Goal: Task Accomplishment & Management: Manage account settings

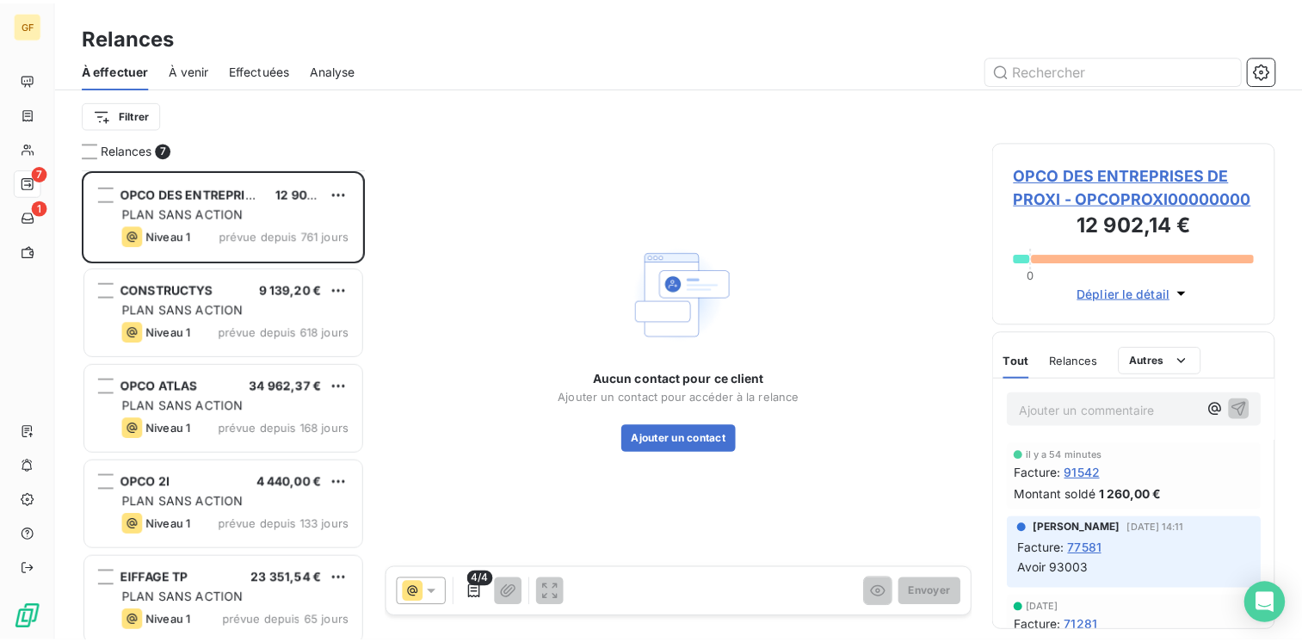
scroll to position [201, 0]
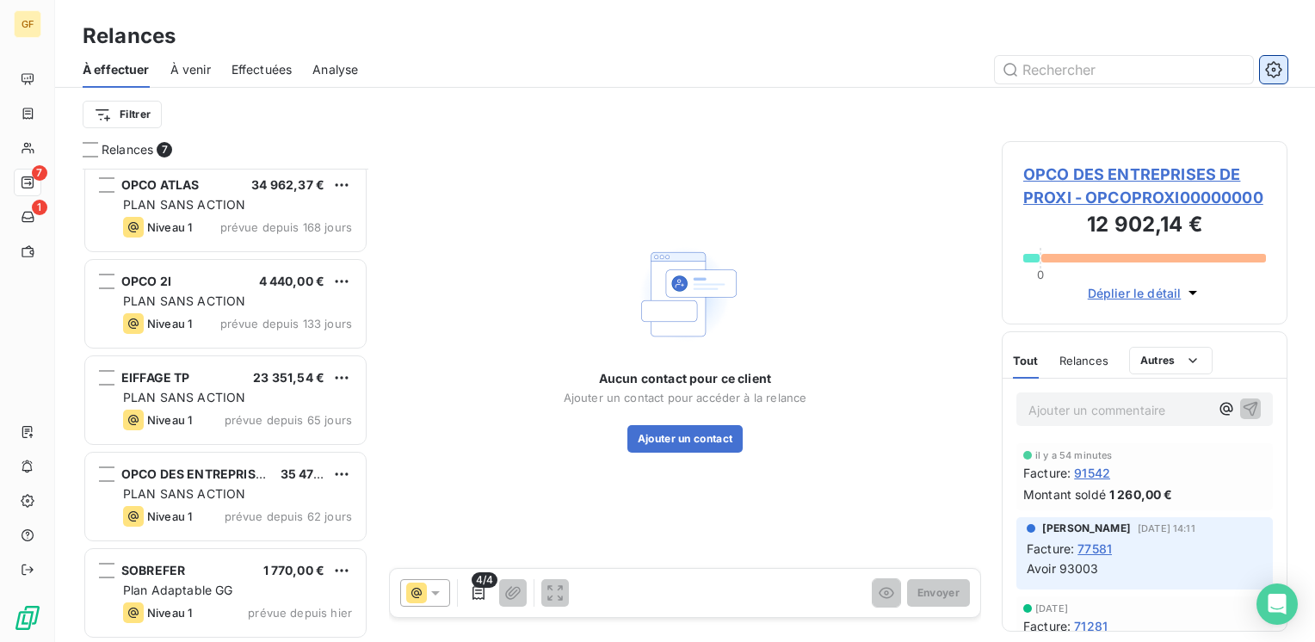
click at [1270, 65] on icon "button" at bounding box center [1273, 69] width 17 height 17
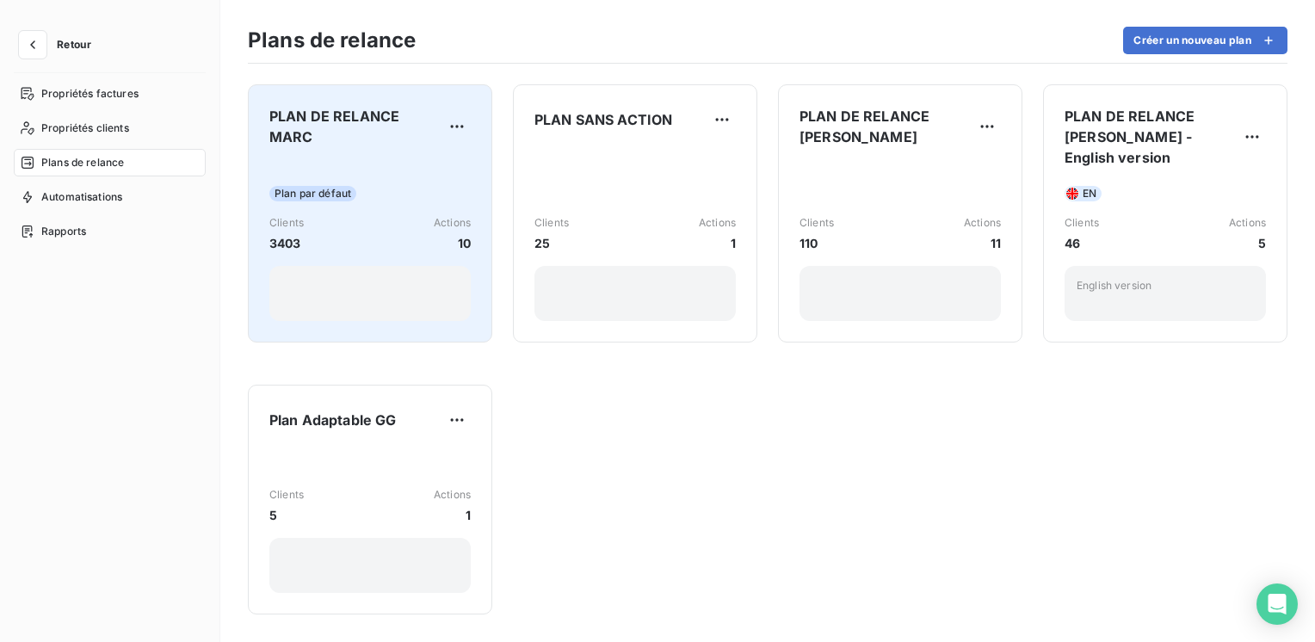
click at [327, 139] on span "PLAN DE RELANCE MARC" at bounding box center [356, 126] width 174 height 41
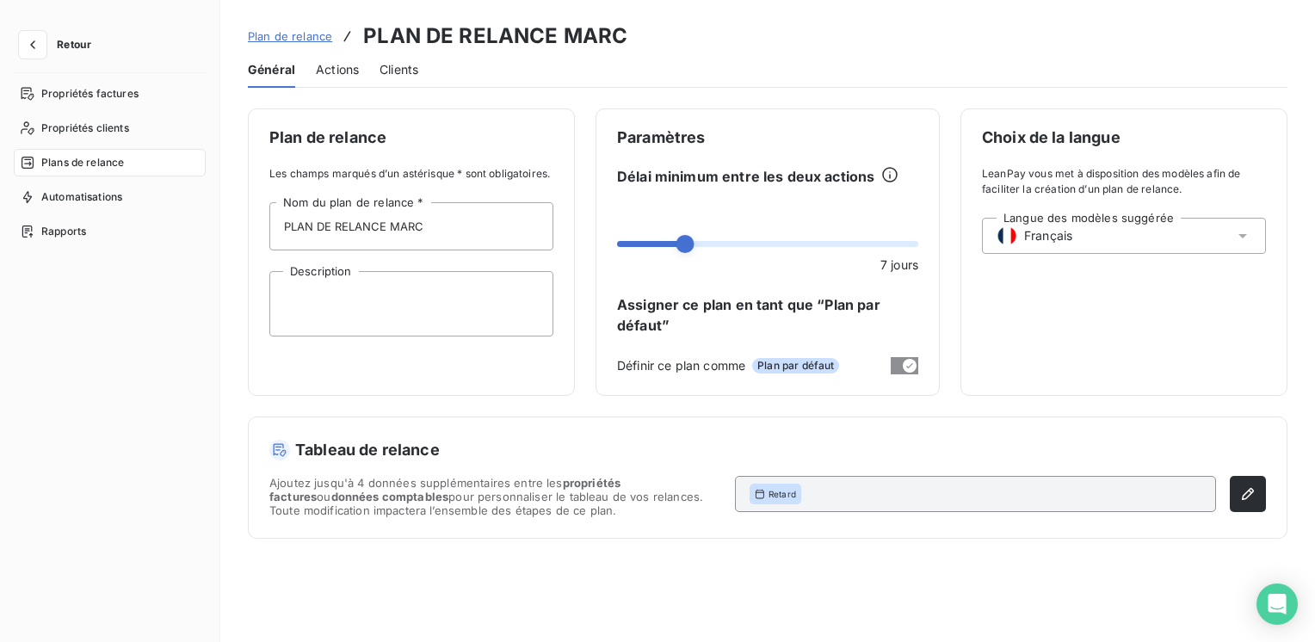
click at [345, 72] on span "Actions" at bounding box center [337, 69] width 43 height 17
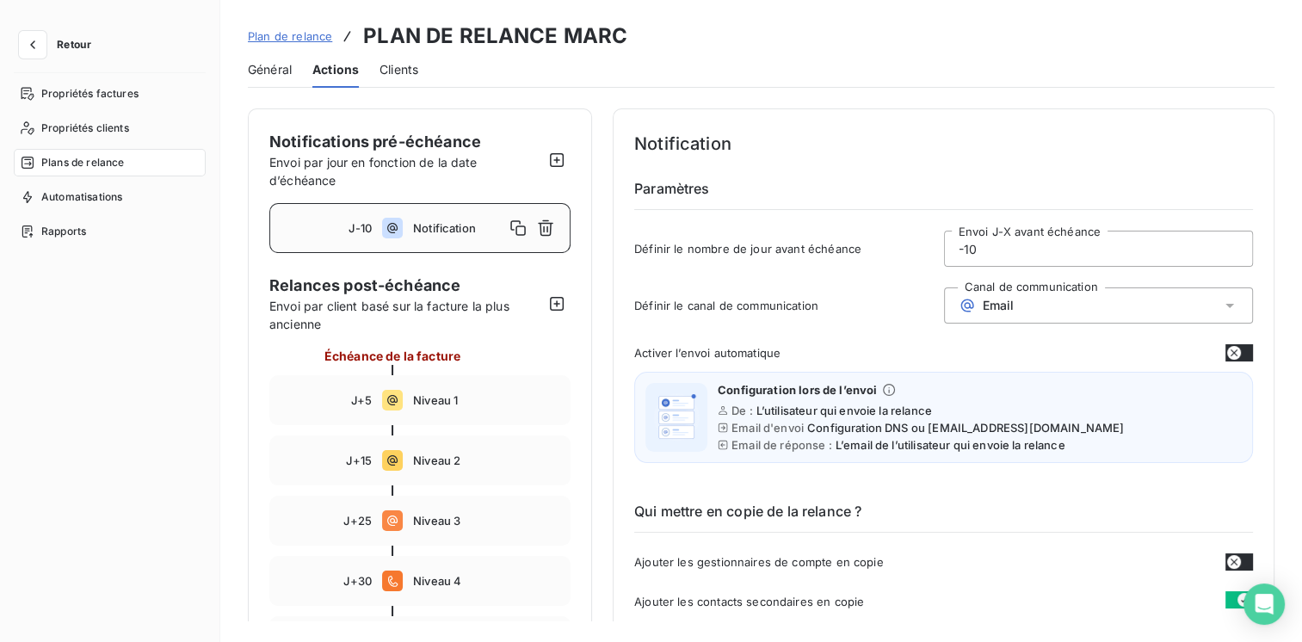
click at [1243, 355] on button "button" at bounding box center [1240, 352] width 28 height 17
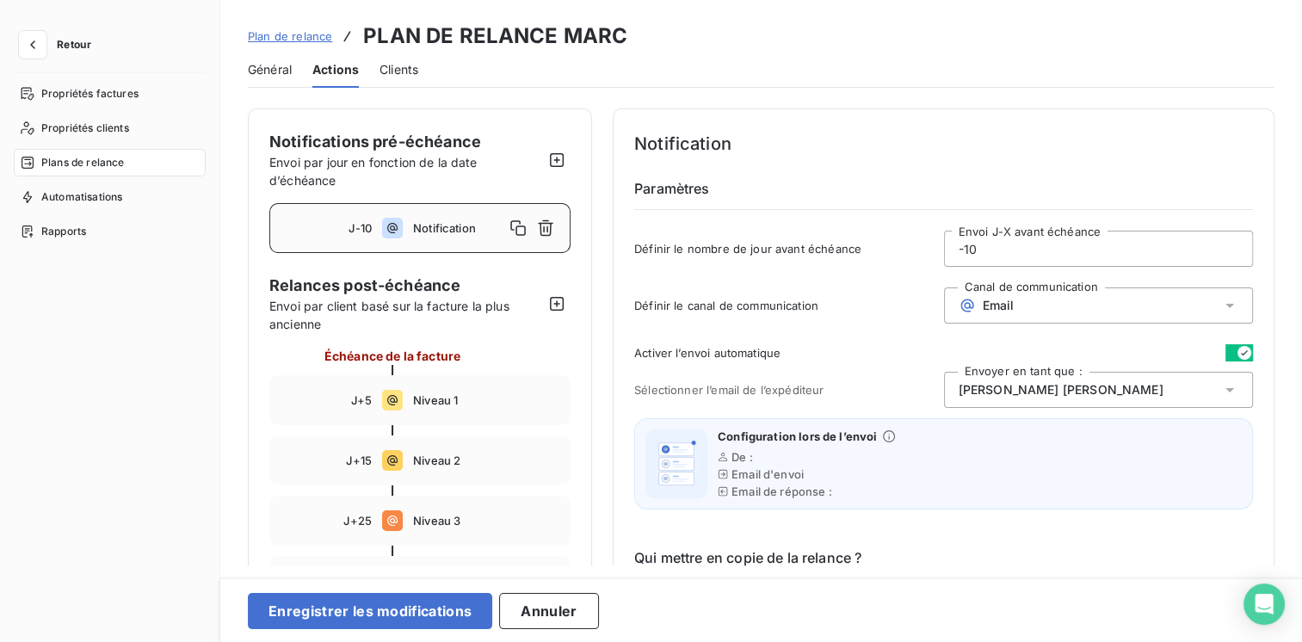
click at [1185, 390] on div "[PERSON_NAME]" at bounding box center [1099, 390] width 310 height 36
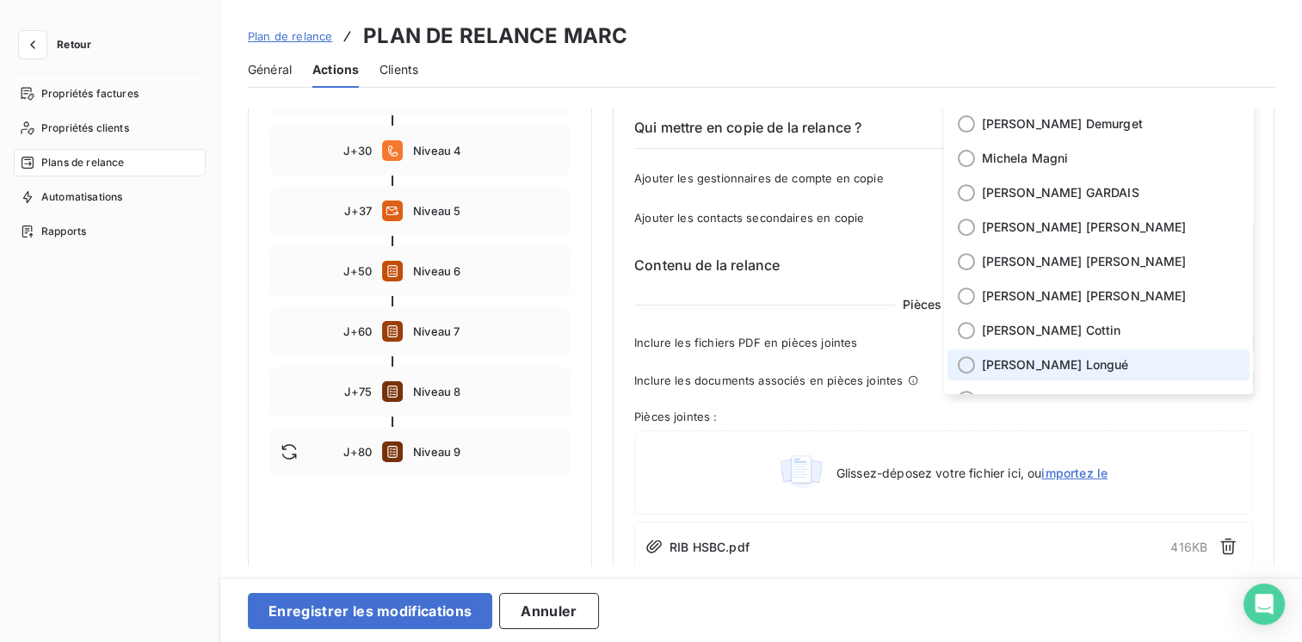
scroll to position [658, 0]
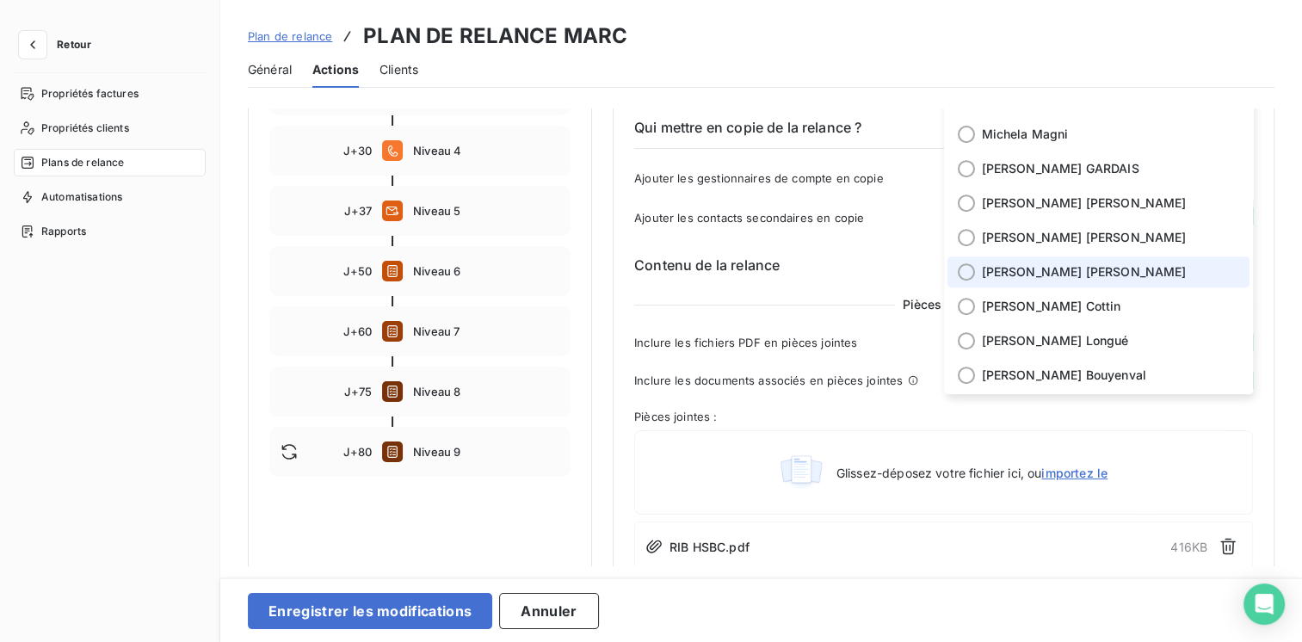
click at [1004, 275] on span "[PERSON_NAME]" at bounding box center [1084, 271] width 205 height 17
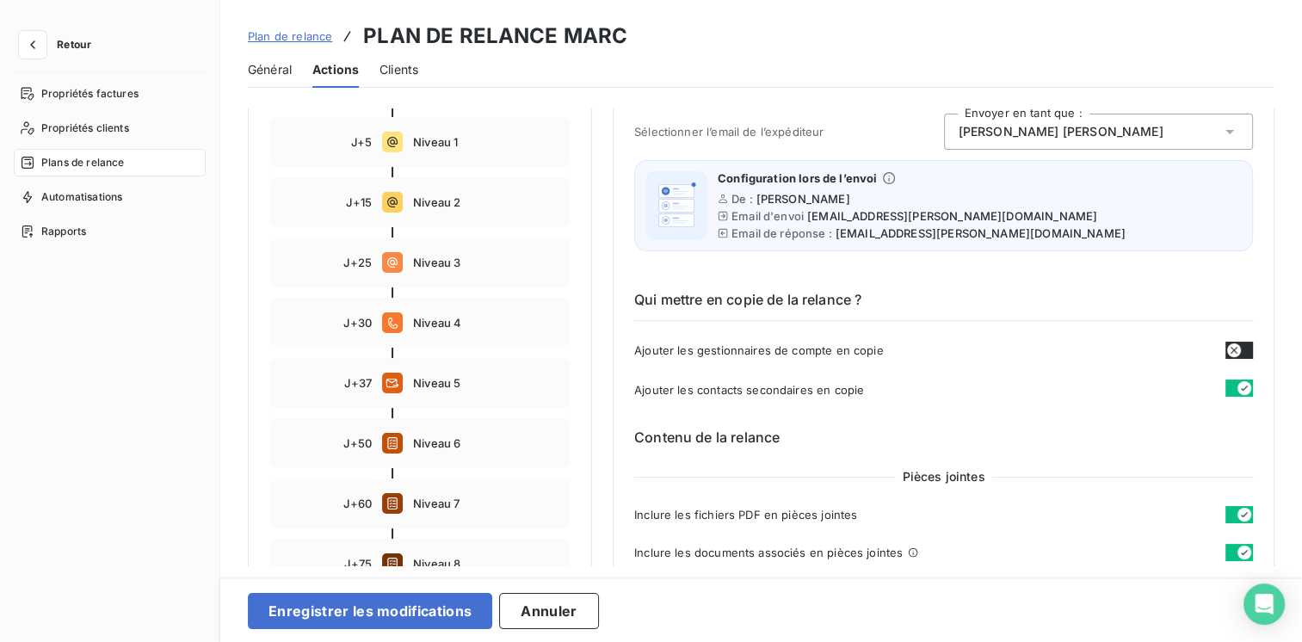
scroll to position [86, 0]
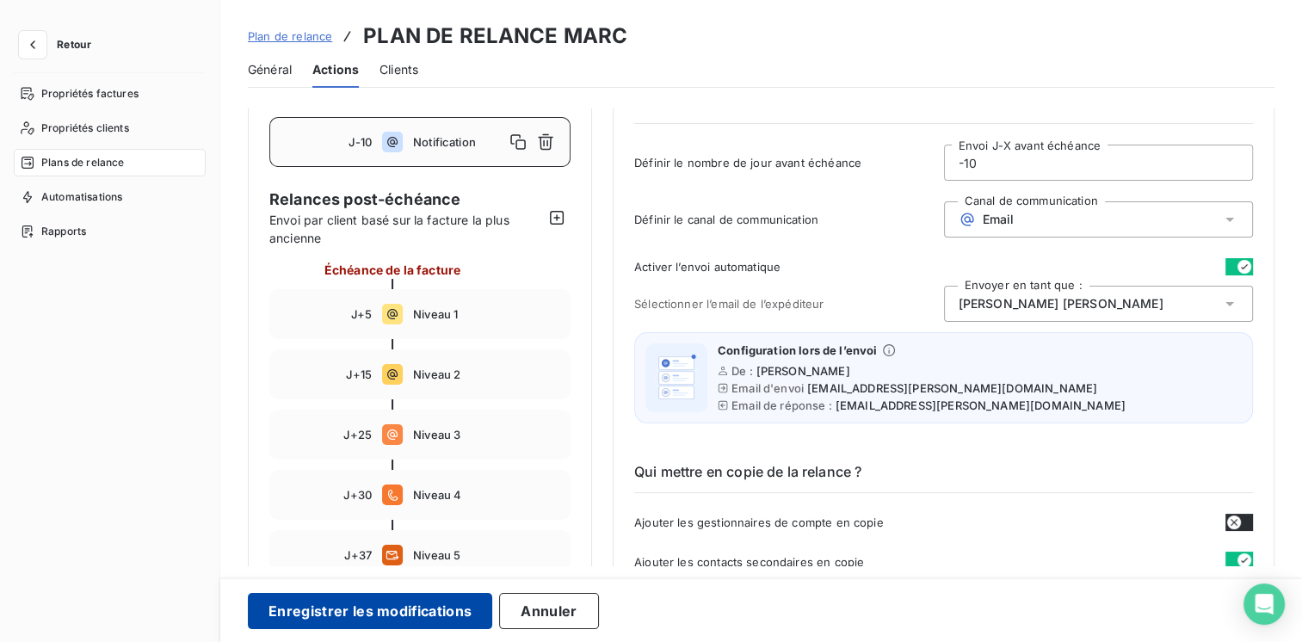
click at [424, 609] on button "Enregistrer les modifications" at bounding box center [370, 611] width 244 height 36
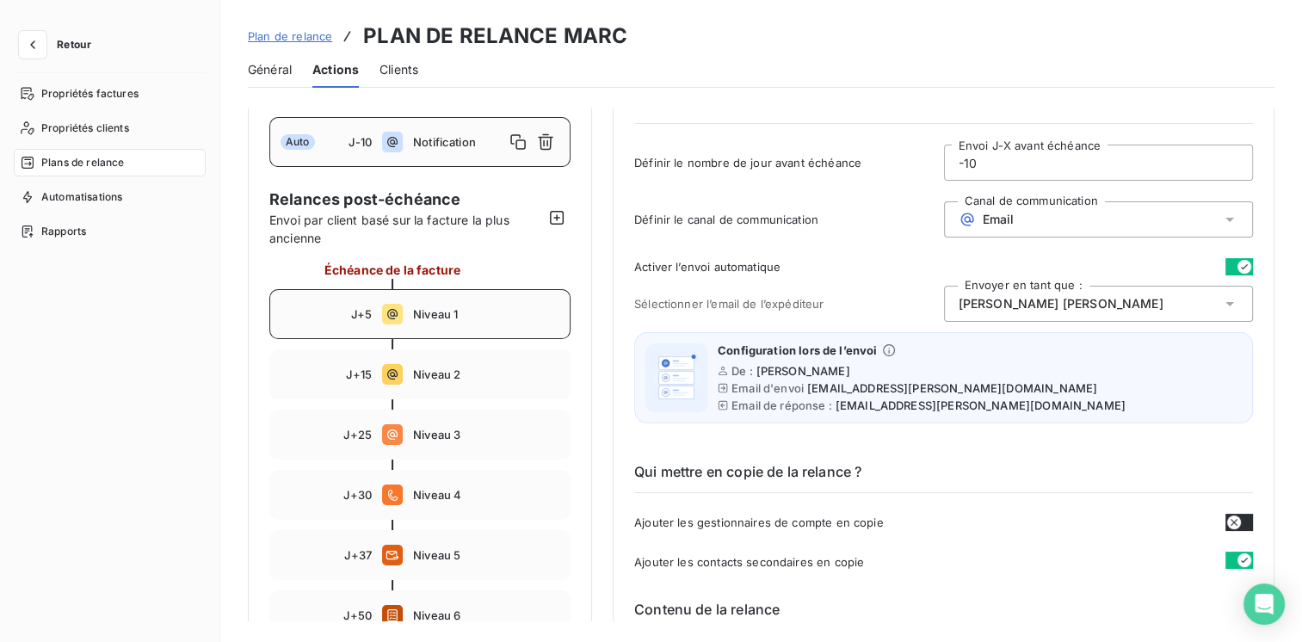
click at [413, 317] on span "Niveau 1" at bounding box center [486, 314] width 146 height 14
type input "5"
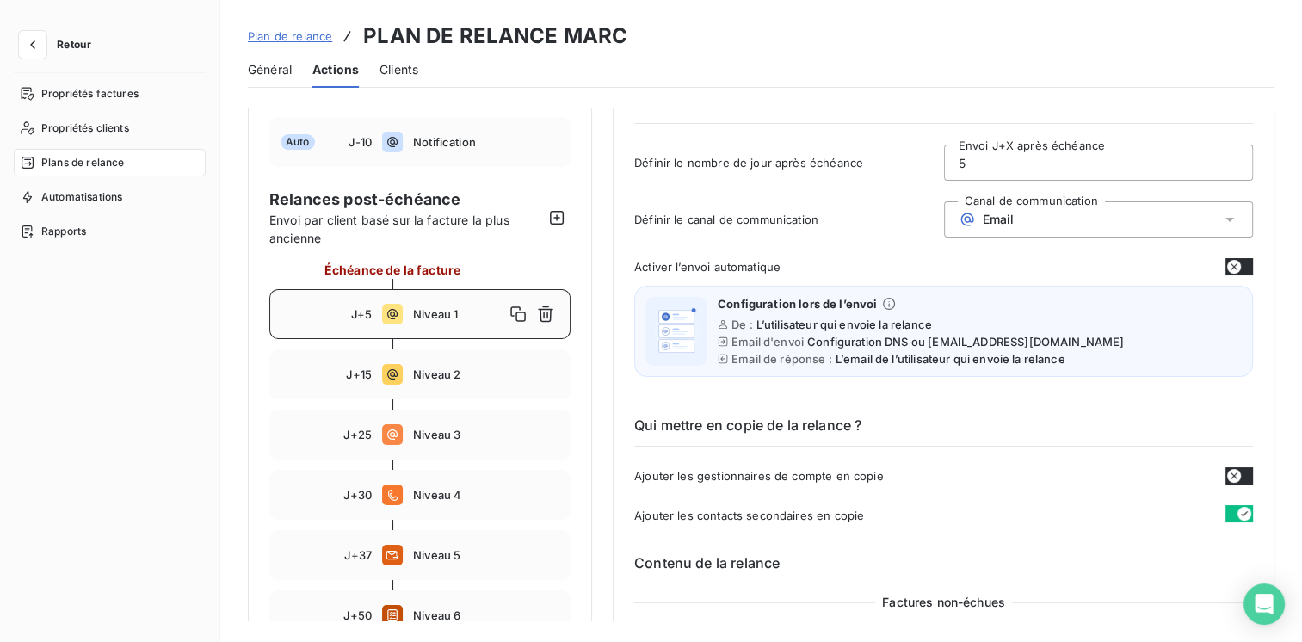
click at [1233, 265] on icon "button" at bounding box center [1234, 267] width 14 height 14
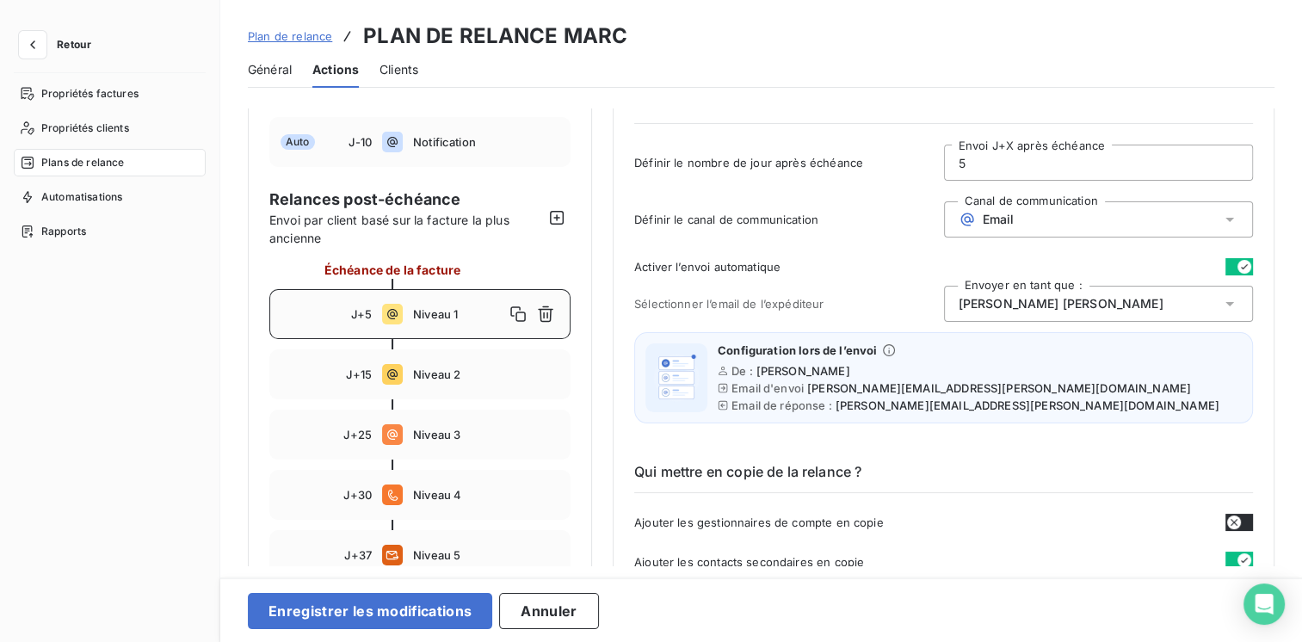
click at [1202, 305] on div "[PERSON_NAME]" at bounding box center [1099, 304] width 310 height 36
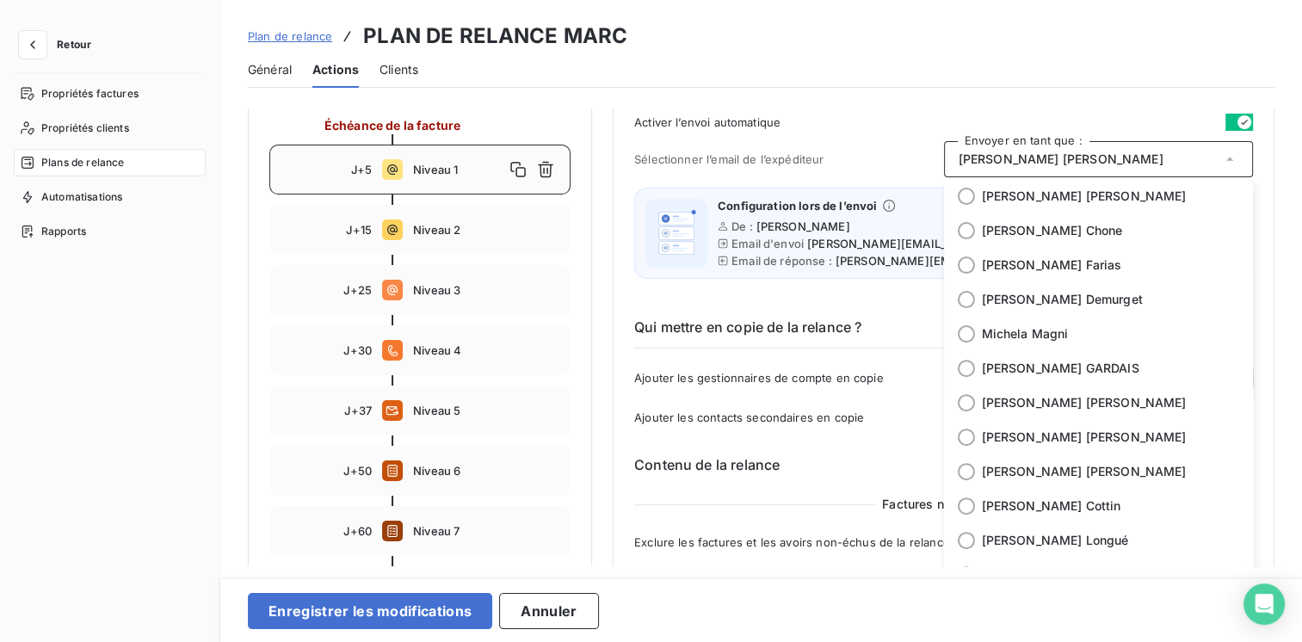
scroll to position [258, 0]
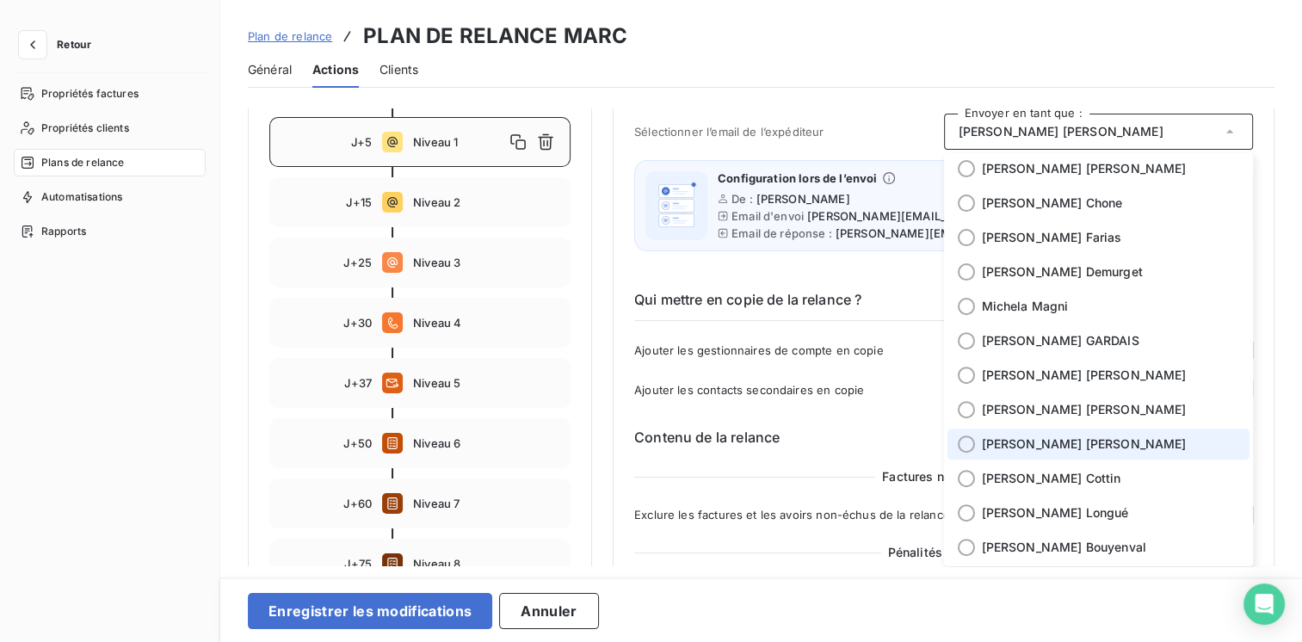
click at [1020, 441] on span "[PERSON_NAME]" at bounding box center [1084, 444] width 205 height 17
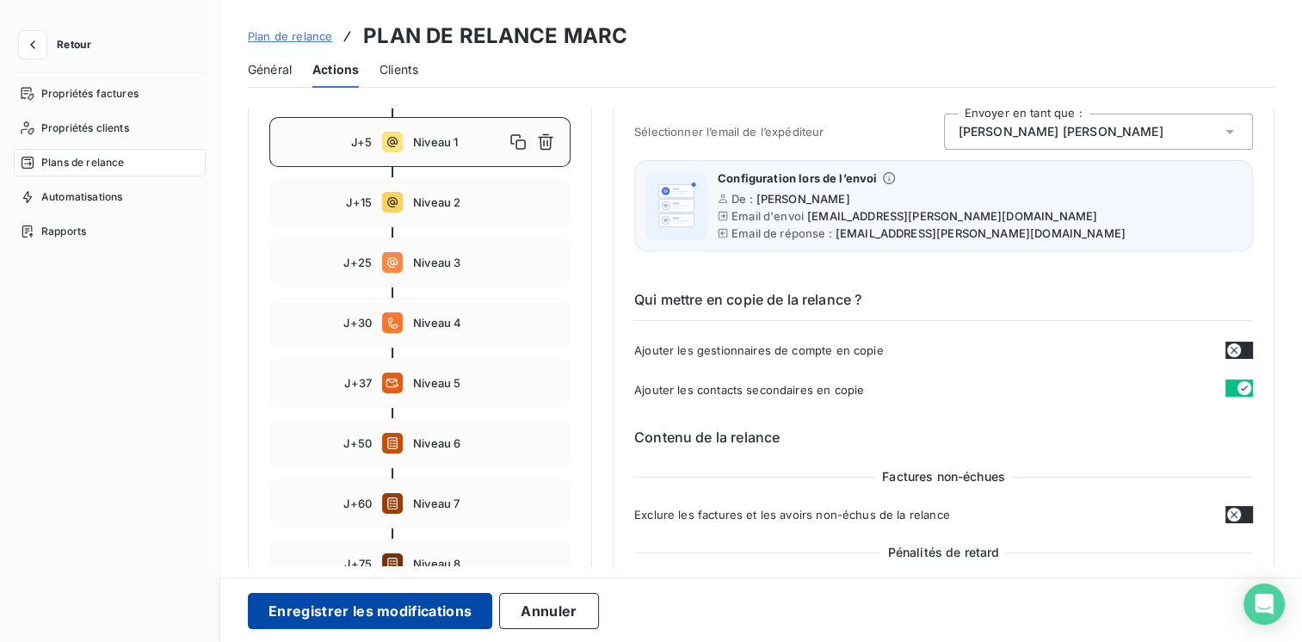
click at [386, 608] on button "Enregistrer les modifications" at bounding box center [370, 611] width 244 height 36
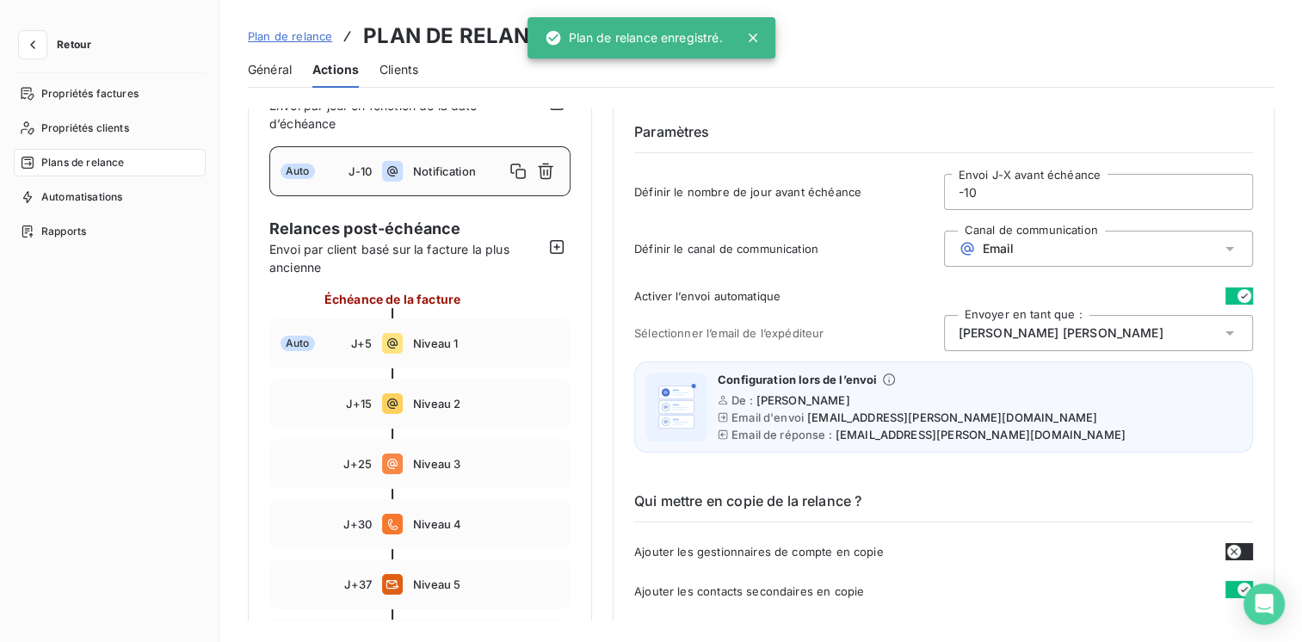
scroll to position [0, 0]
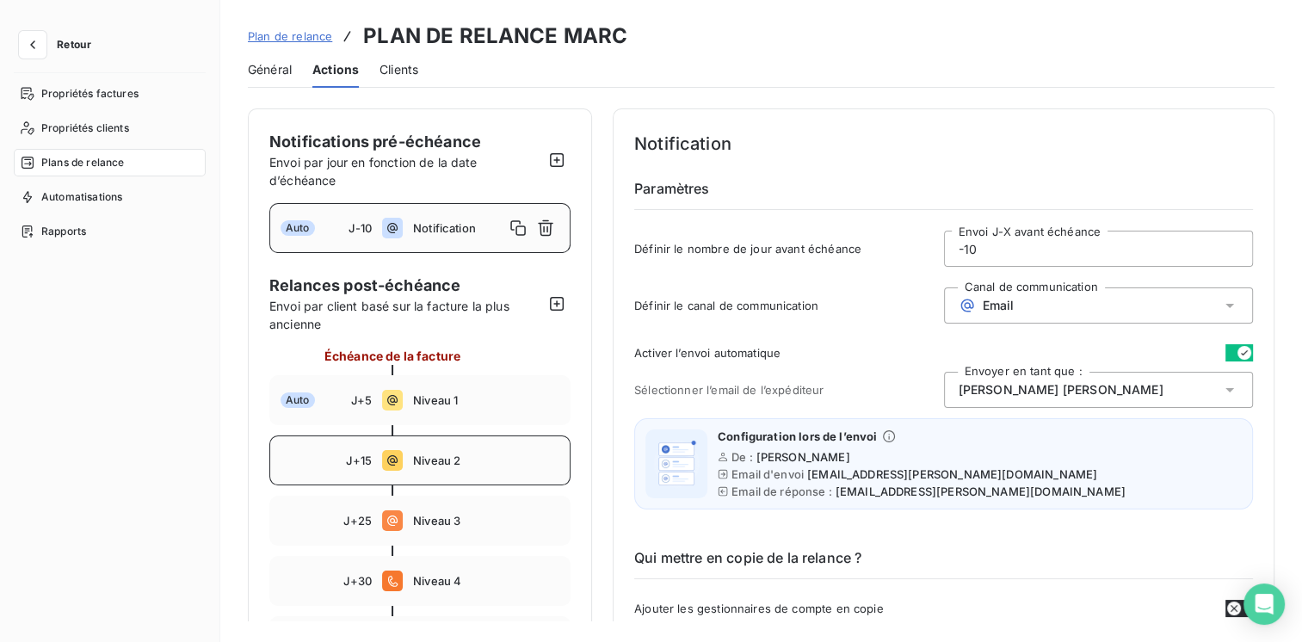
click at [442, 451] on div "J+15 Niveau 2" at bounding box center [419, 461] width 301 height 50
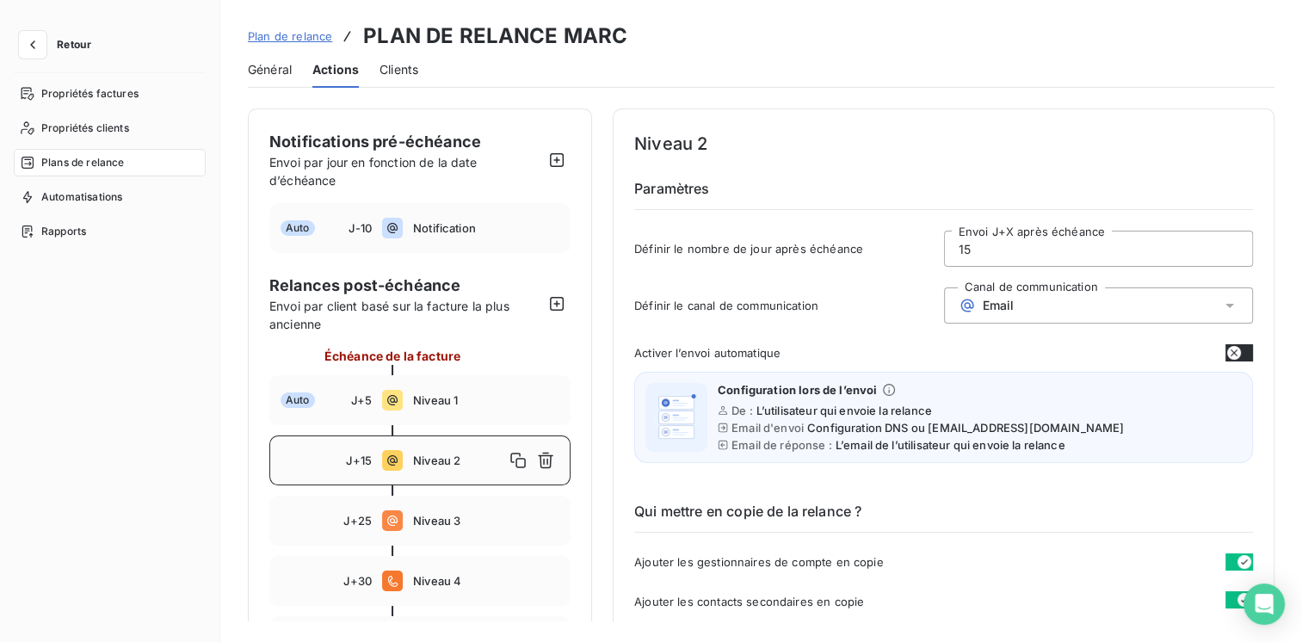
type input "15"
click at [1226, 305] on icon at bounding box center [1230, 306] width 9 height 4
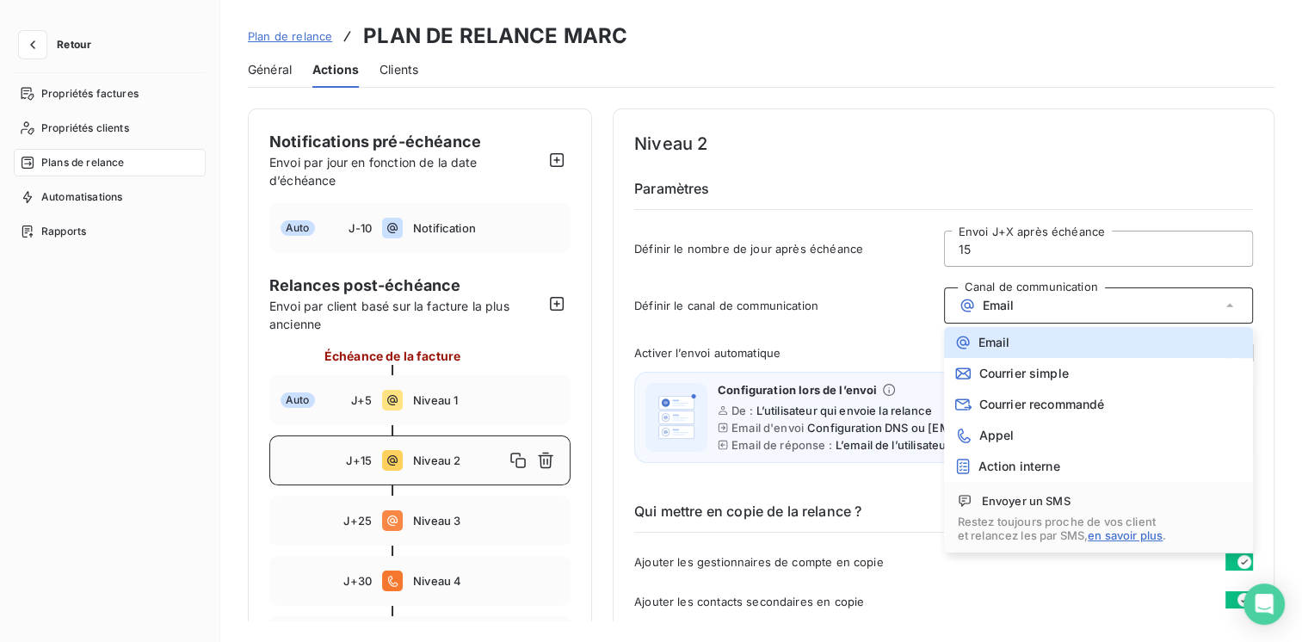
click at [1154, 306] on div "Email" at bounding box center [1099, 305] width 310 height 36
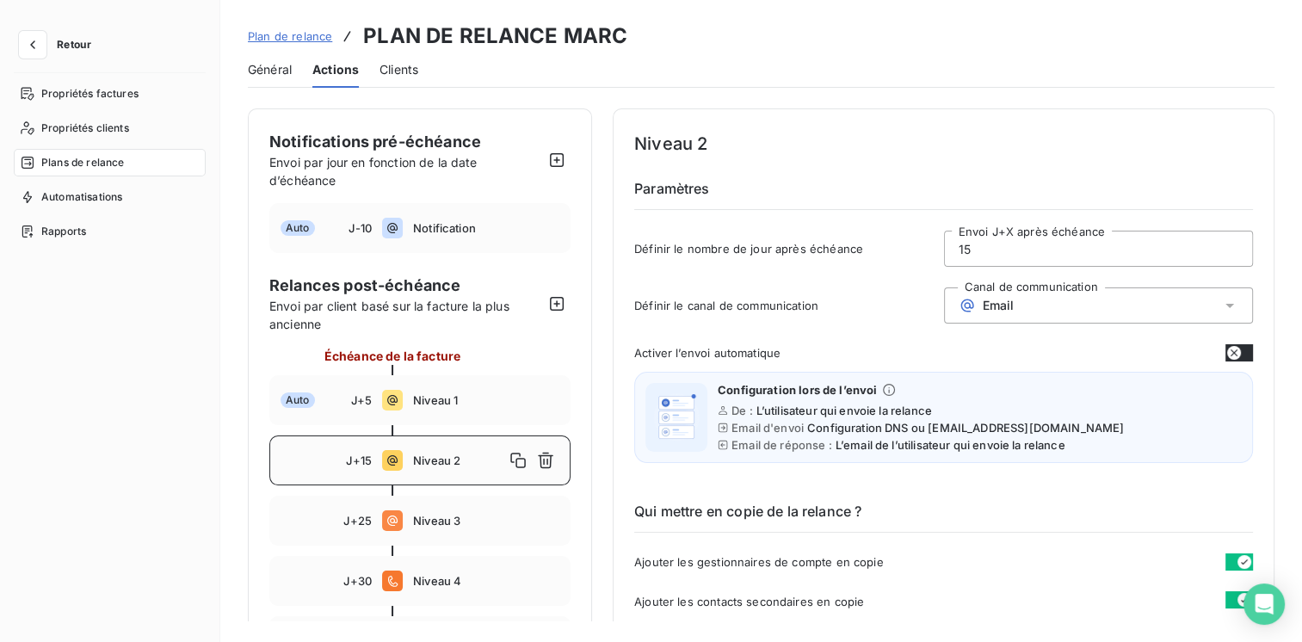
click at [1237, 348] on button "button" at bounding box center [1240, 352] width 28 height 17
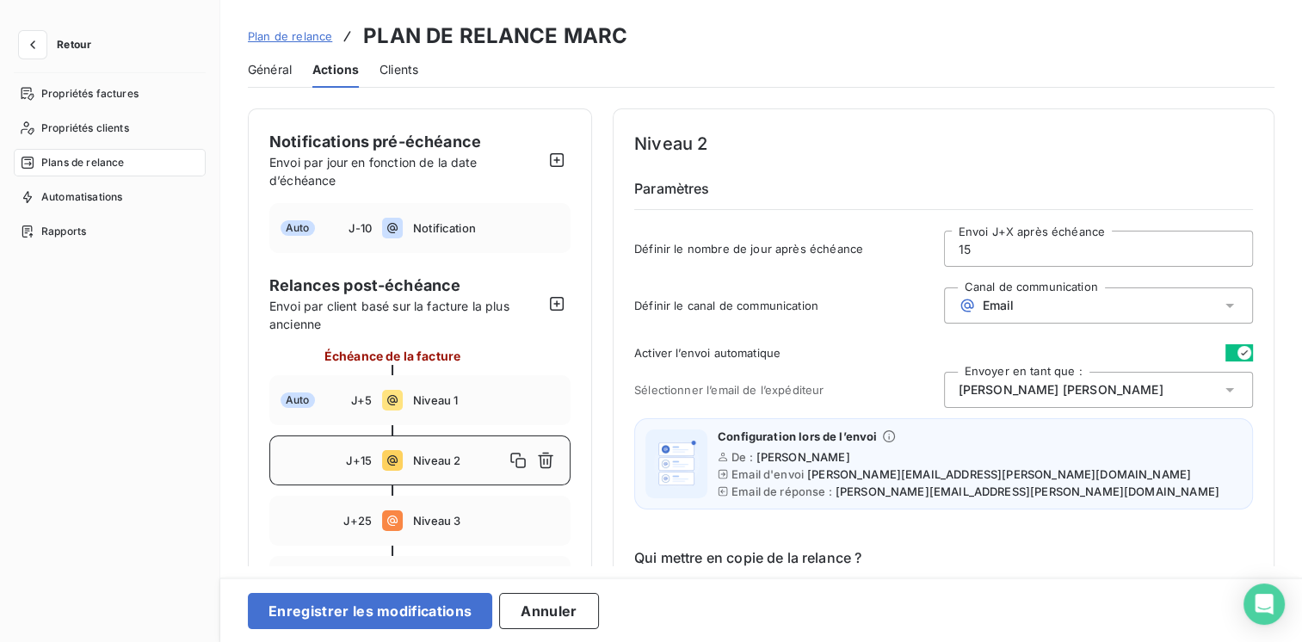
click at [1140, 392] on div "[PERSON_NAME]" at bounding box center [1099, 390] width 310 height 36
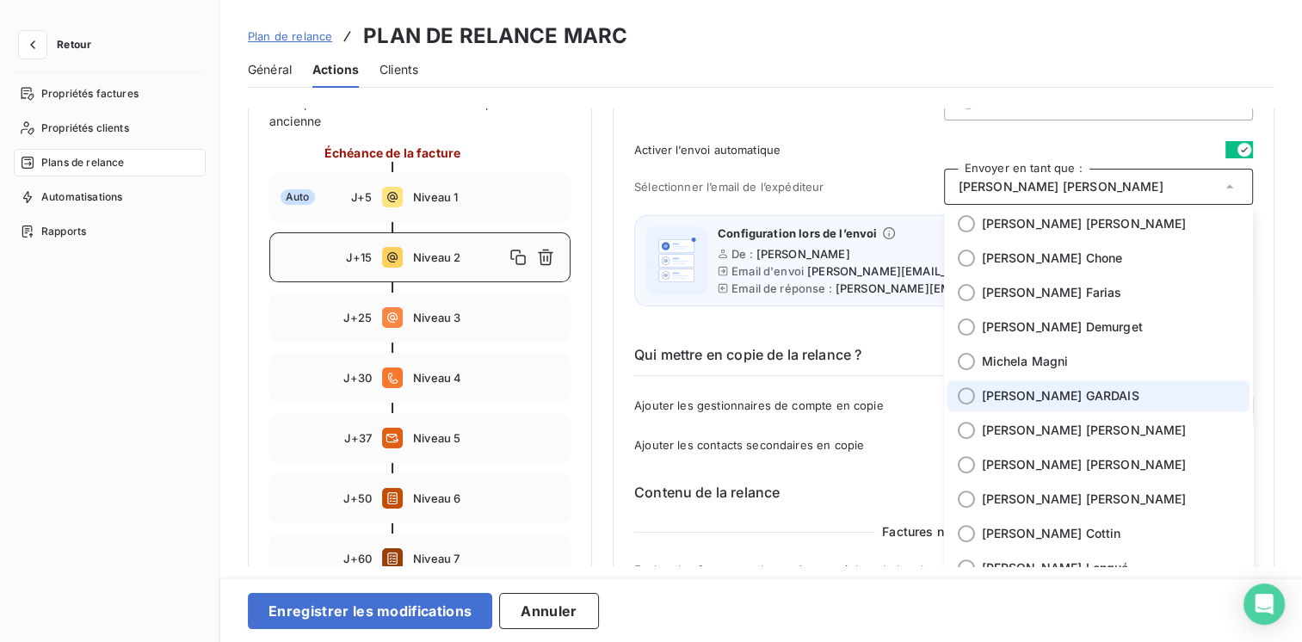
scroll to position [258, 0]
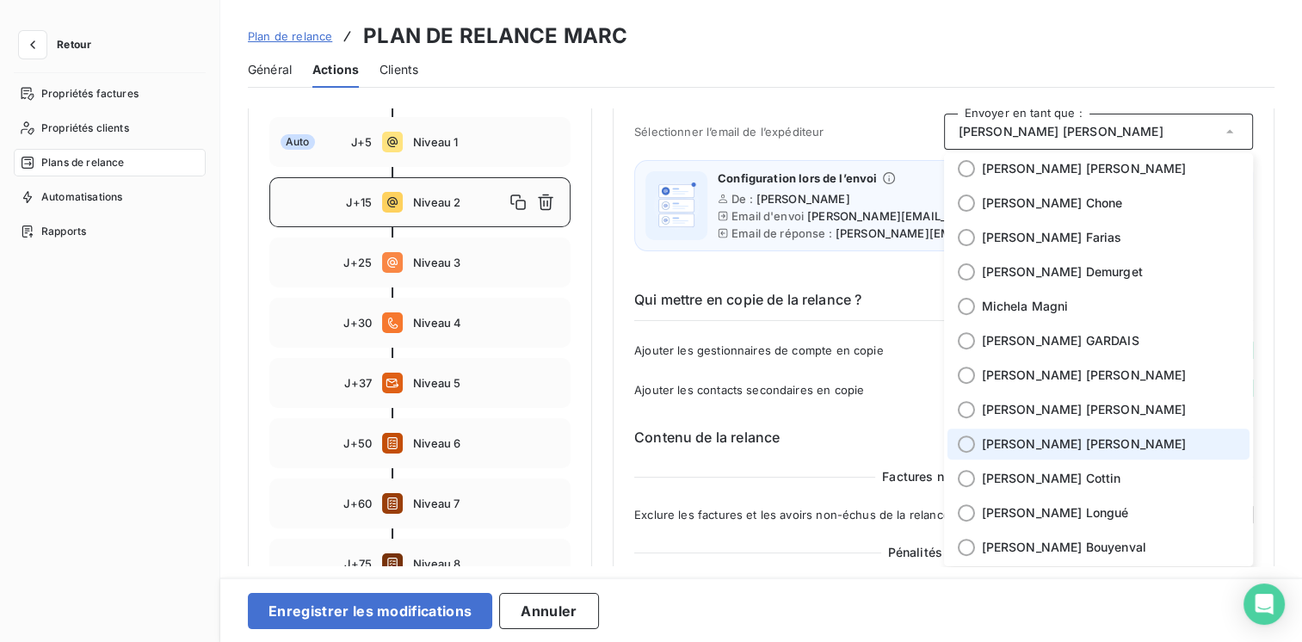
click at [1022, 441] on span "[PERSON_NAME]" at bounding box center [1084, 444] width 205 height 17
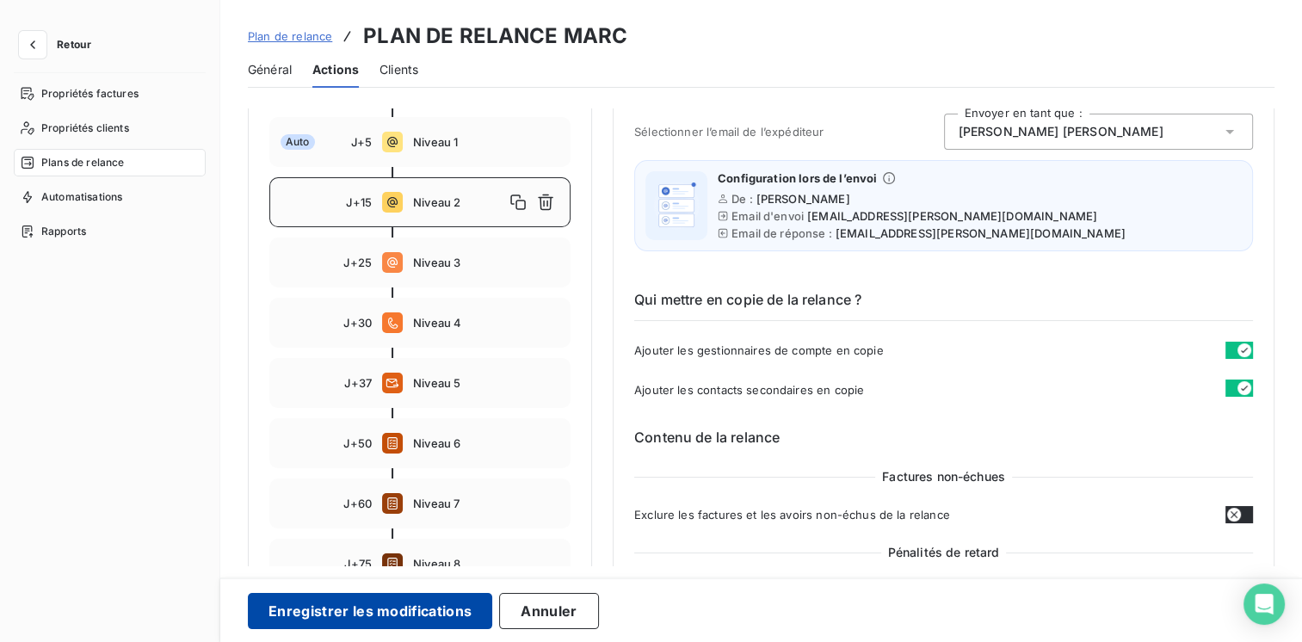
click at [313, 611] on button "Enregistrer les modifications" at bounding box center [370, 611] width 244 height 36
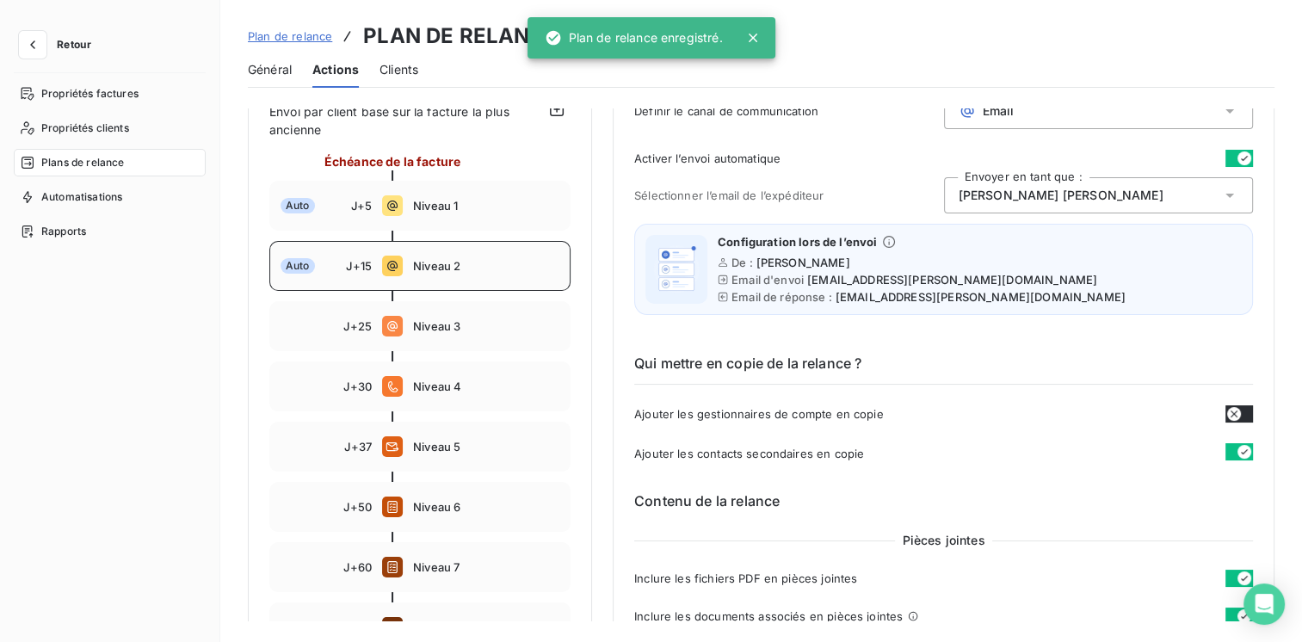
scroll to position [172, 0]
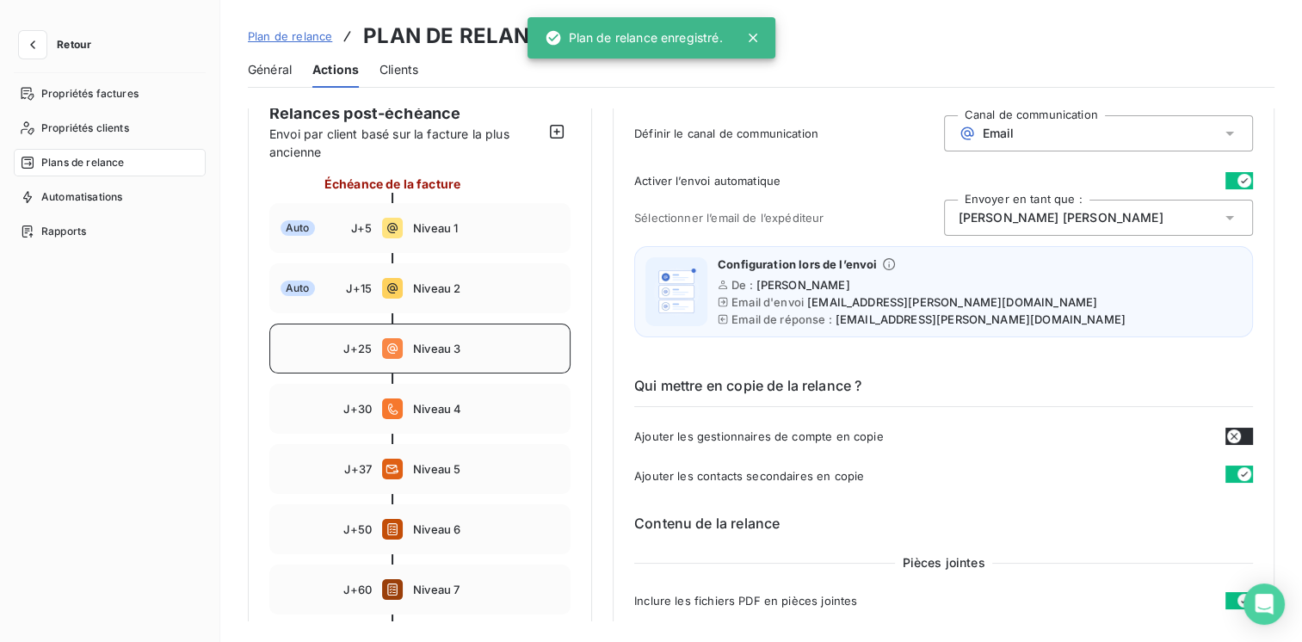
click at [432, 349] on span "Niveau 3" at bounding box center [486, 349] width 146 height 14
type input "25"
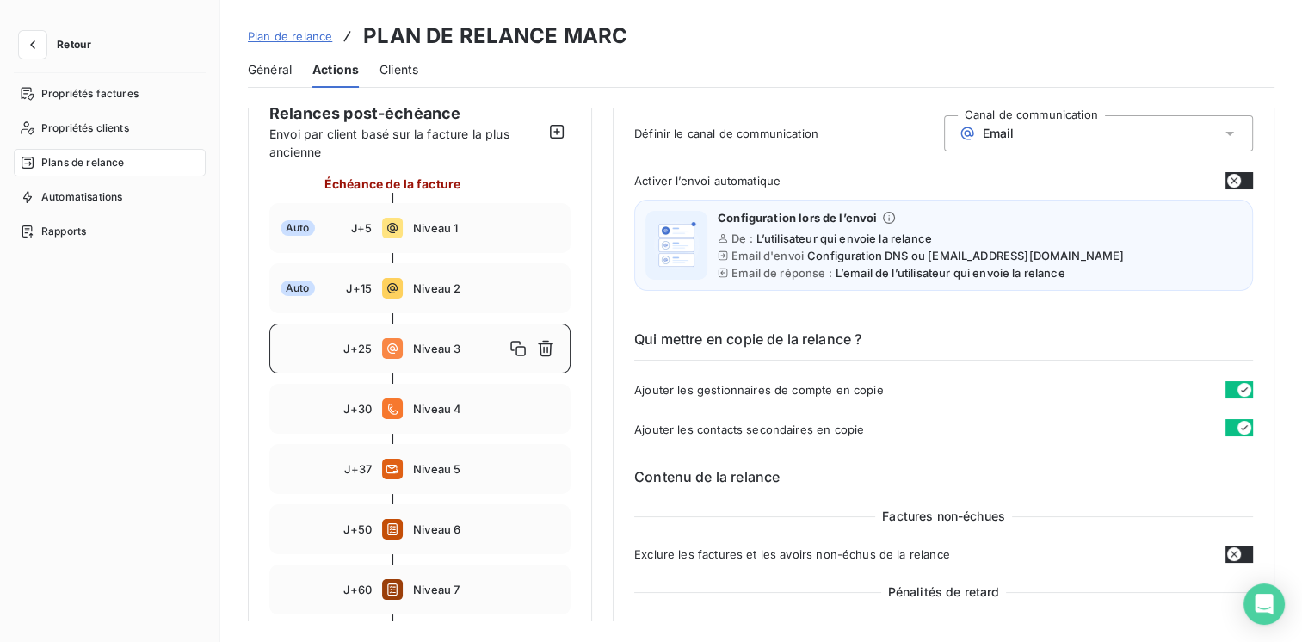
click at [1242, 180] on button "button" at bounding box center [1240, 180] width 28 height 17
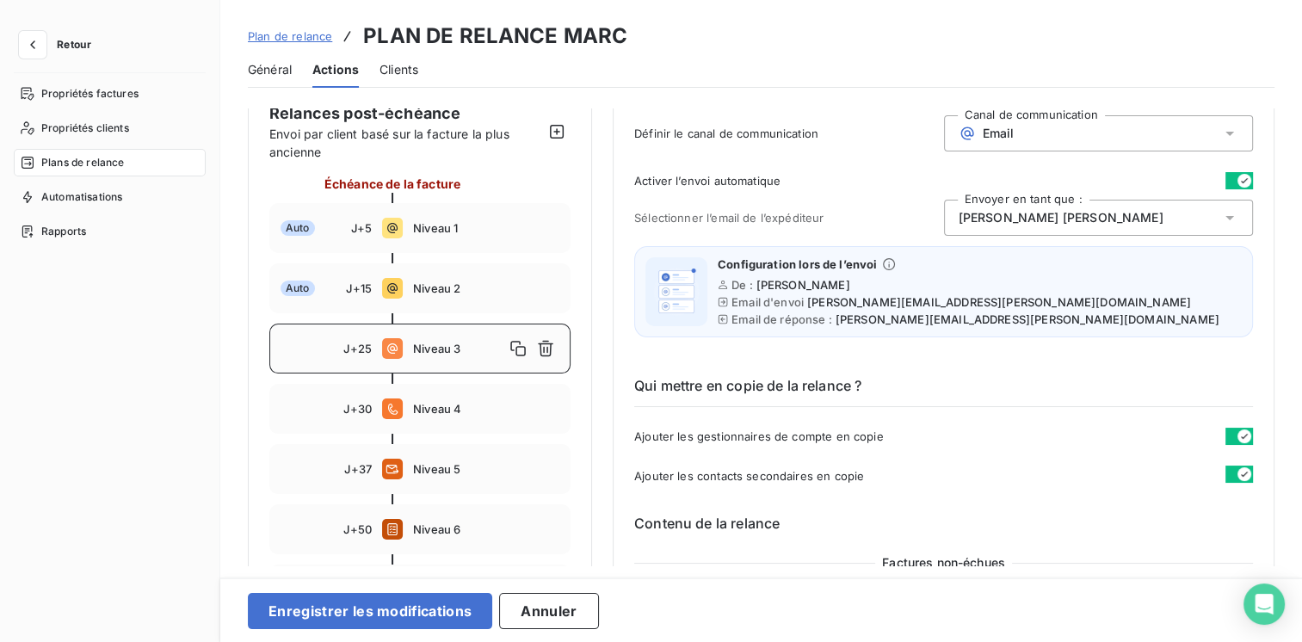
click at [1171, 219] on div "[PERSON_NAME]" at bounding box center [1099, 218] width 310 height 36
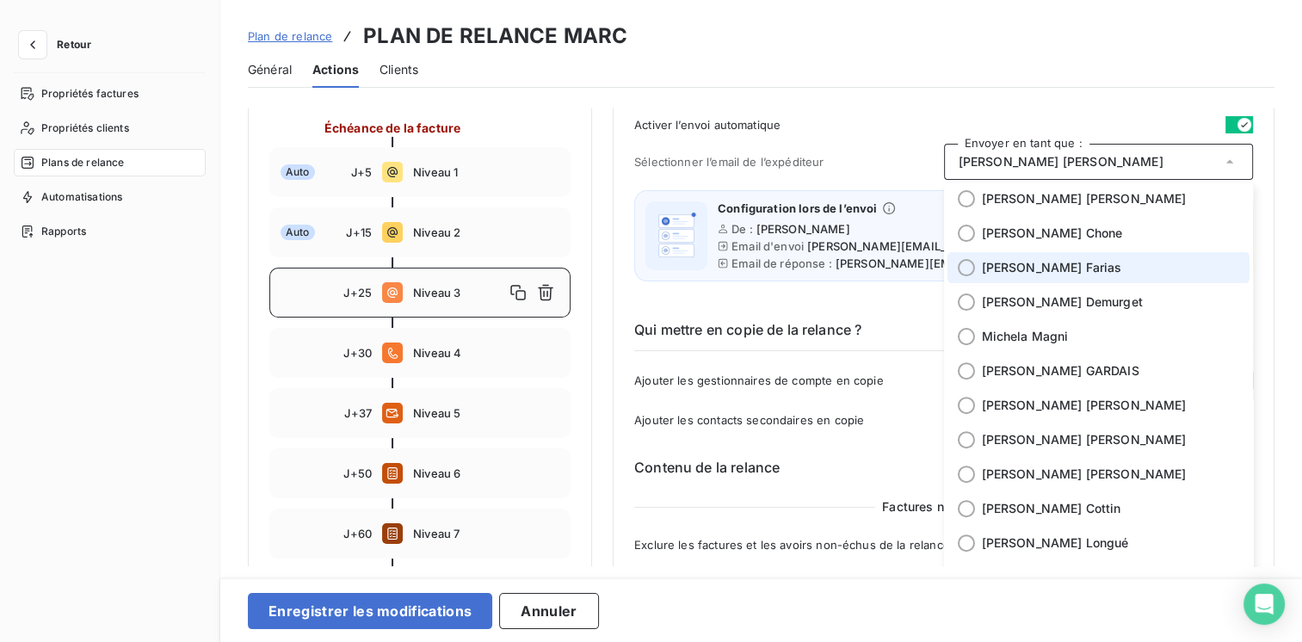
scroll to position [258, 0]
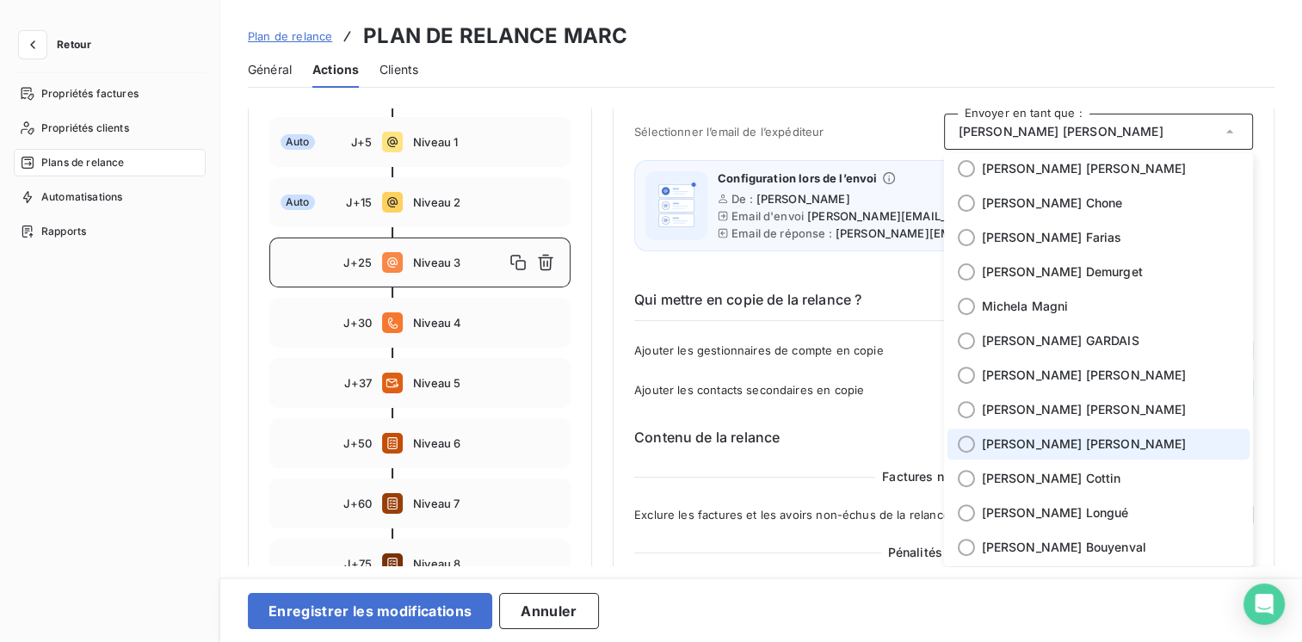
click at [1009, 448] on span "[PERSON_NAME]" at bounding box center [1084, 444] width 205 height 17
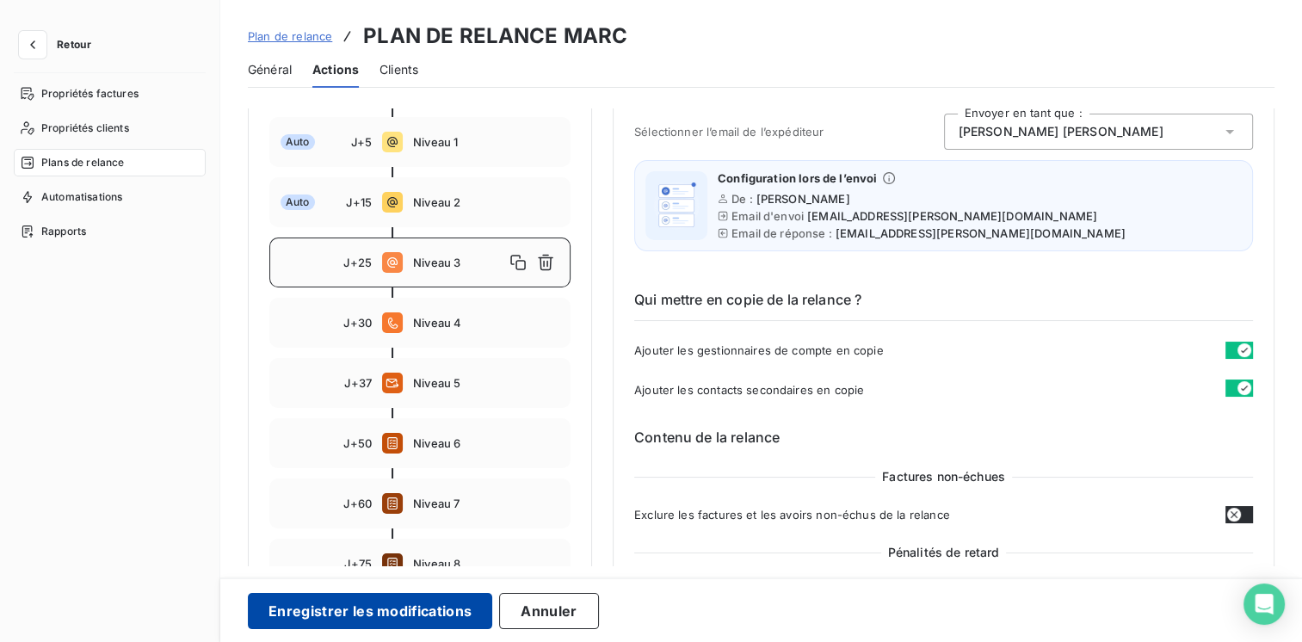
click at [314, 615] on button "Enregistrer les modifications" at bounding box center [370, 611] width 244 height 36
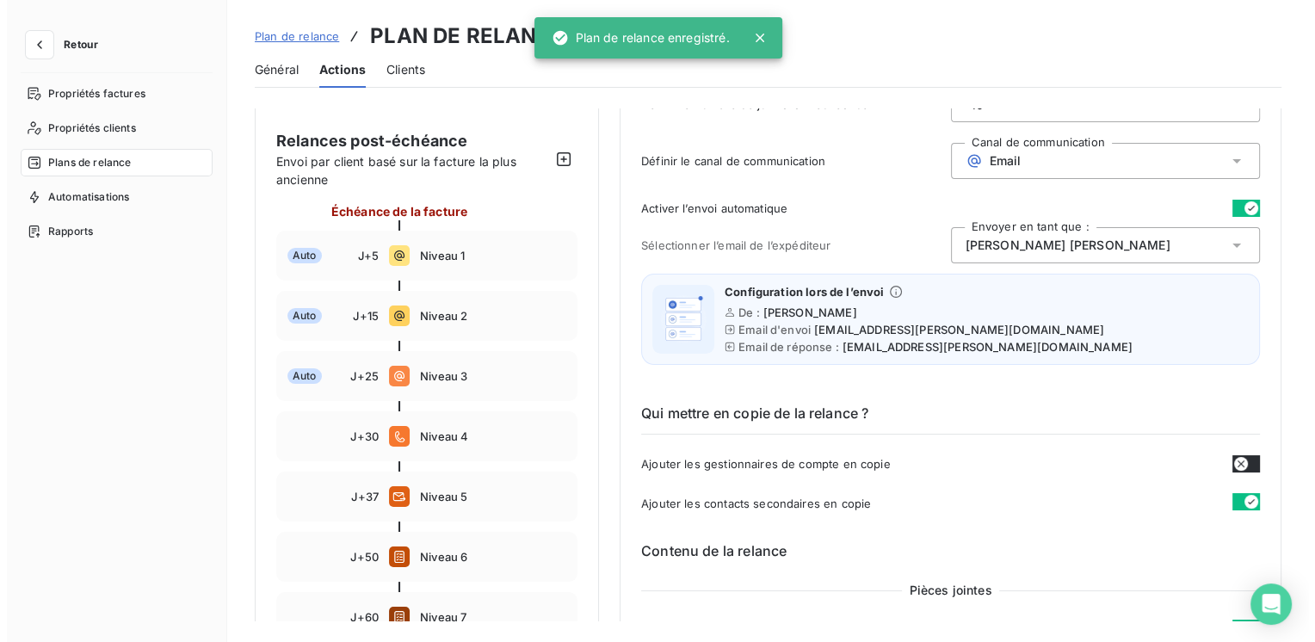
scroll to position [0, 0]
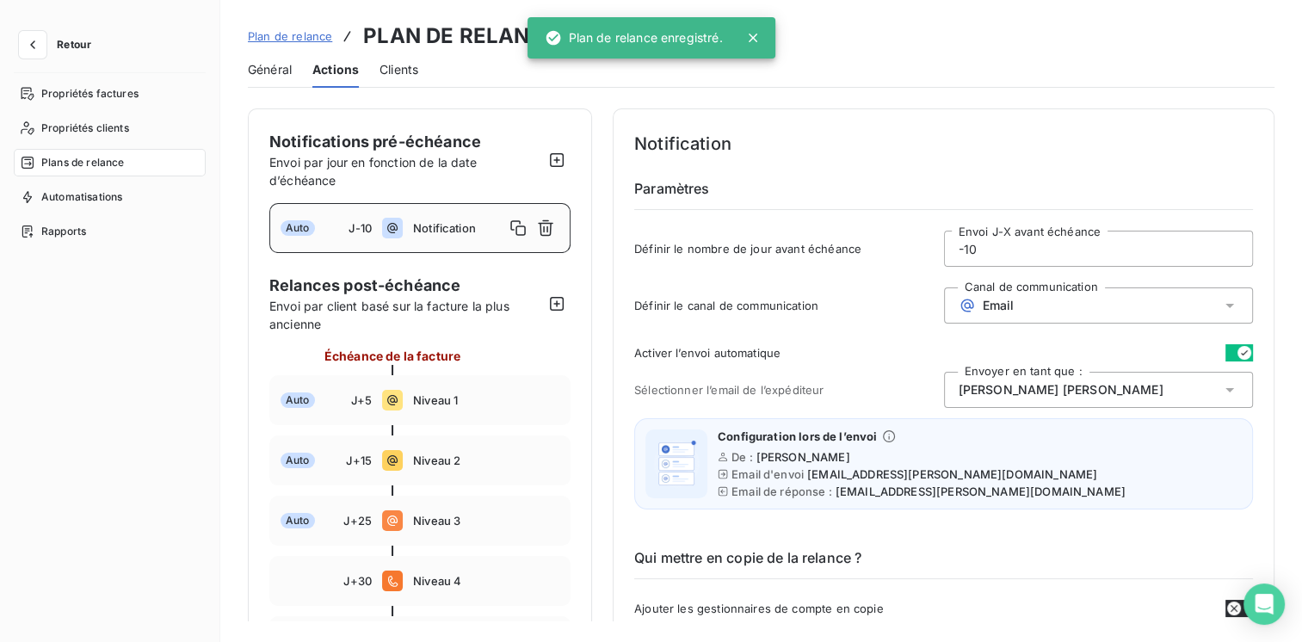
click at [470, 222] on span "Notification" at bounding box center [458, 228] width 91 height 14
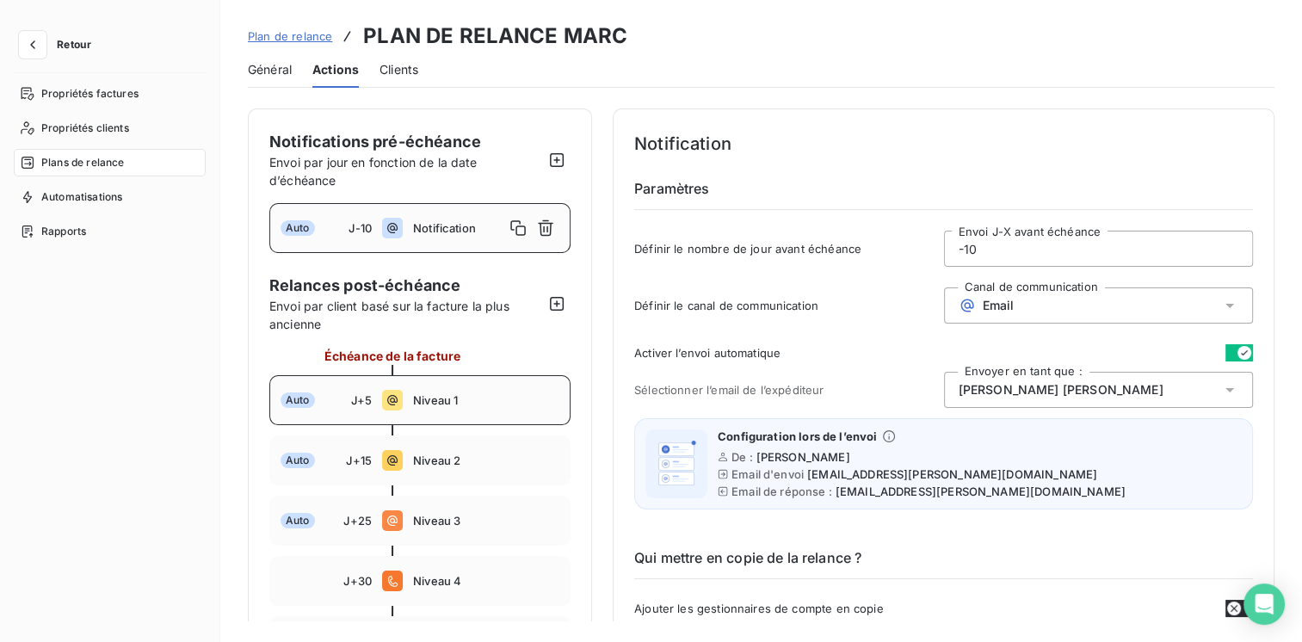
click at [423, 402] on span "Niveau 1" at bounding box center [486, 400] width 146 height 14
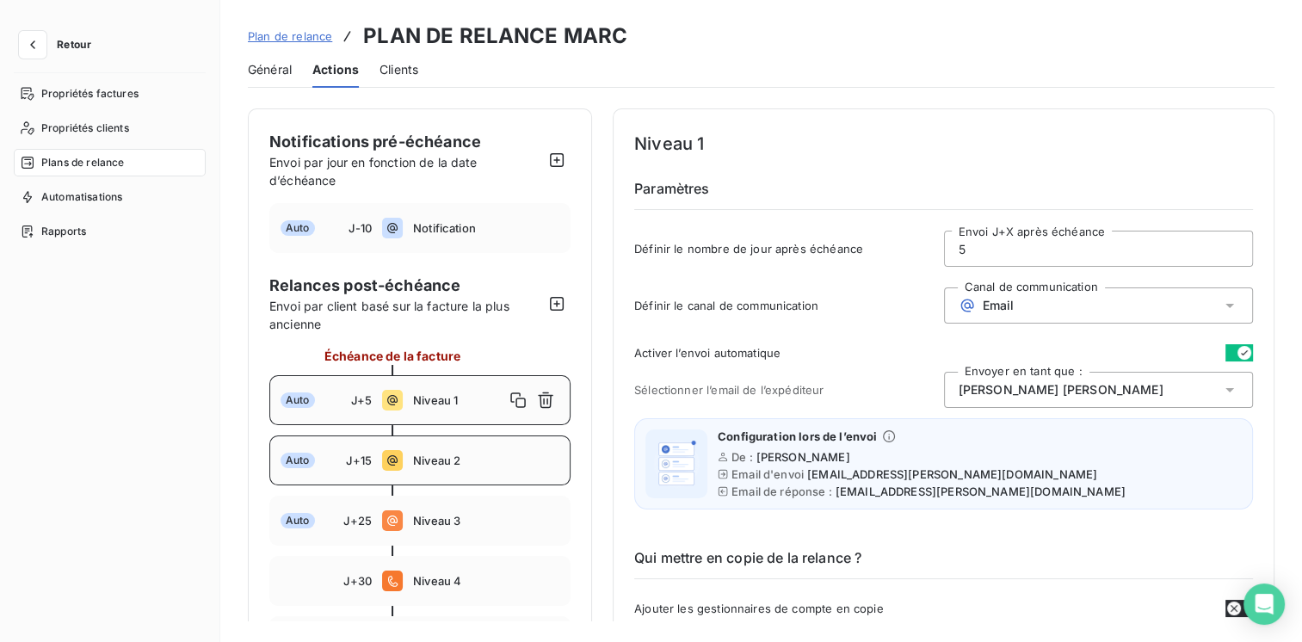
click at [425, 460] on span "Niveau 2" at bounding box center [486, 461] width 146 height 14
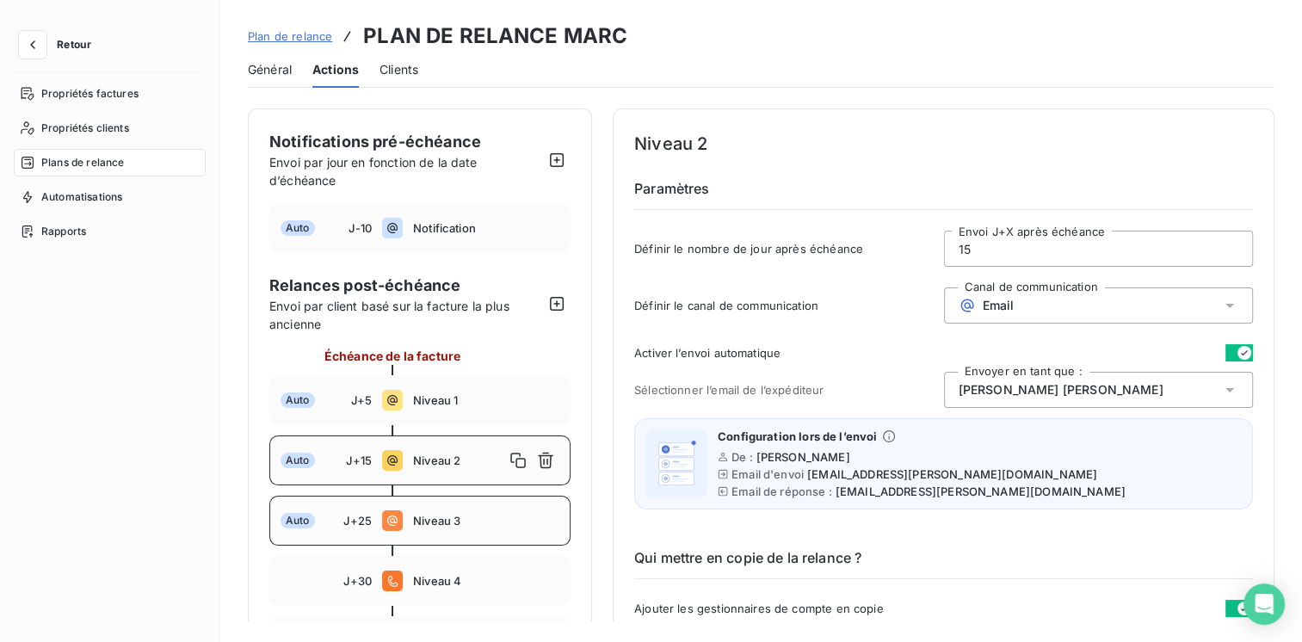
click at [434, 514] on span "Niveau 3" at bounding box center [486, 521] width 146 height 14
type input "25"
drag, startPoint x: 26, startPoint y: 43, endPoint x: 42, endPoint y: 44, distance: 16.4
click at [26, 43] on icon "button" at bounding box center [32, 44] width 17 height 17
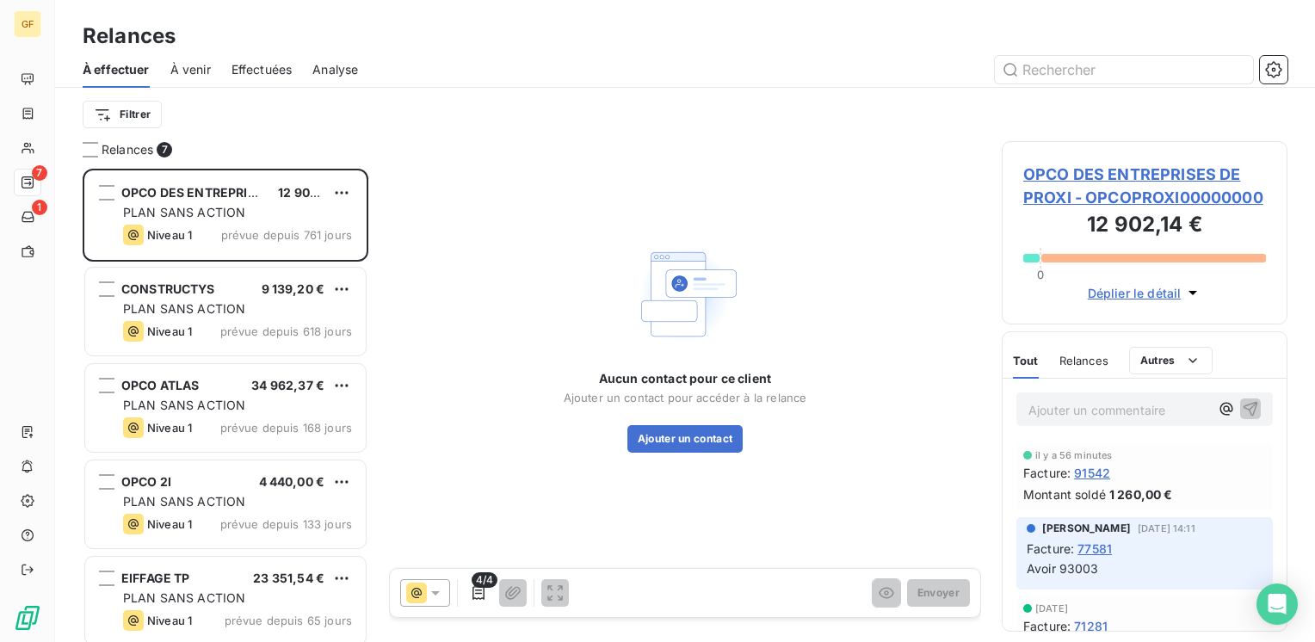
scroll to position [460, 272]
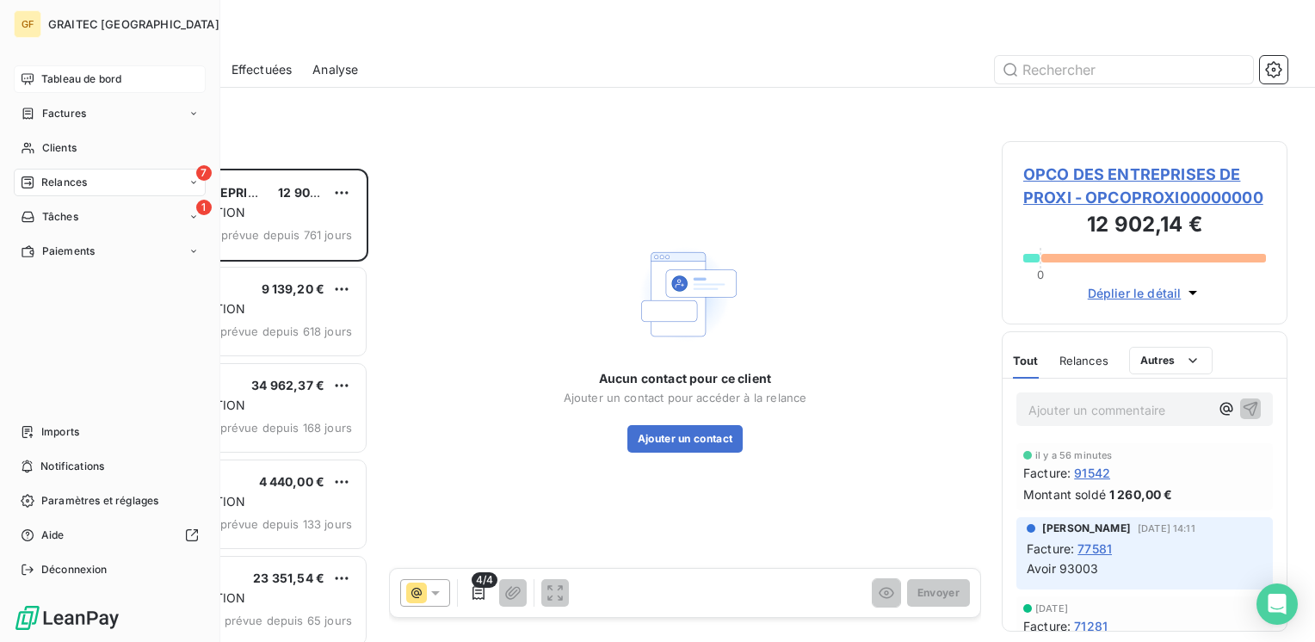
click at [88, 72] on span "Tableau de bord" at bounding box center [81, 78] width 80 height 15
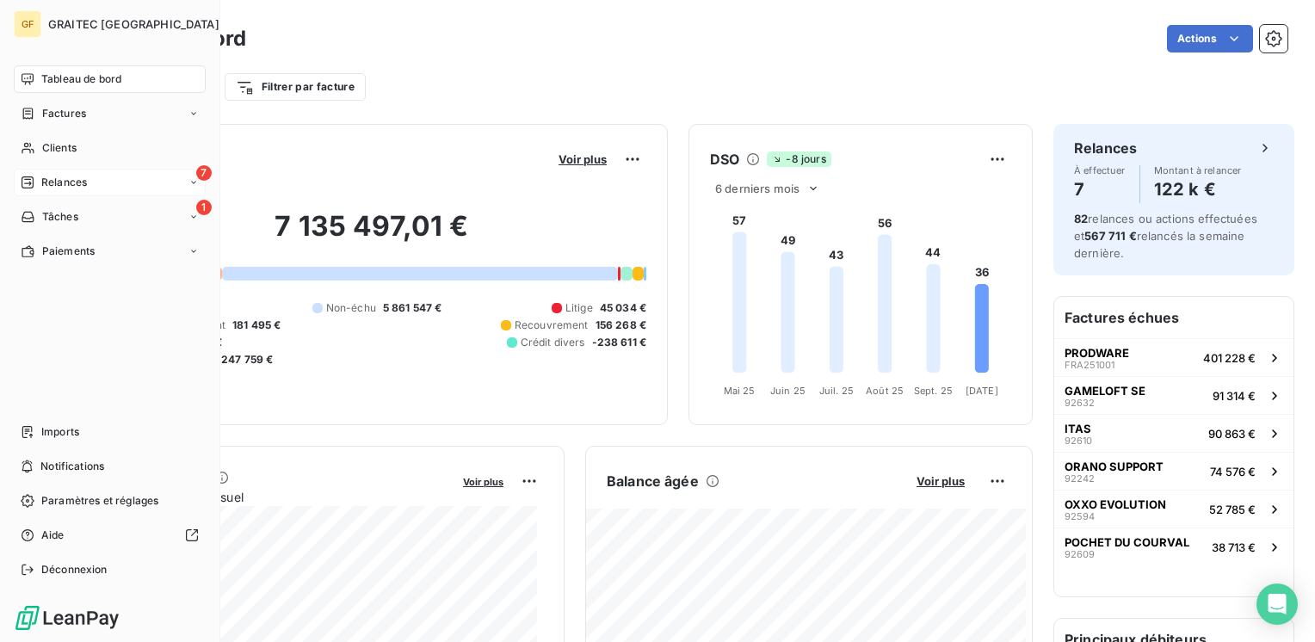
click at [59, 181] on span "Relances" at bounding box center [64, 182] width 46 height 15
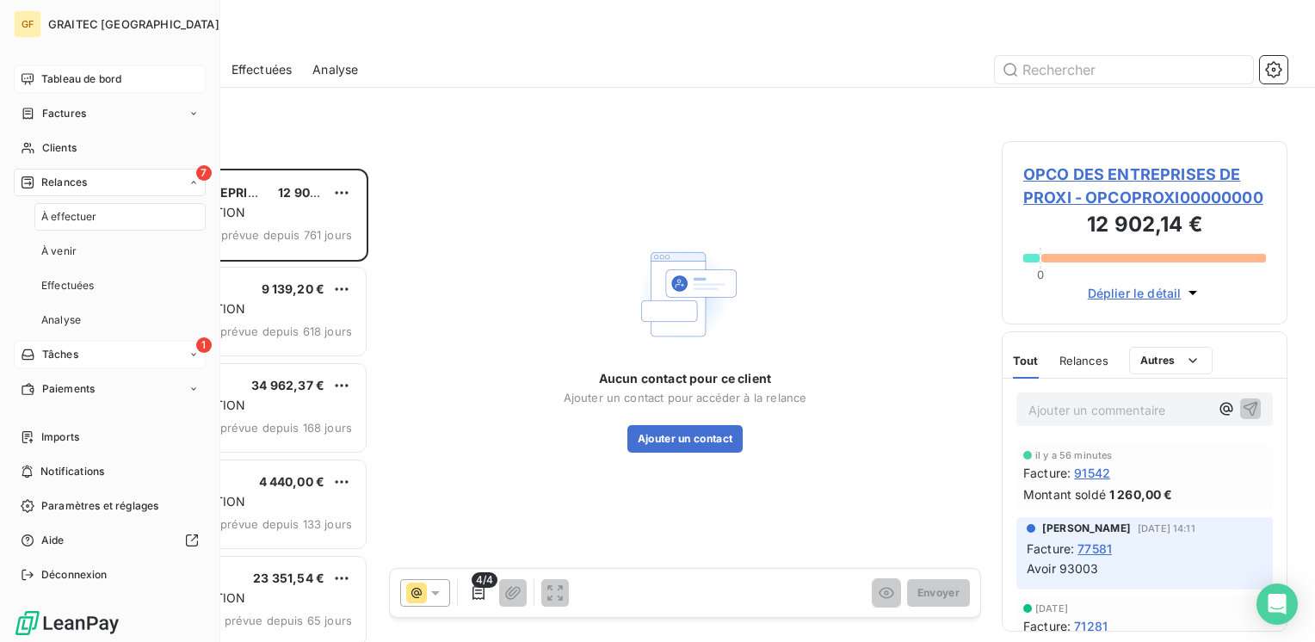
scroll to position [460, 272]
click at [57, 253] on span "À venir" at bounding box center [58, 251] width 35 height 15
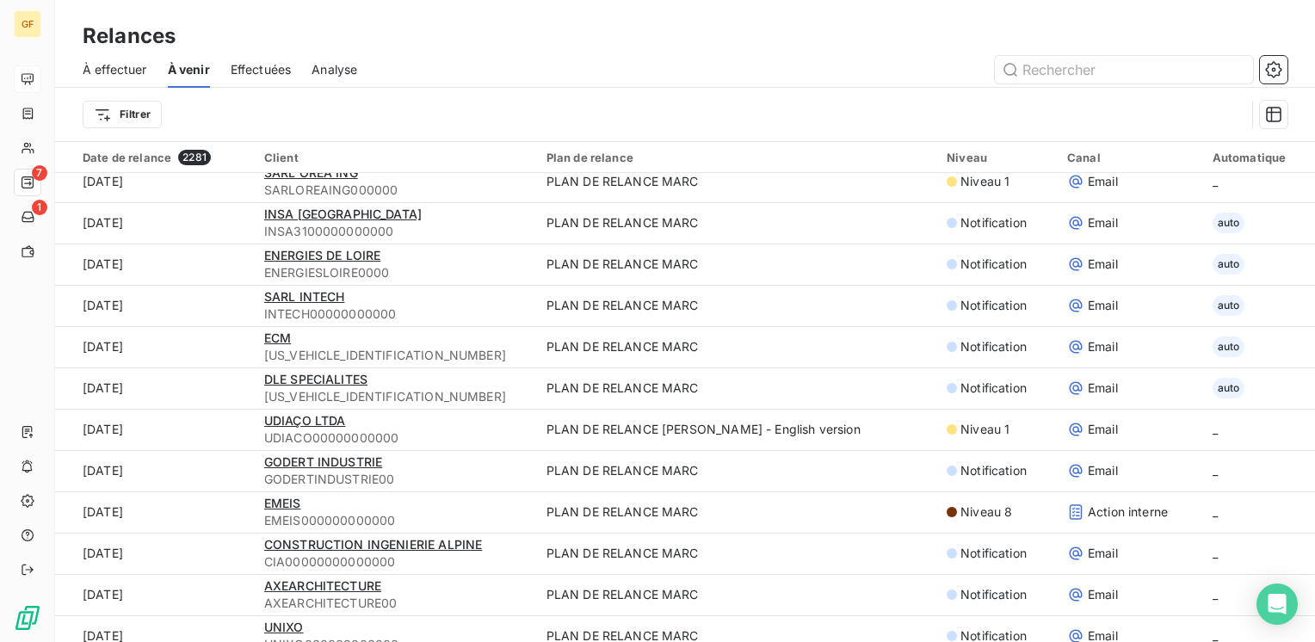
scroll to position [1291, 0]
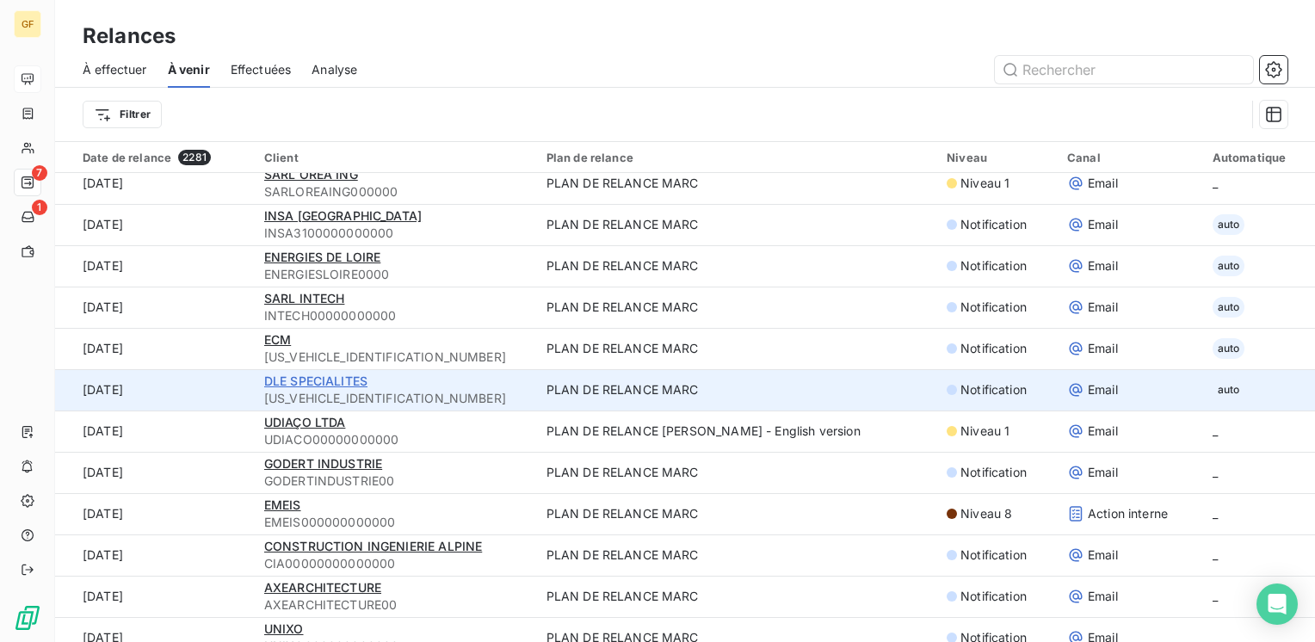
click at [319, 378] on span "DLE SPECIALITES" at bounding box center [315, 381] width 103 height 15
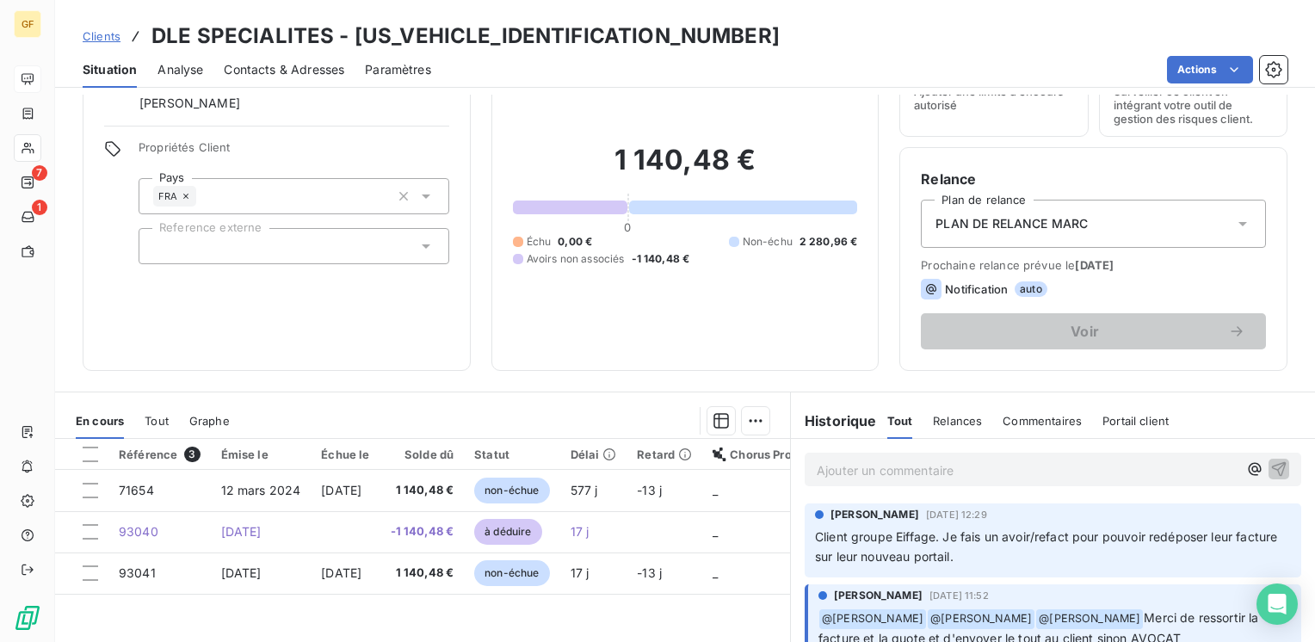
scroll to position [172, 0]
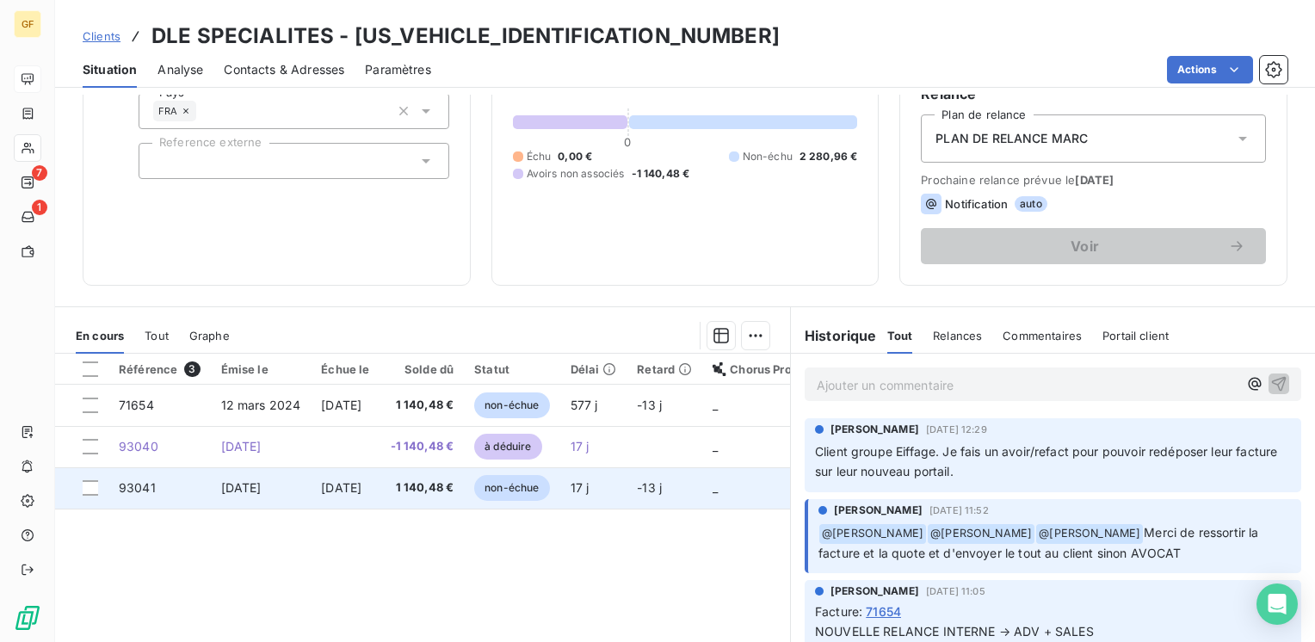
click at [331, 483] on span "[DATE]" at bounding box center [341, 487] width 40 height 15
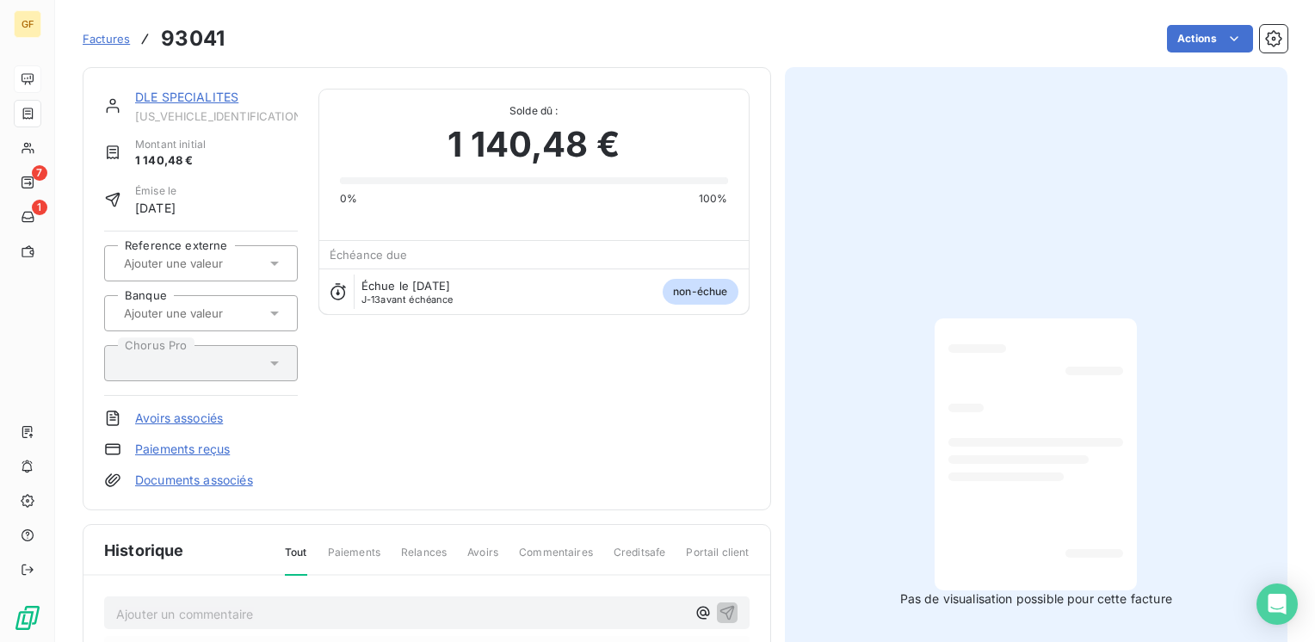
click at [203, 92] on link "DLE SPECIALITES" at bounding box center [186, 97] width 103 height 15
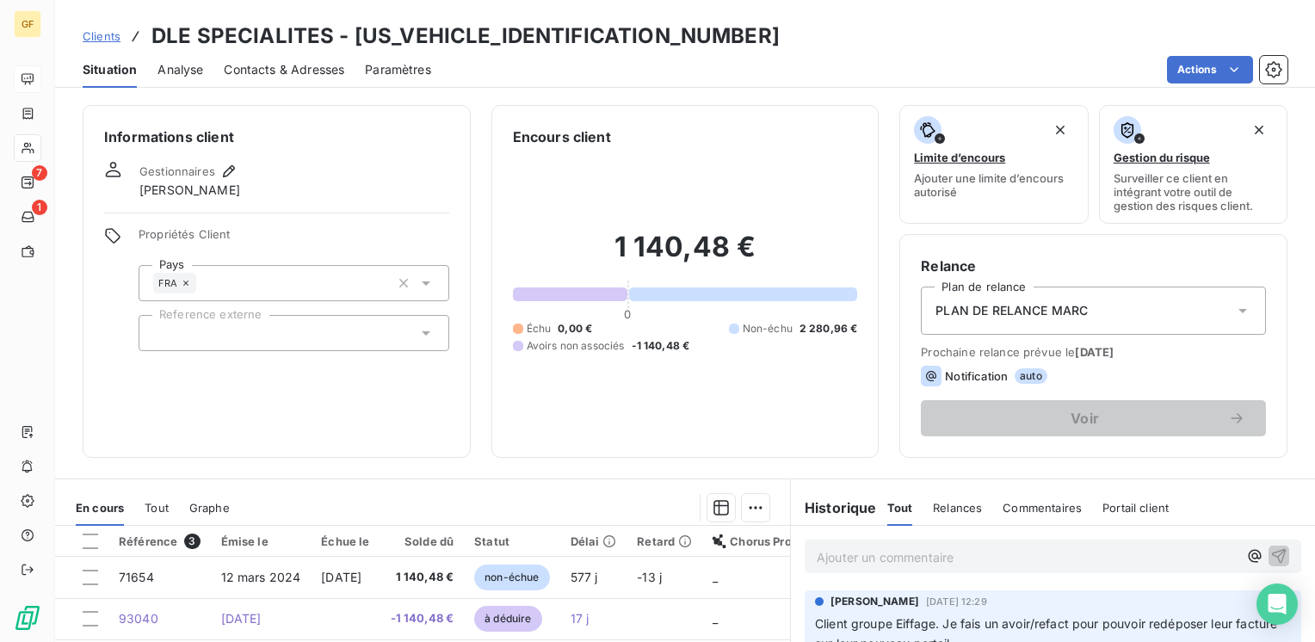
click at [282, 71] on span "Contacts & Adresses" at bounding box center [284, 69] width 120 height 17
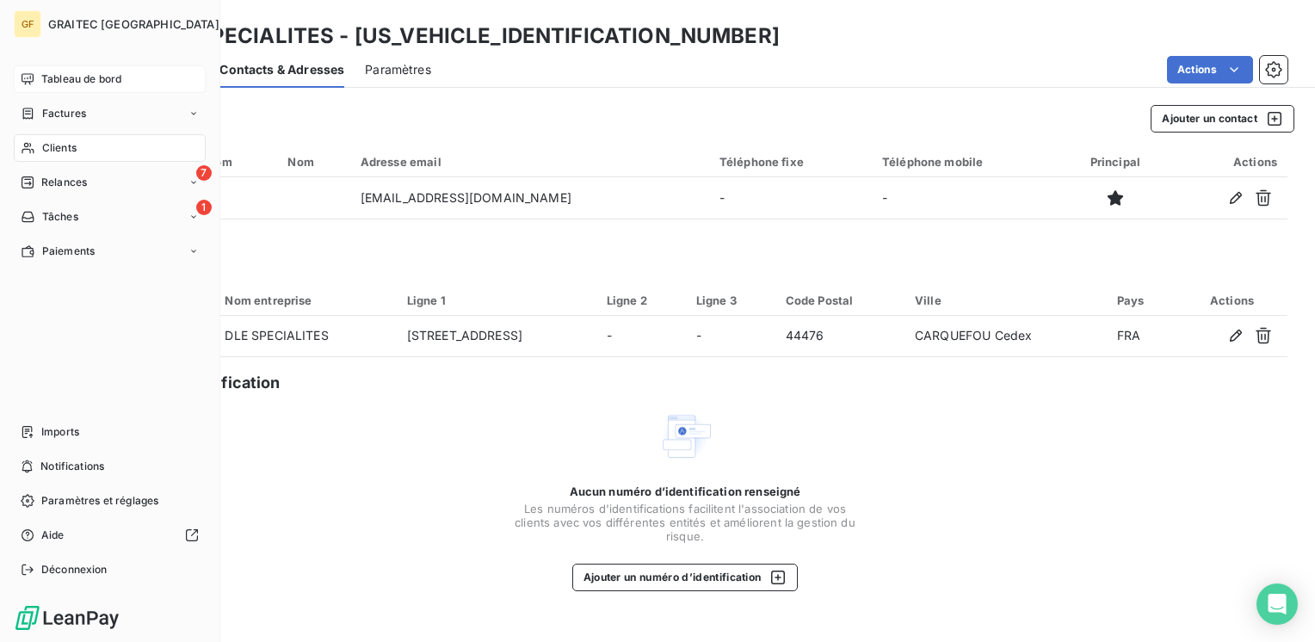
click at [67, 77] on span "Tableau de bord" at bounding box center [81, 78] width 80 height 15
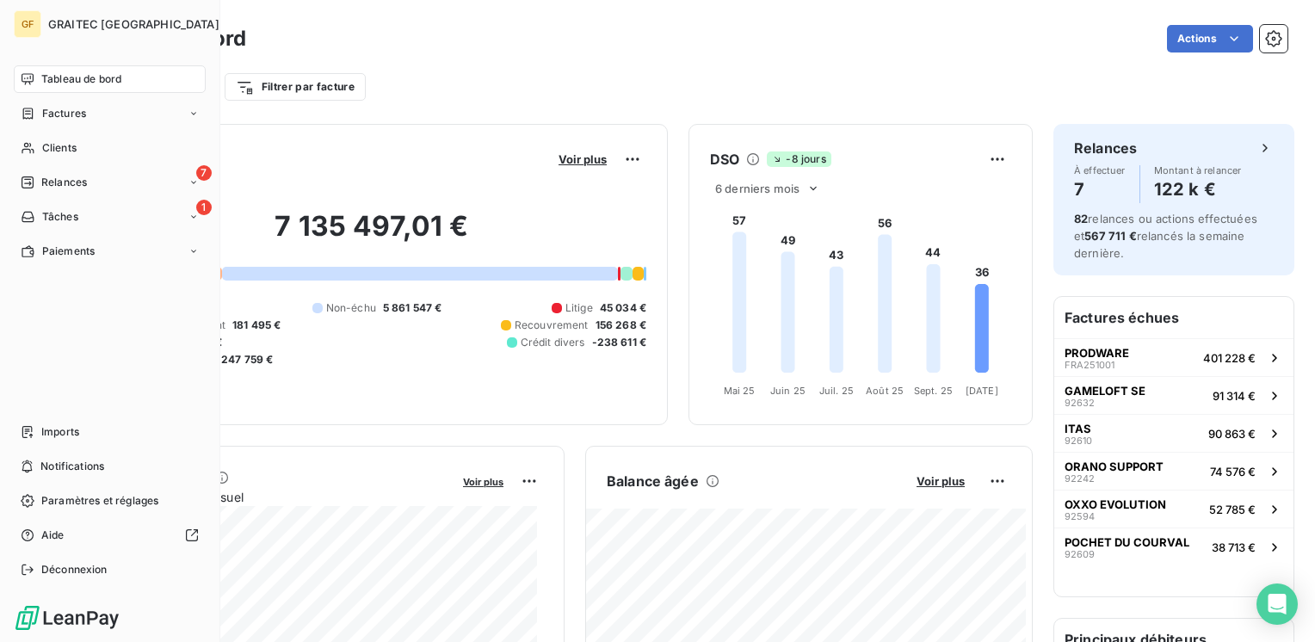
click at [85, 76] on span "Tableau de bord" at bounding box center [81, 78] width 80 height 15
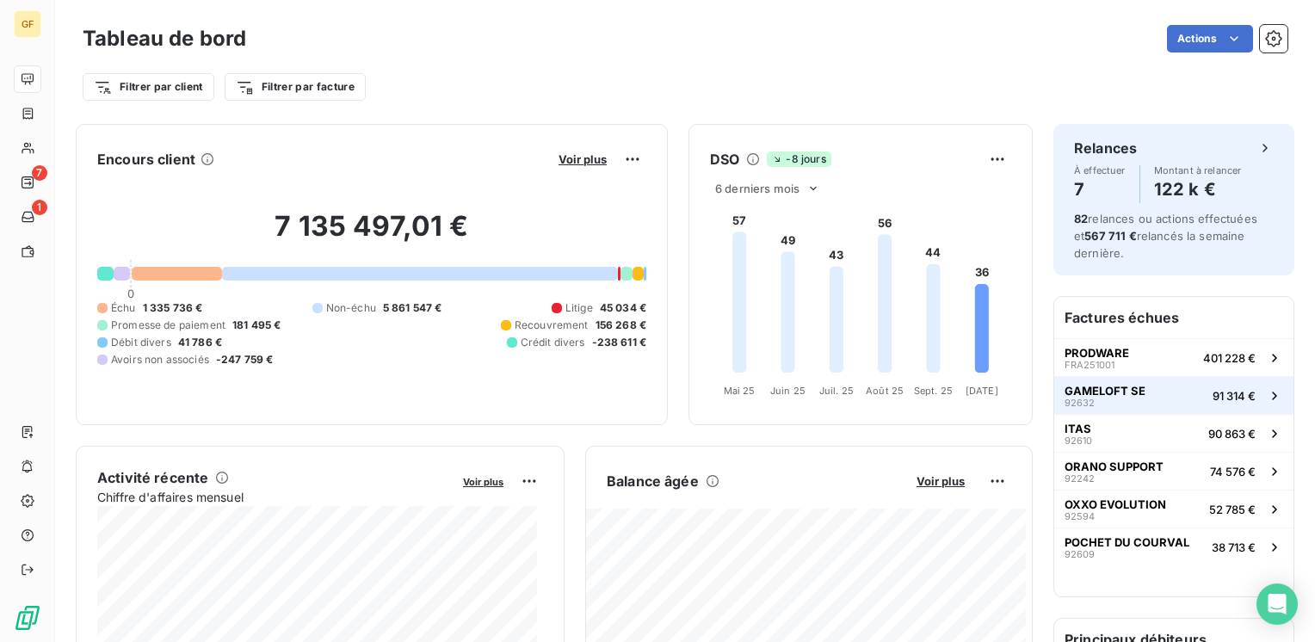
click at [1099, 389] on span "GAMELOFT SE" at bounding box center [1105, 391] width 81 height 14
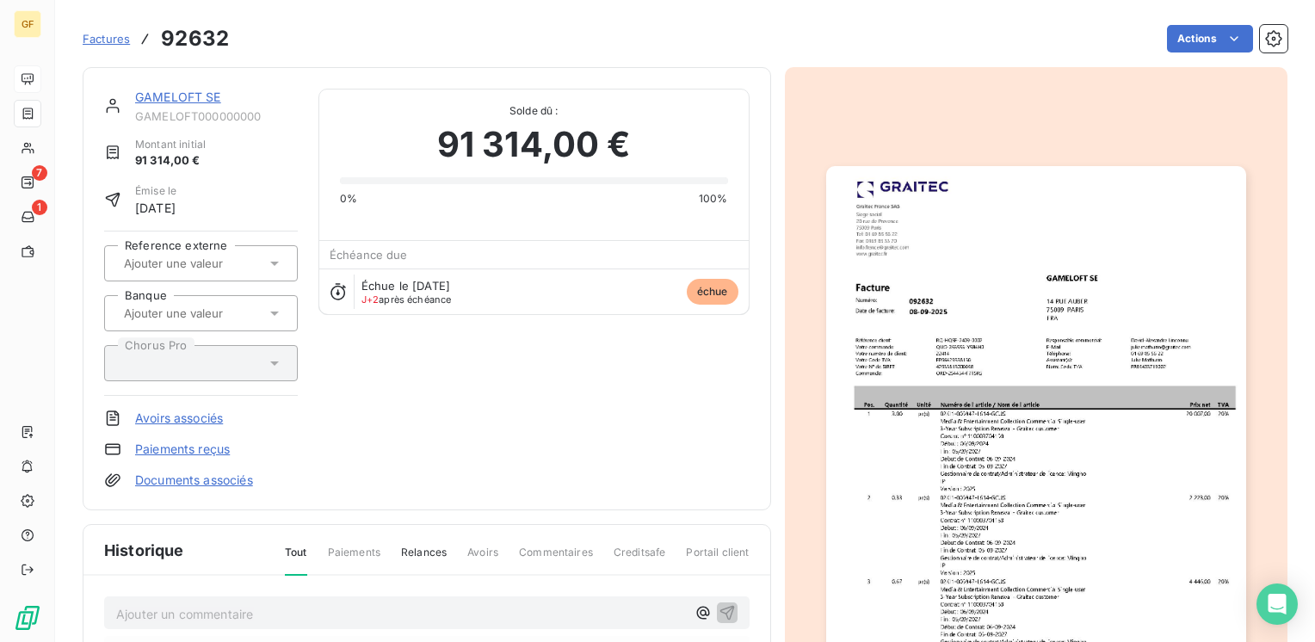
click at [197, 96] on link "GAMELOFT SE" at bounding box center [178, 97] width 86 height 15
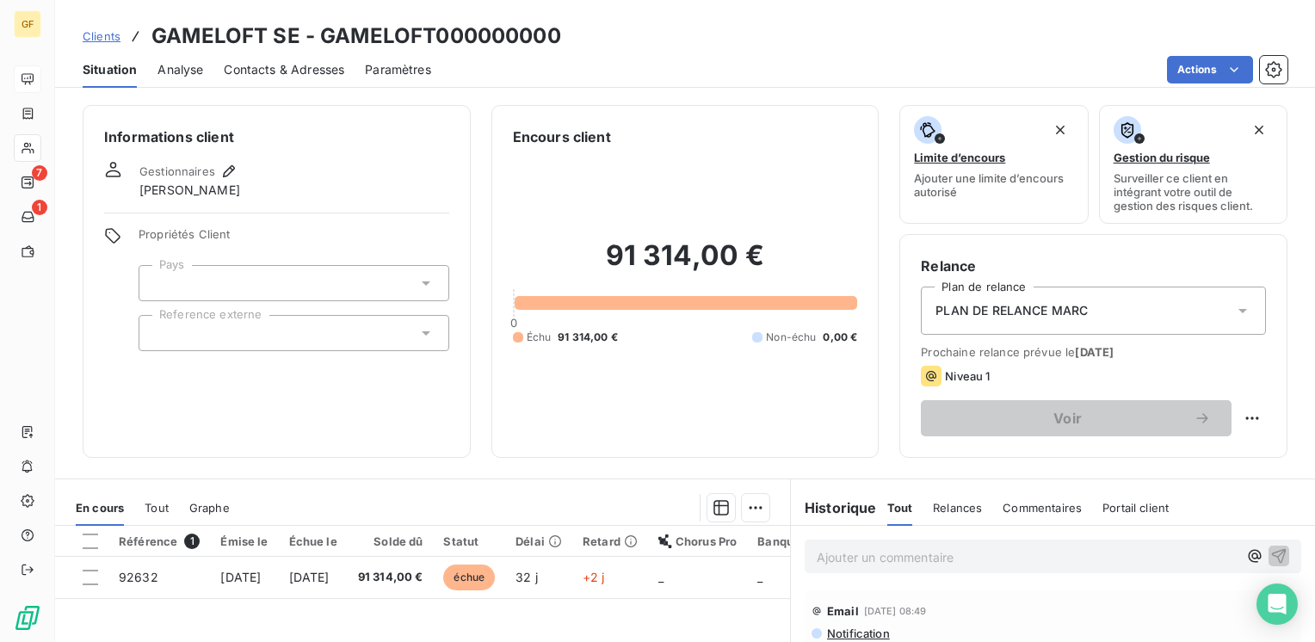
scroll to position [86, 0]
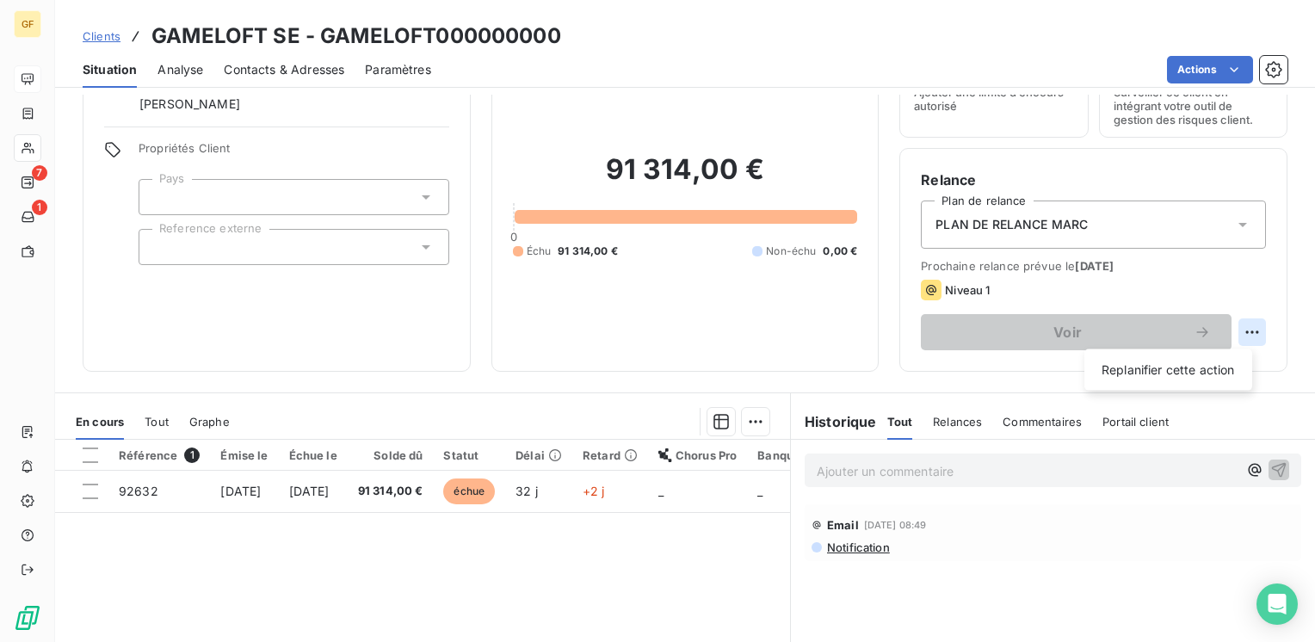
click at [1240, 329] on html "GF 7 1 Clients GAMELOFT SE - GAMELOFT000000000 Situation Analyse Contacts & Adr…" at bounding box center [657, 321] width 1315 height 642
click at [1203, 370] on div "Replanifier cette action" at bounding box center [1168, 370] width 154 height 28
select select "9"
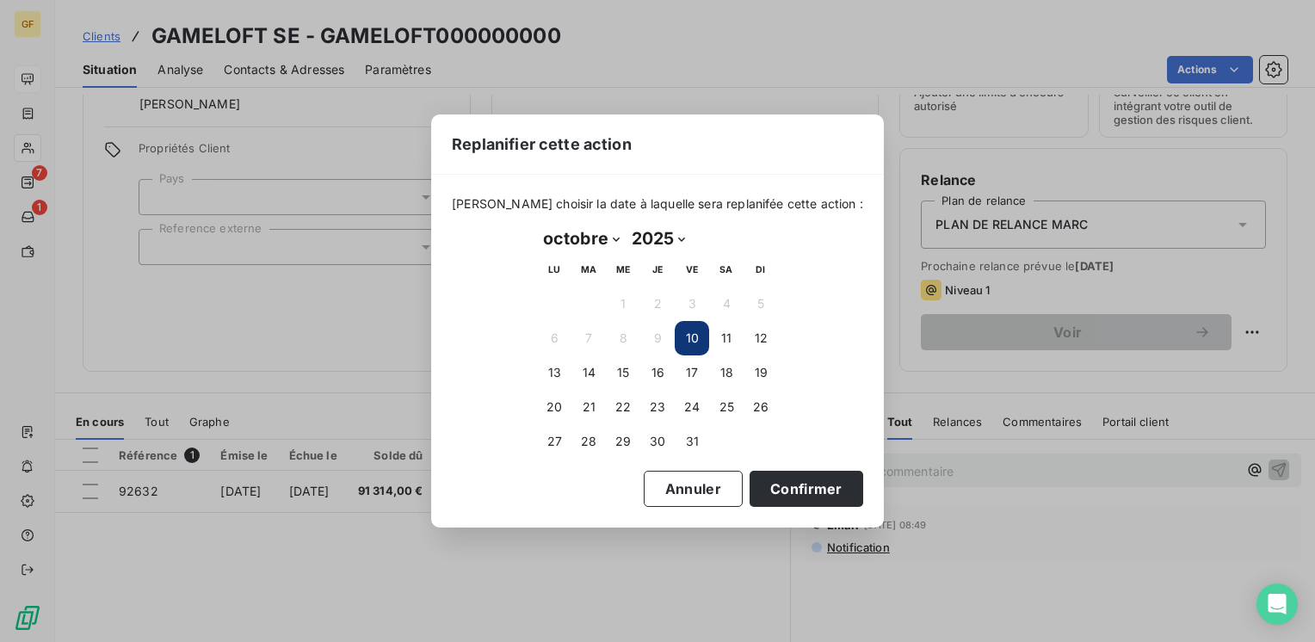
click at [695, 343] on button "10" at bounding box center [692, 338] width 34 height 34
click at [694, 337] on button "10" at bounding box center [692, 338] width 34 height 34
click at [662, 480] on button "Annuler" at bounding box center [693, 489] width 99 height 36
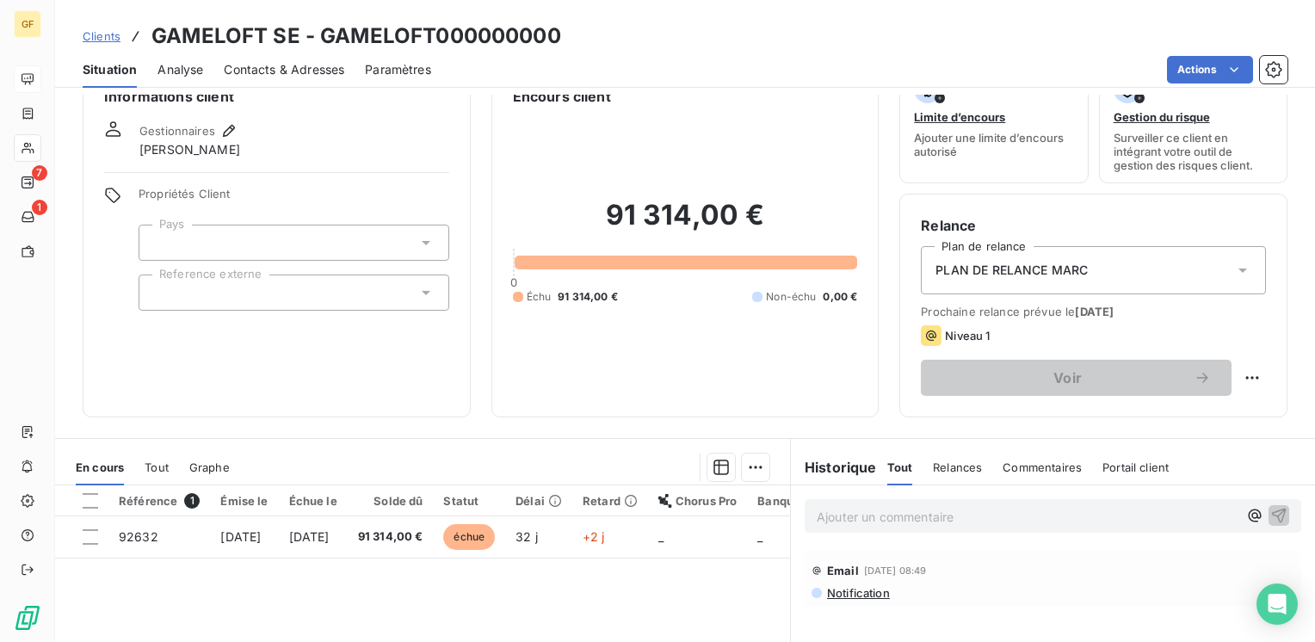
scroll to position [0, 0]
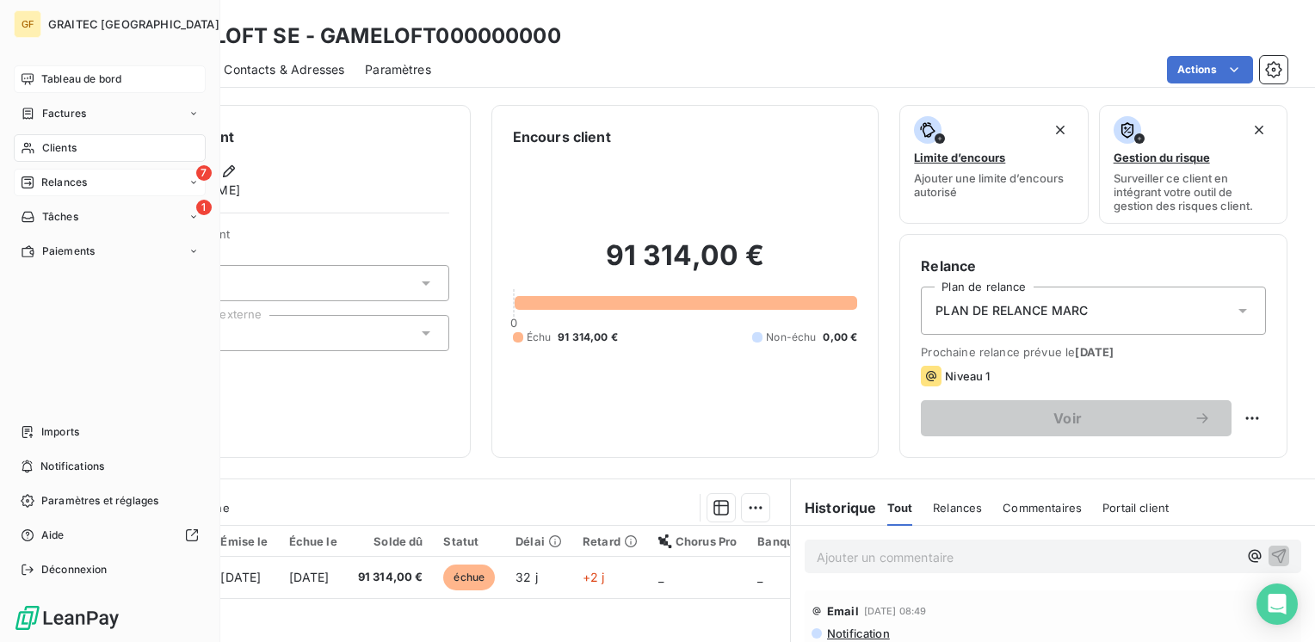
click at [59, 181] on span "Relances" at bounding box center [64, 182] width 46 height 15
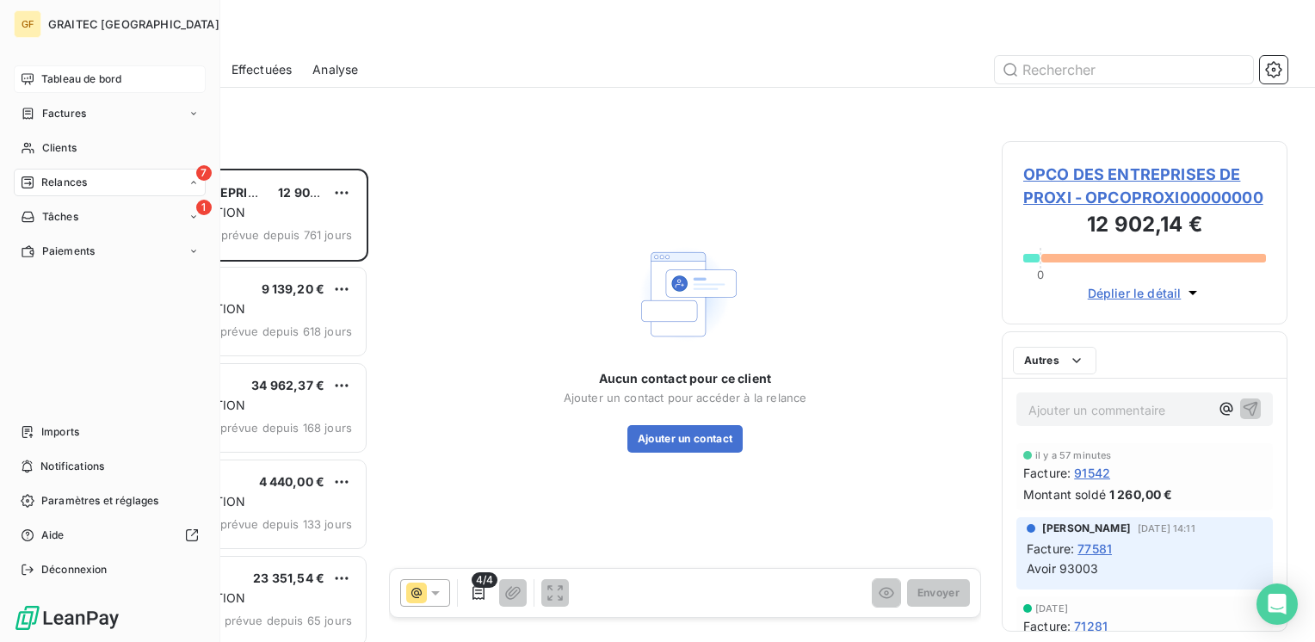
scroll to position [460, 272]
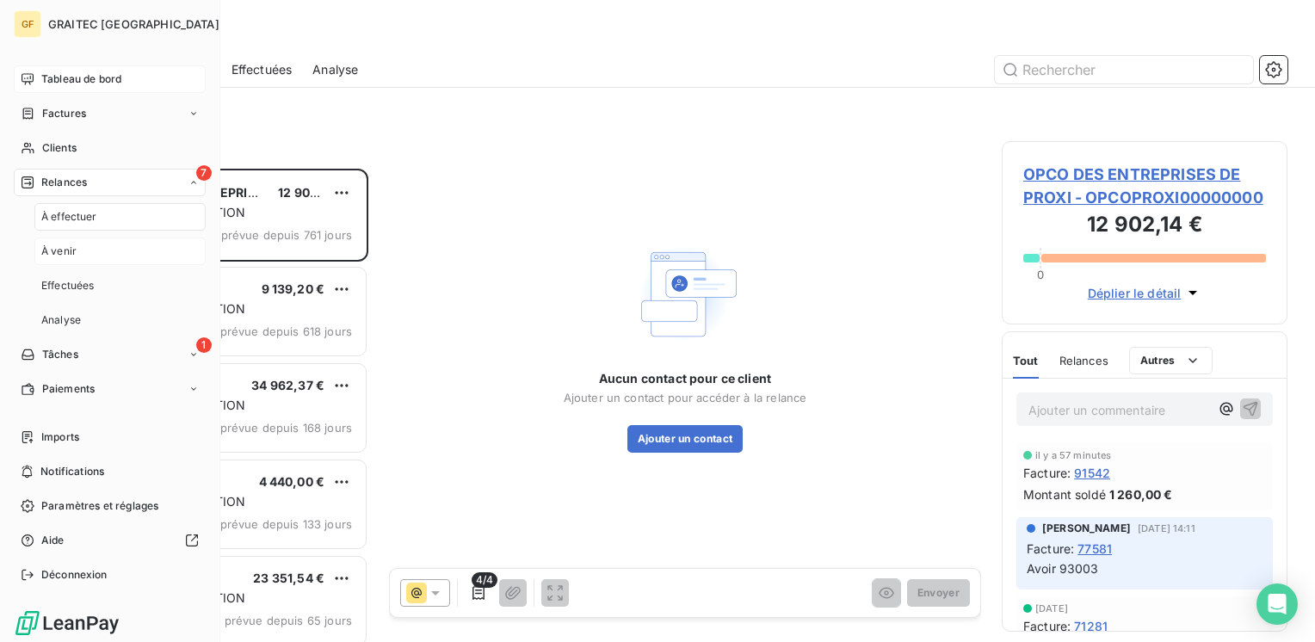
click at [62, 253] on span "À venir" at bounding box center [58, 251] width 35 height 15
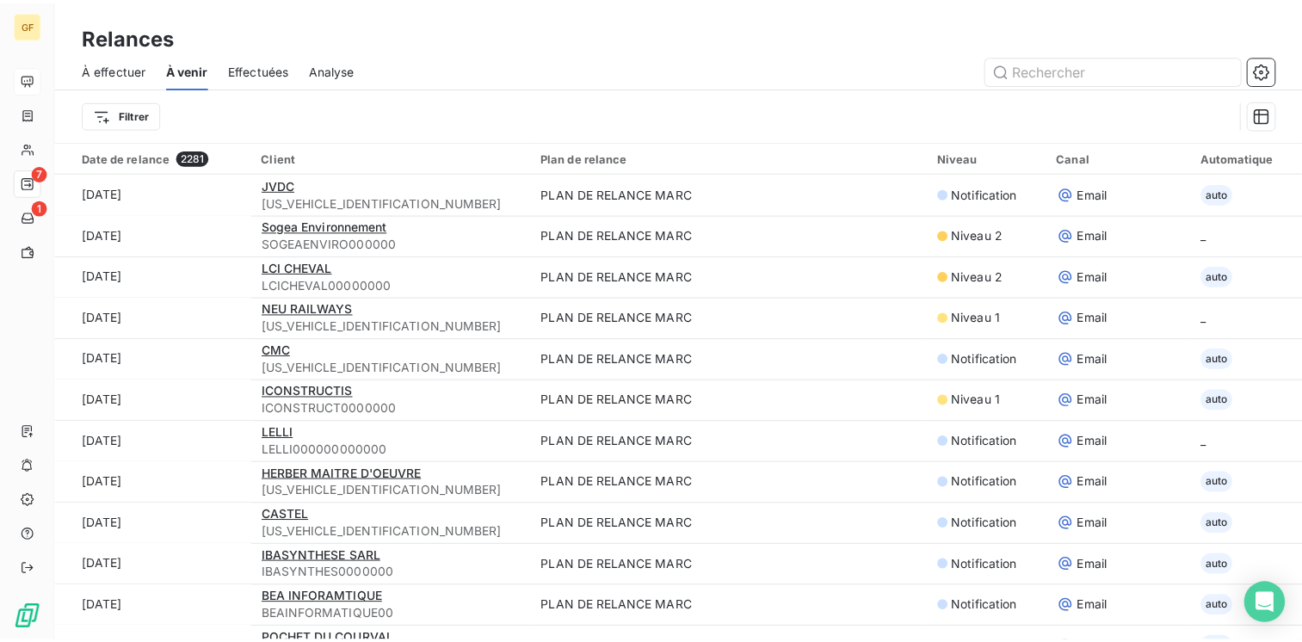
scroll to position [602, 0]
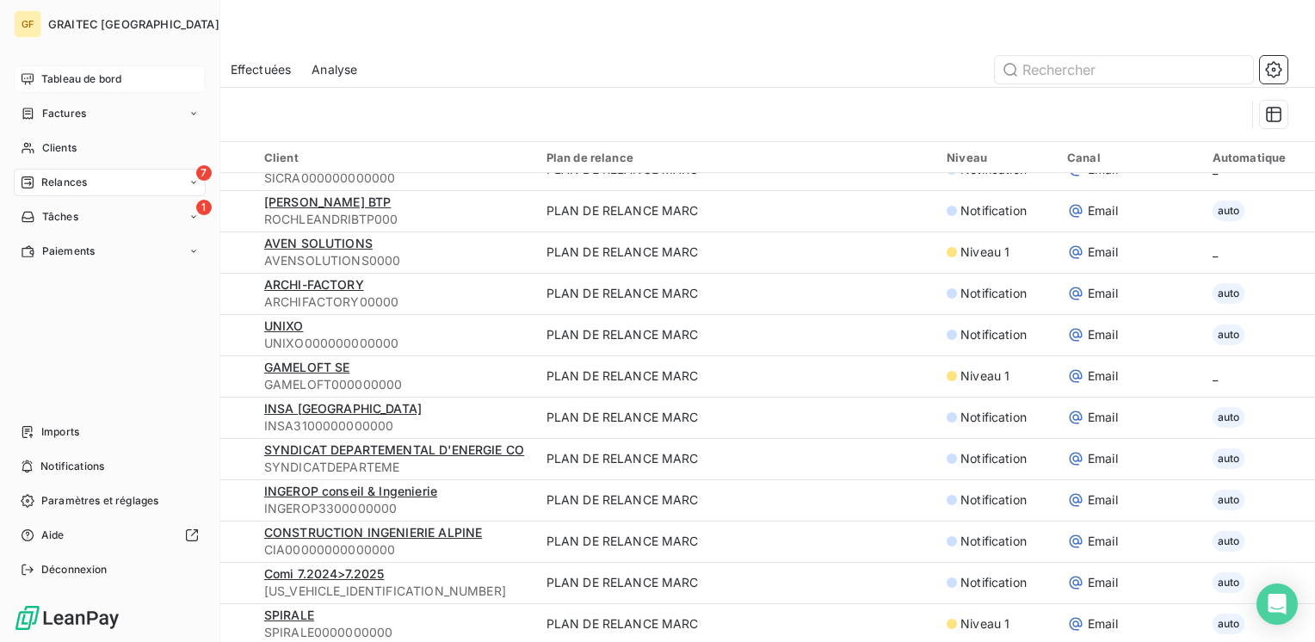
click at [41, 74] on span "Tableau de bord" at bounding box center [81, 78] width 80 height 15
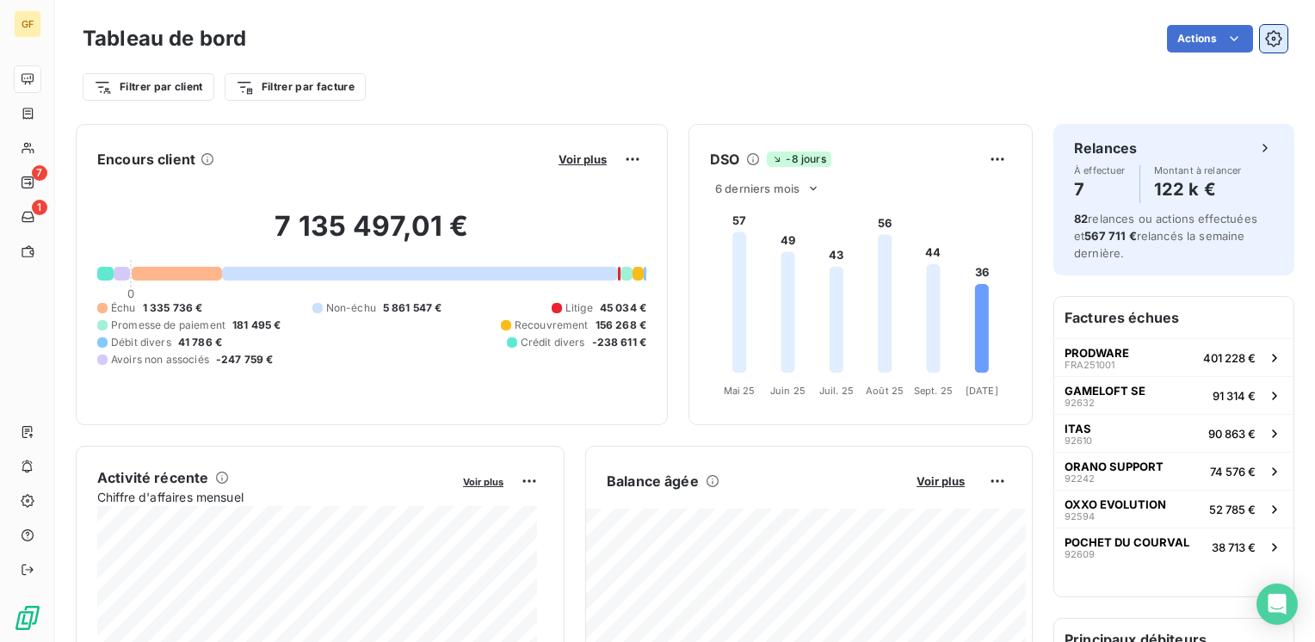
click at [1265, 32] on icon "button" at bounding box center [1273, 38] width 17 height 17
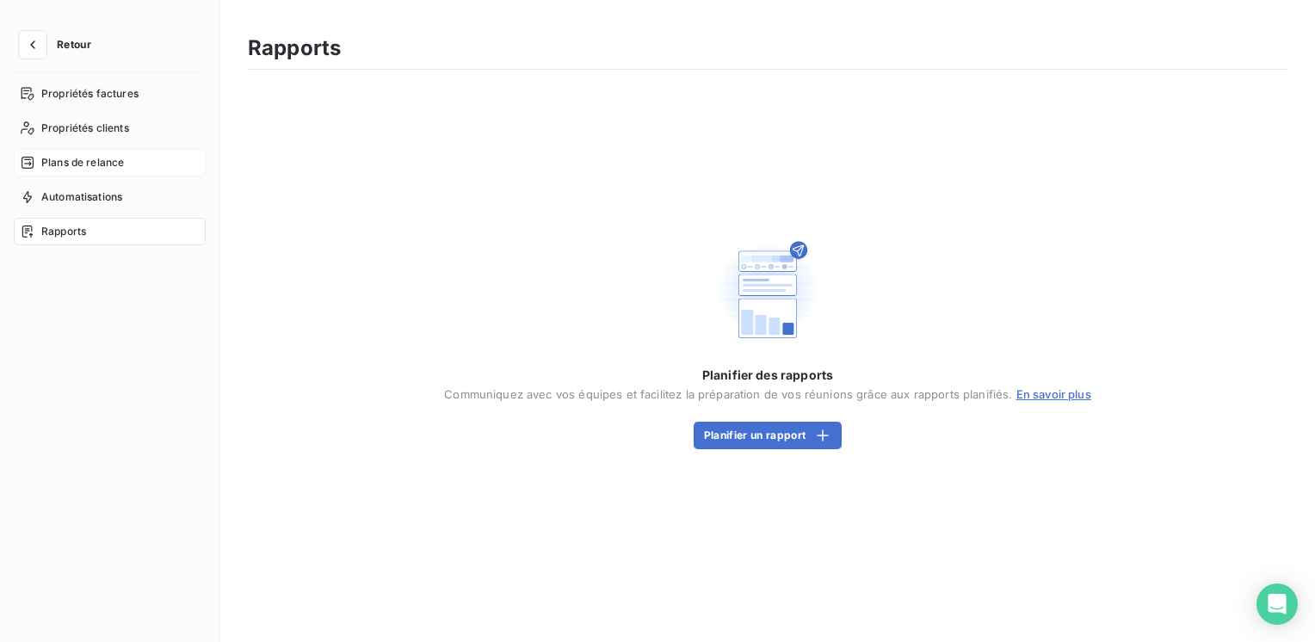
click at [98, 157] on span "Plans de relance" at bounding box center [82, 162] width 83 height 15
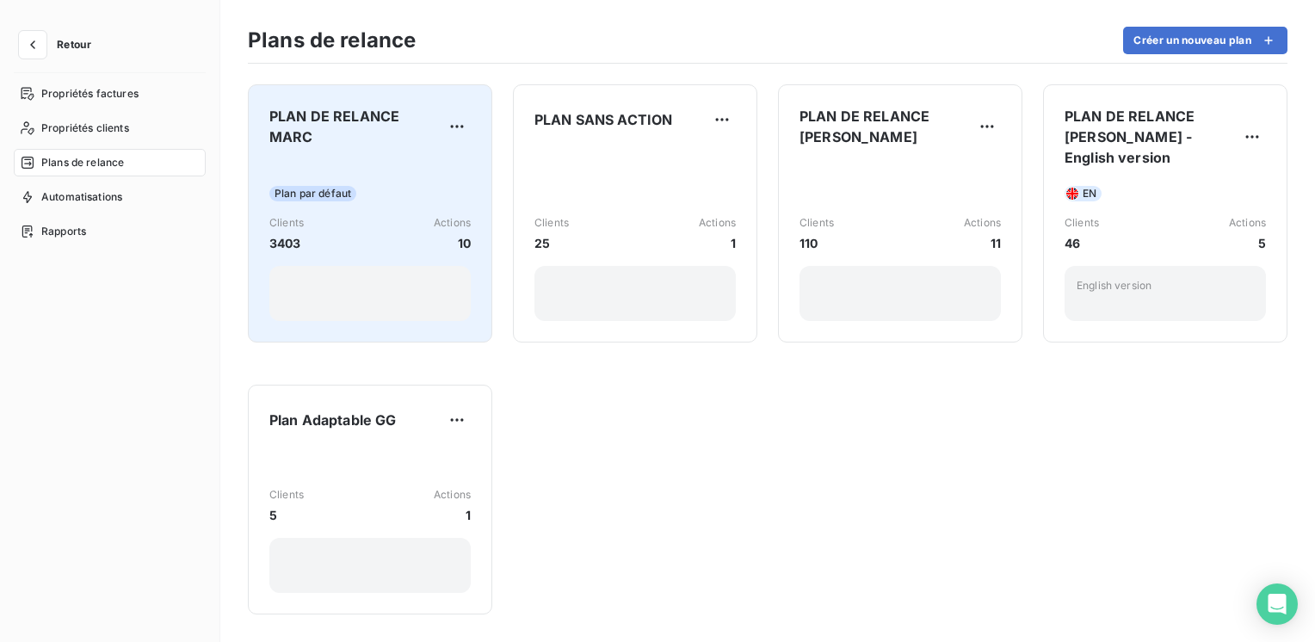
click at [410, 153] on div "PLAN DE RELANCE MARC Plan par défaut Clients 3403 Actions 10" at bounding box center [369, 213] width 201 height 215
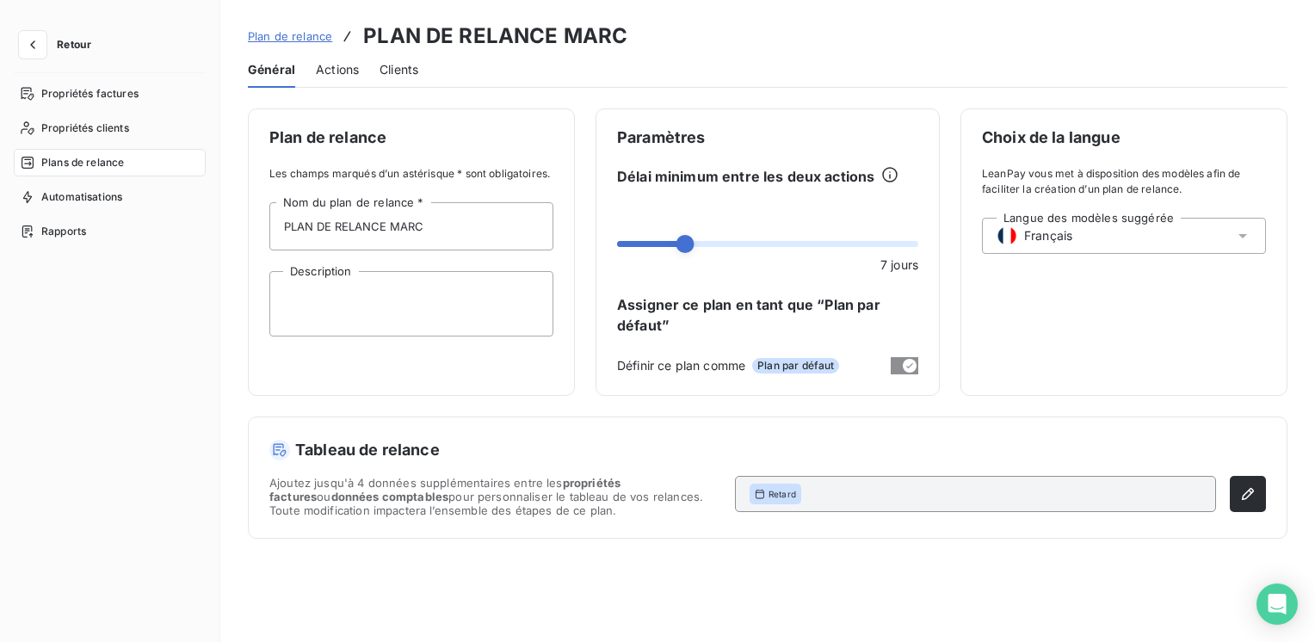
click at [341, 71] on span "Actions" at bounding box center [337, 69] width 43 height 17
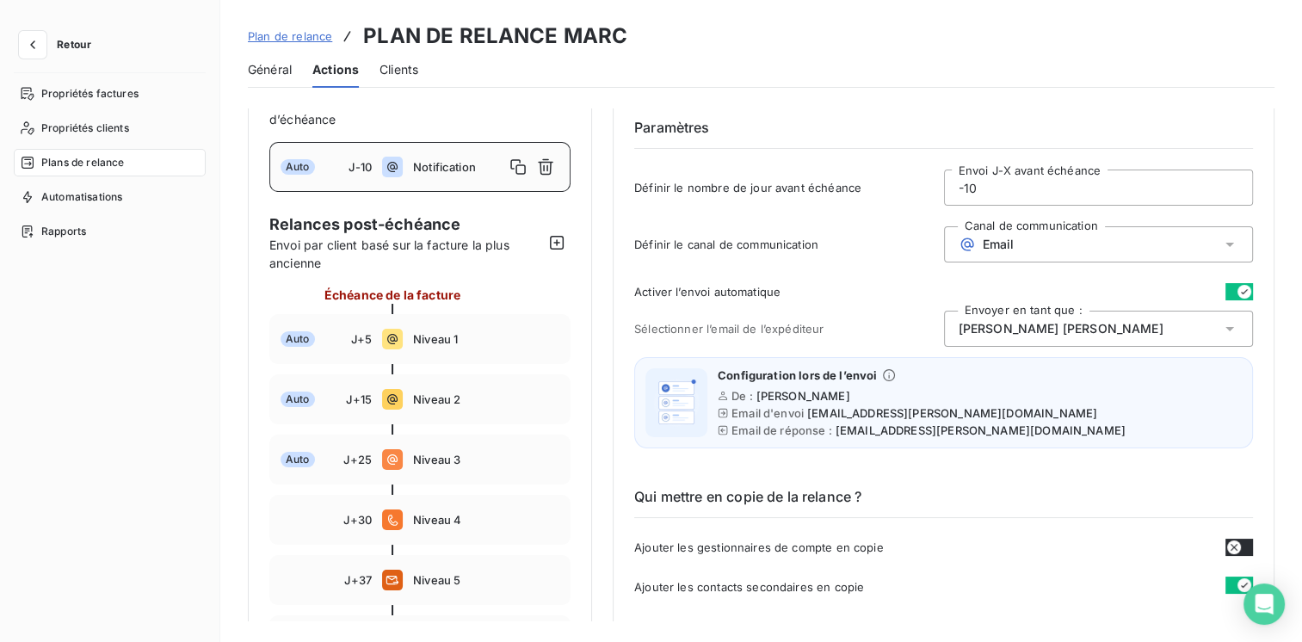
scroll to position [86, 0]
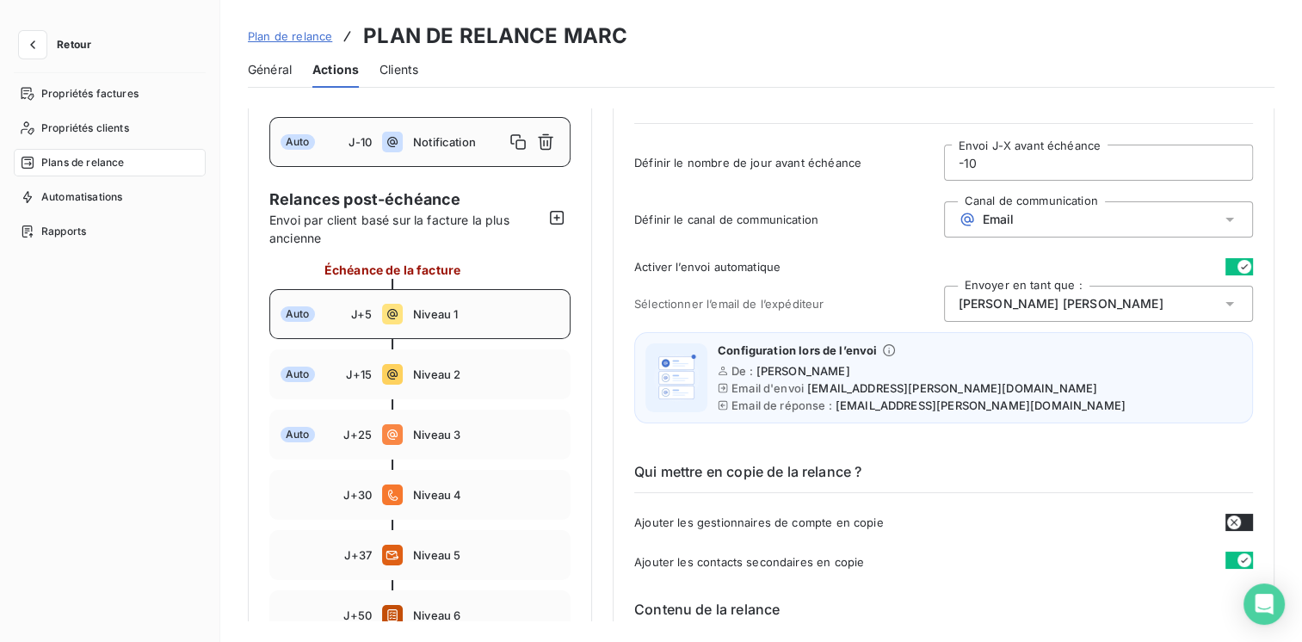
click at [448, 322] on div "Auto J+5 Niveau 1" at bounding box center [419, 314] width 301 height 50
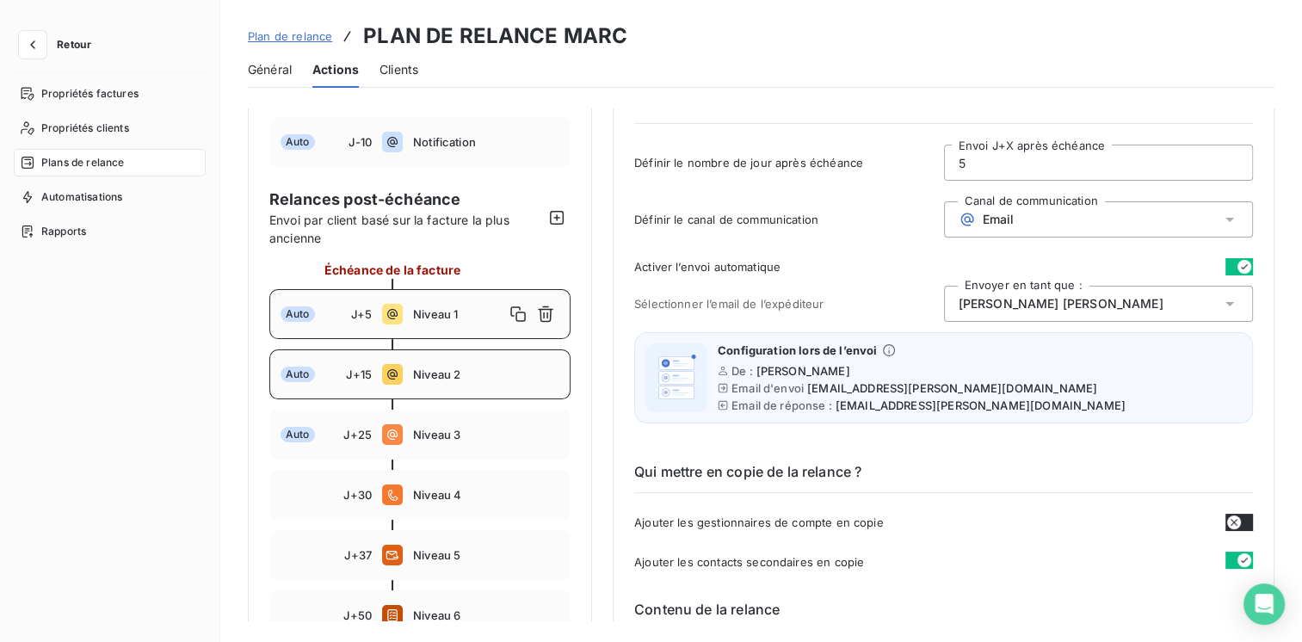
click at [461, 374] on span "Niveau 2" at bounding box center [486, 375] width 146 height 14
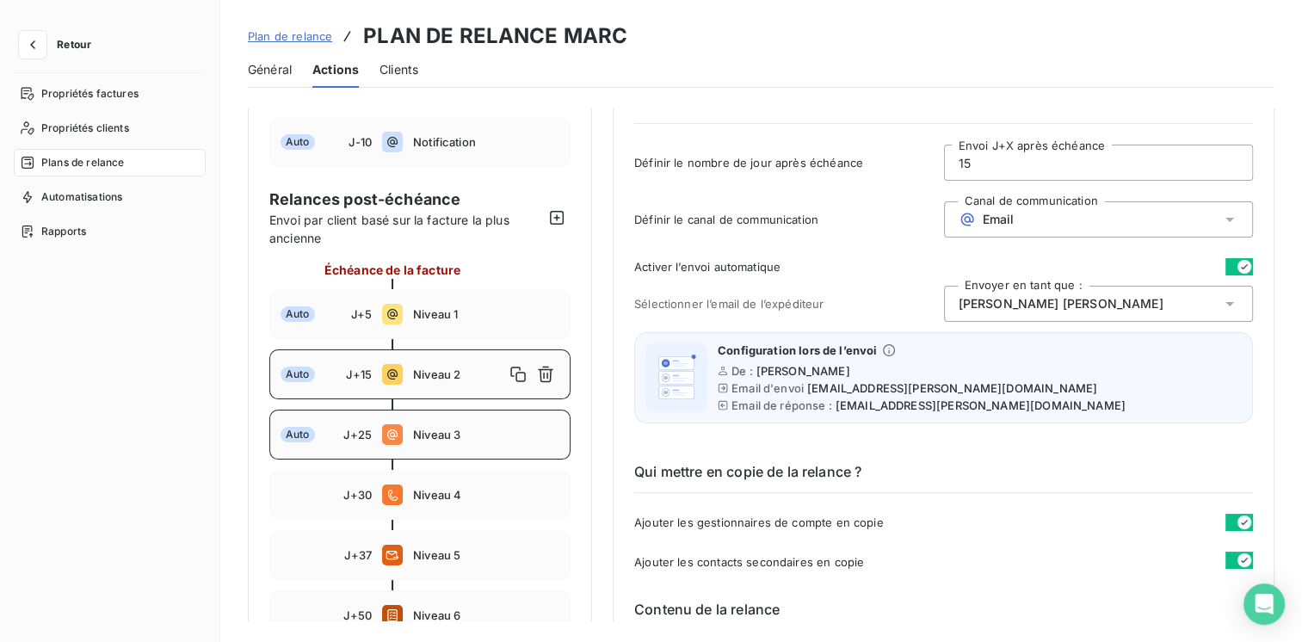
click at [440, 439] on span "Niveau 3" at bounding box center [486, 435] width 146 height 14
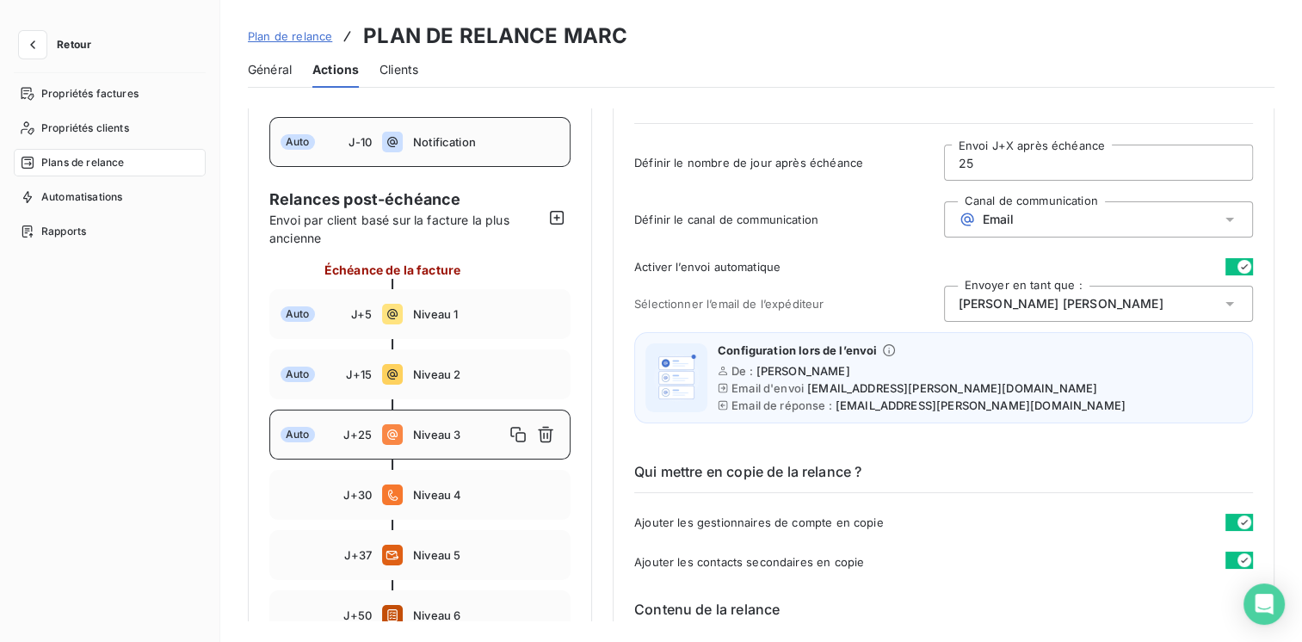
click at [442, 157] on div "Auto J-10 Notification" at bounding box center [419, 142] width 301 height 50
type input "-10"
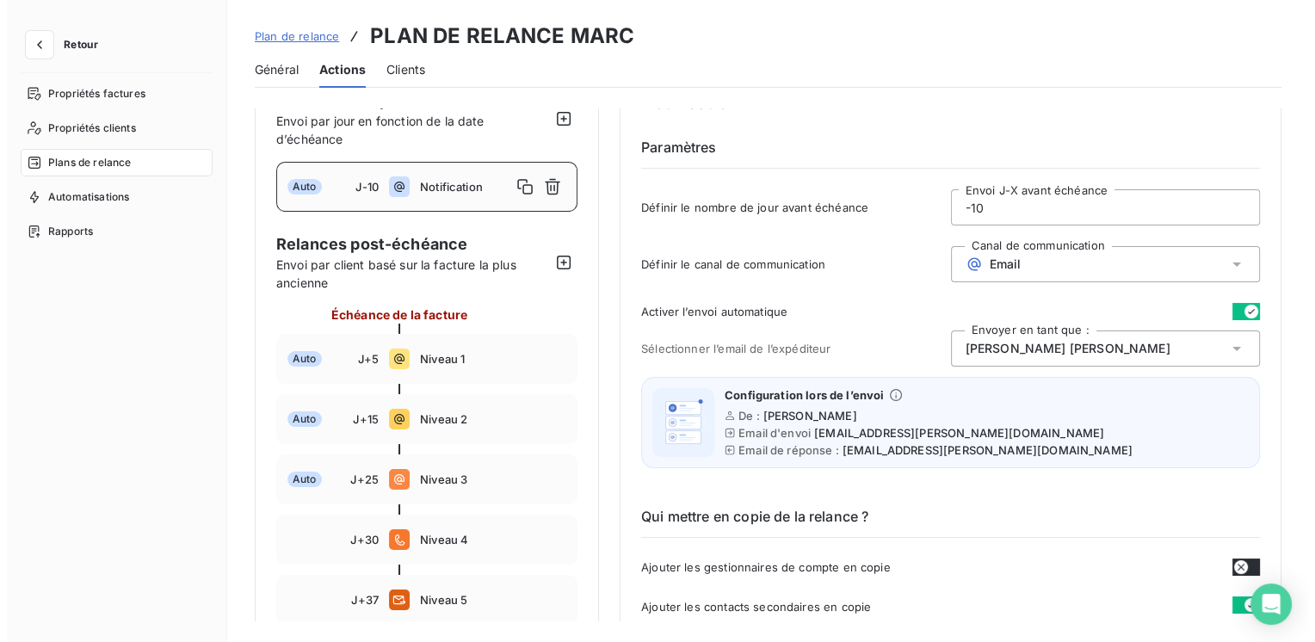
scroll to position [0, 0]
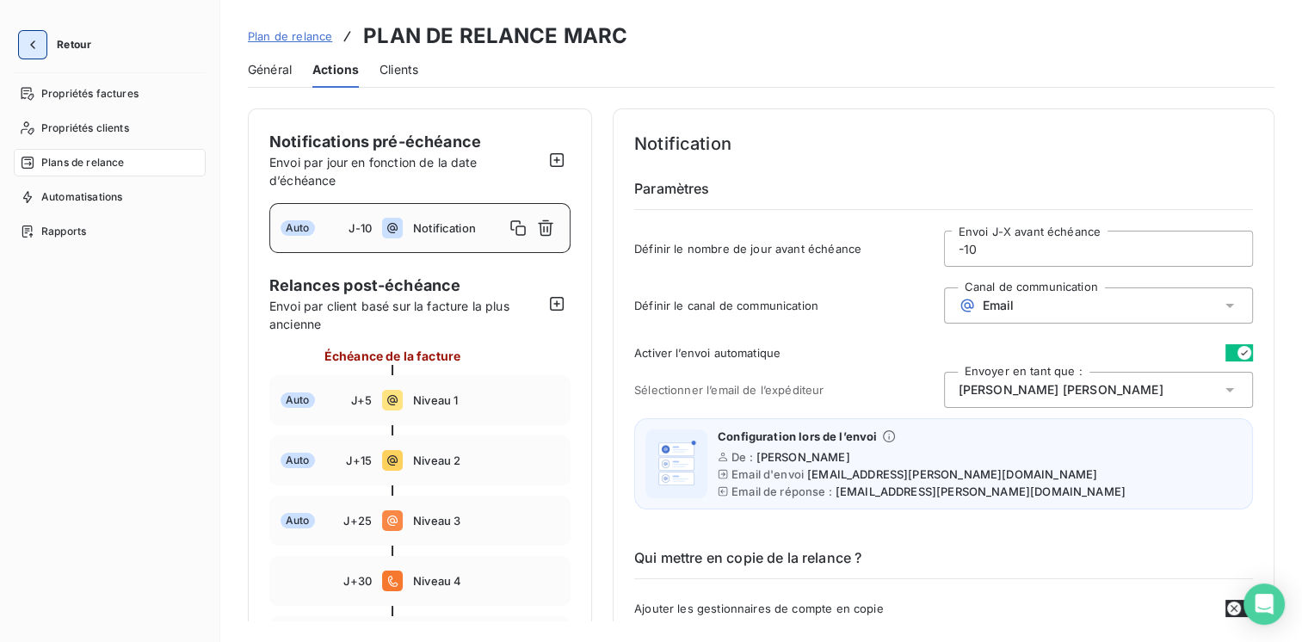
click at [28, 46] on icon "button" at bounding box center [32, 44] width 17 height 17
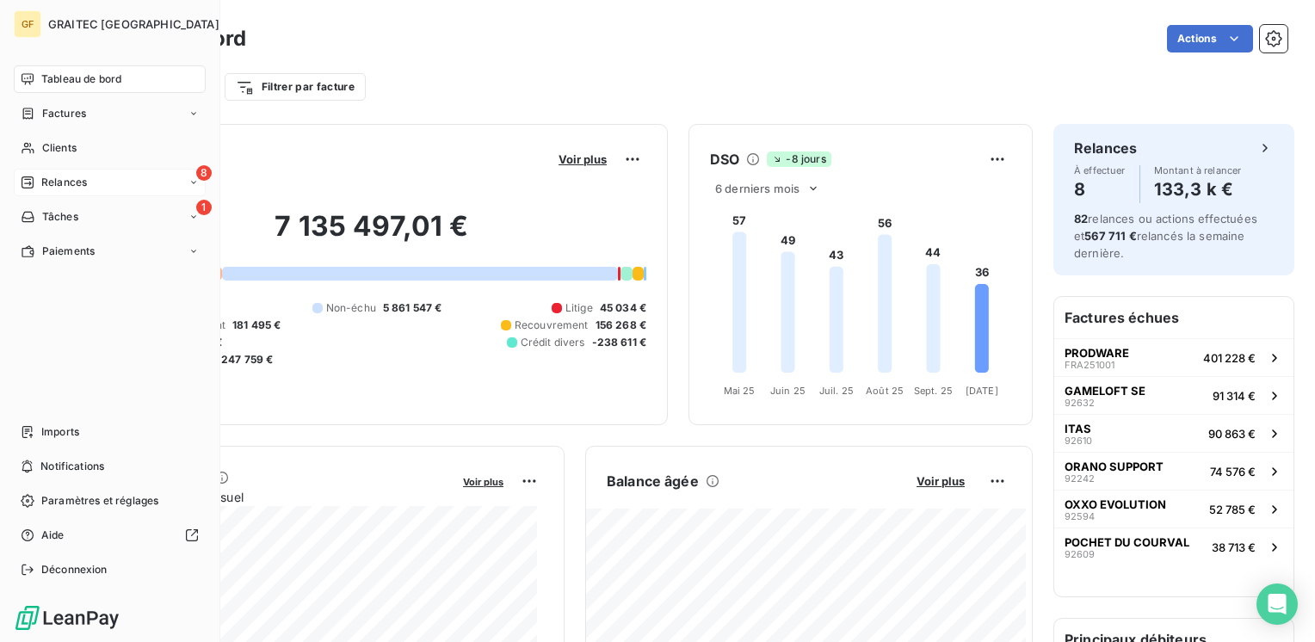
click at [77, 177] on span "Relances" at bounding box center [64, 182] width 46 height 15
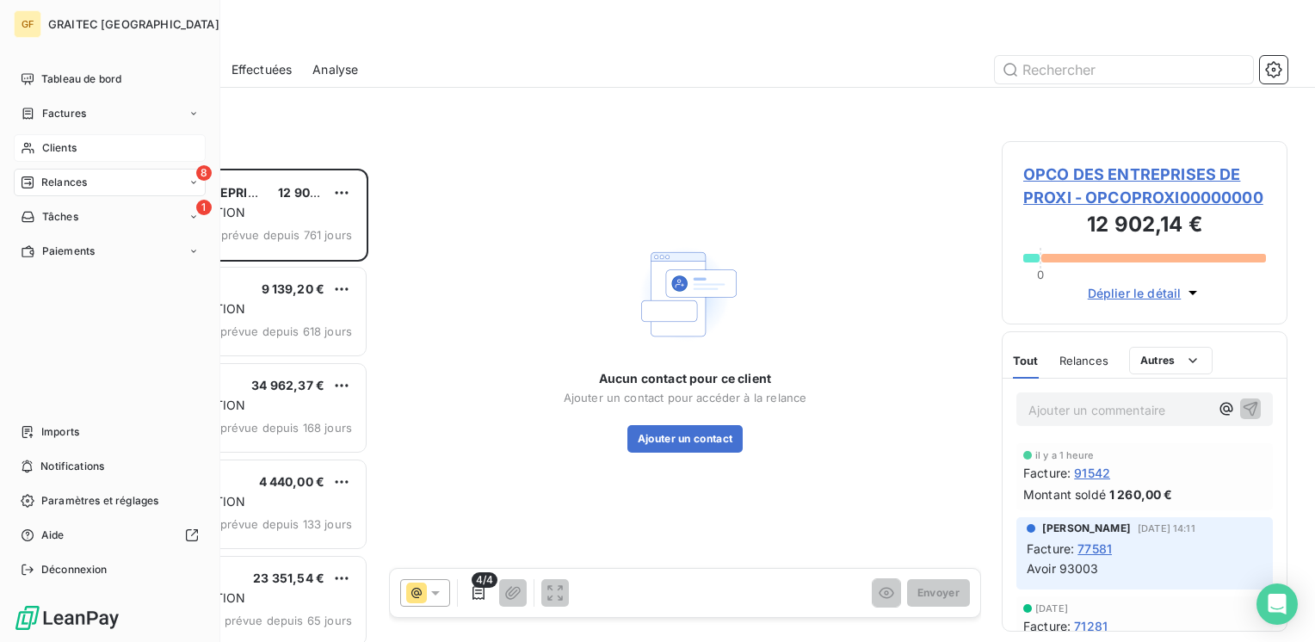
click at [65, 146] on span "Clients" at bounding box center [59, 147] width 34 height 15
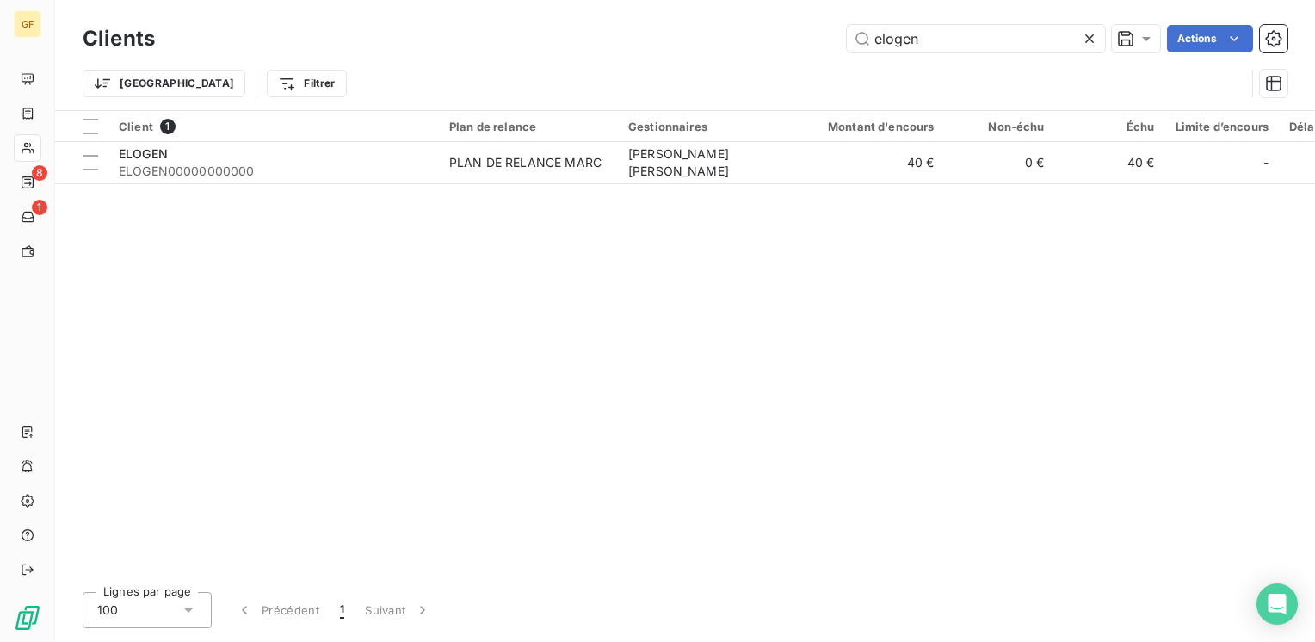
drag, startPoint x: 787, startPoint y: 66, endPoint x: 663, endPoint y: 78, distance: 124.5
click at [663, 78] on div "Clients elogen Actions Trier Filtrer" at bounding box center [685, 66] width 1205 height 90
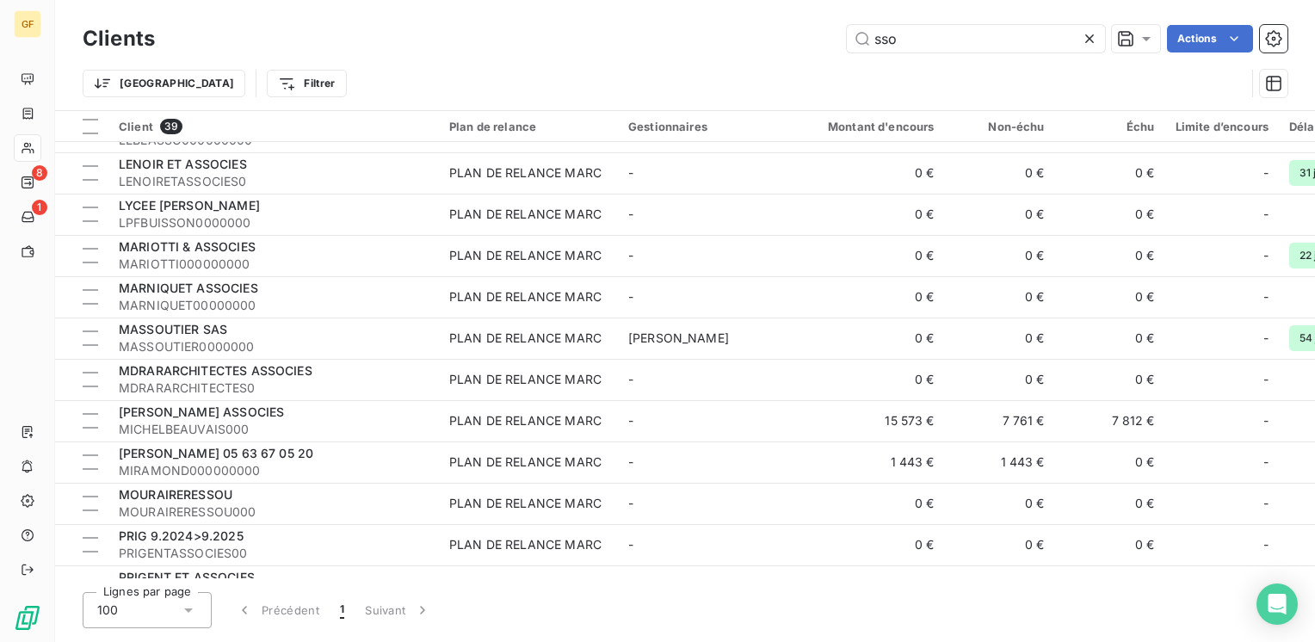
scroll to position [861, 0]
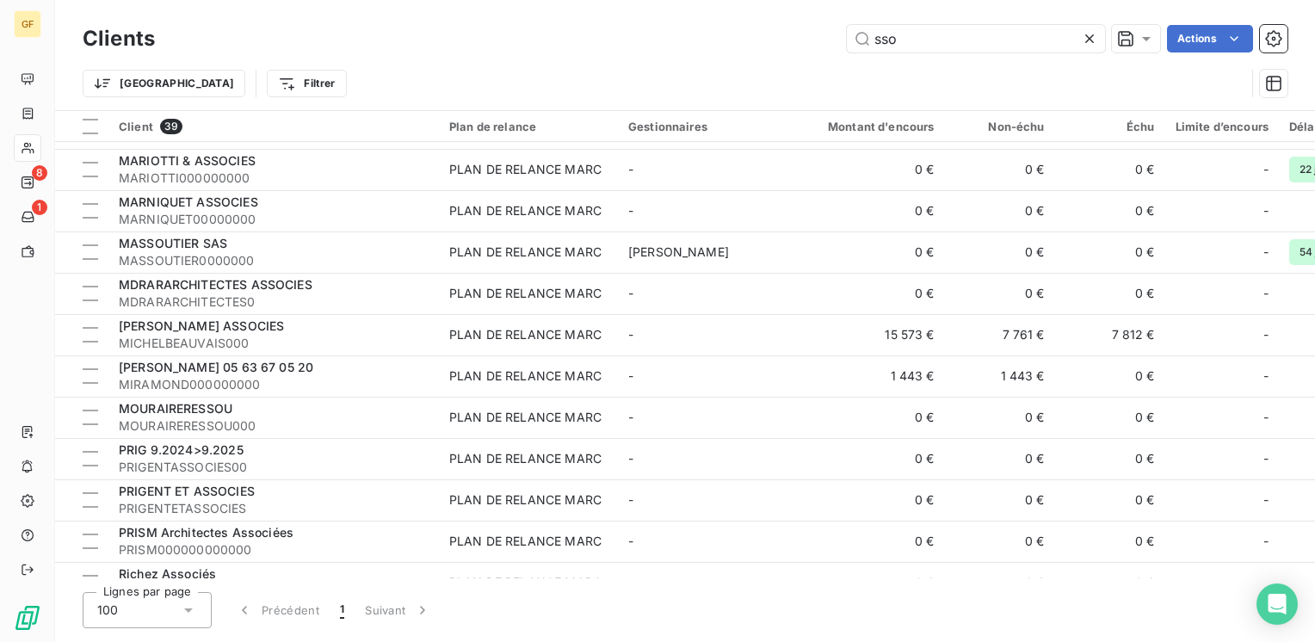
type input "sso"
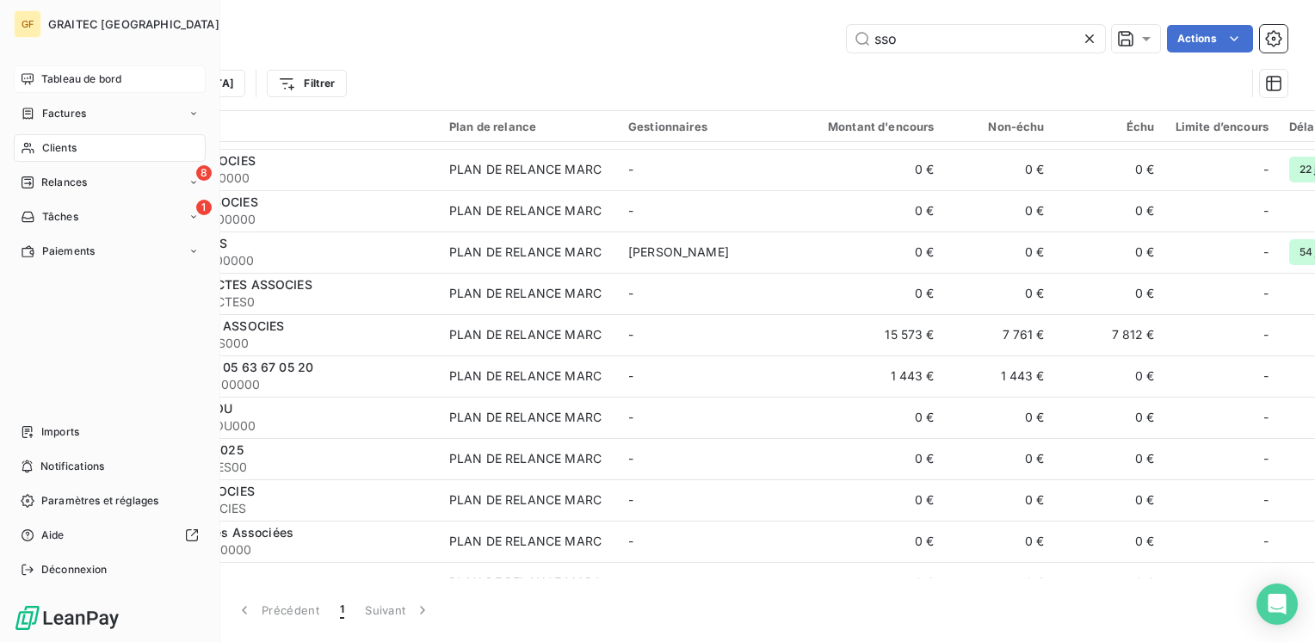
click at [69, 81] on span "Tableau de bord" at bounding box center [81, 78] width 80 height 15
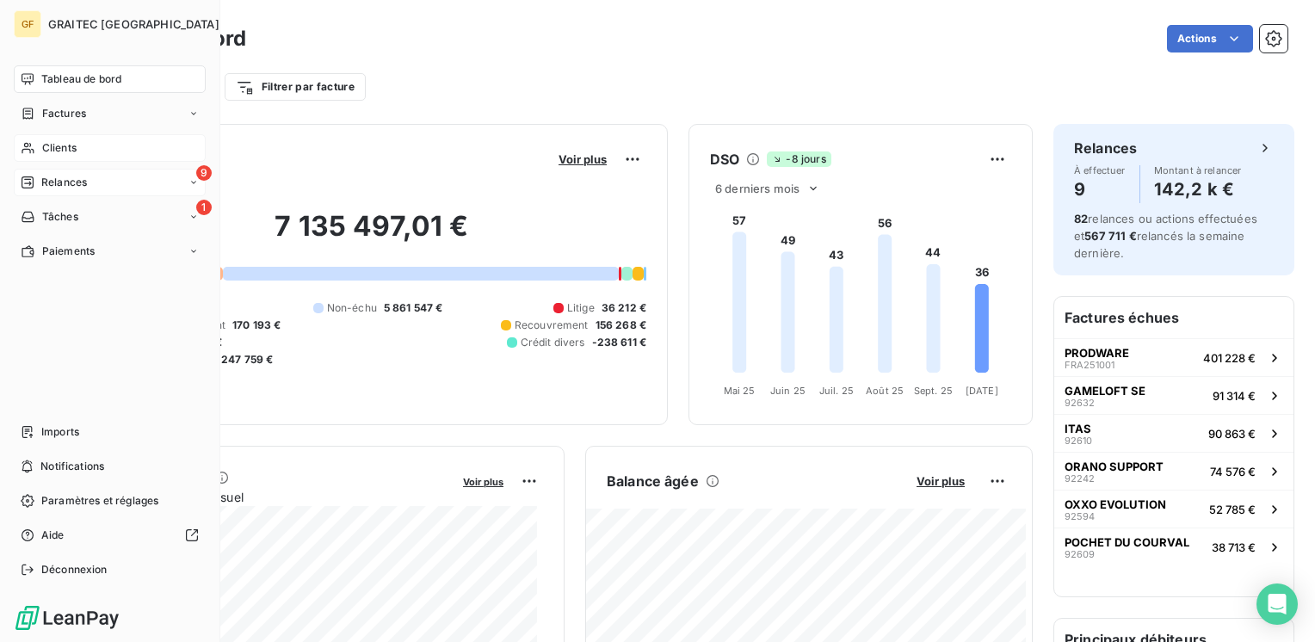
click at [60, 177] on span "Relances" at bounding box center [64, 182] width 46 height 15
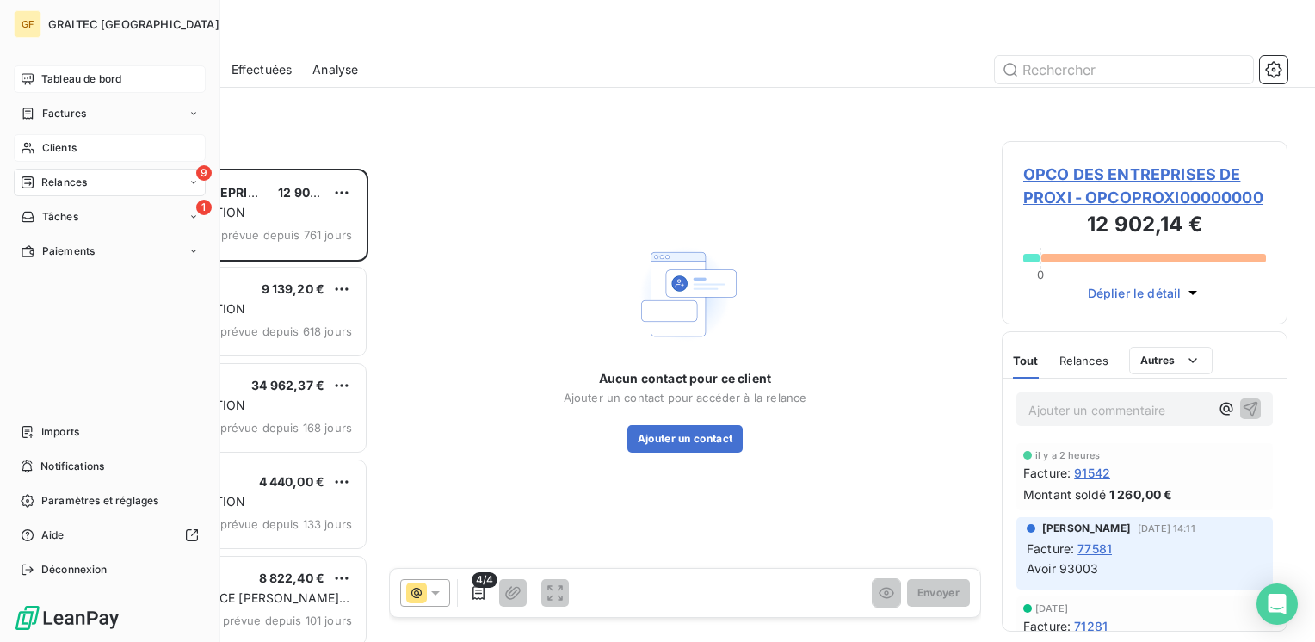
click at [55, 149] on span "Clients" at bounding box center [59, 147] width 34 height 15
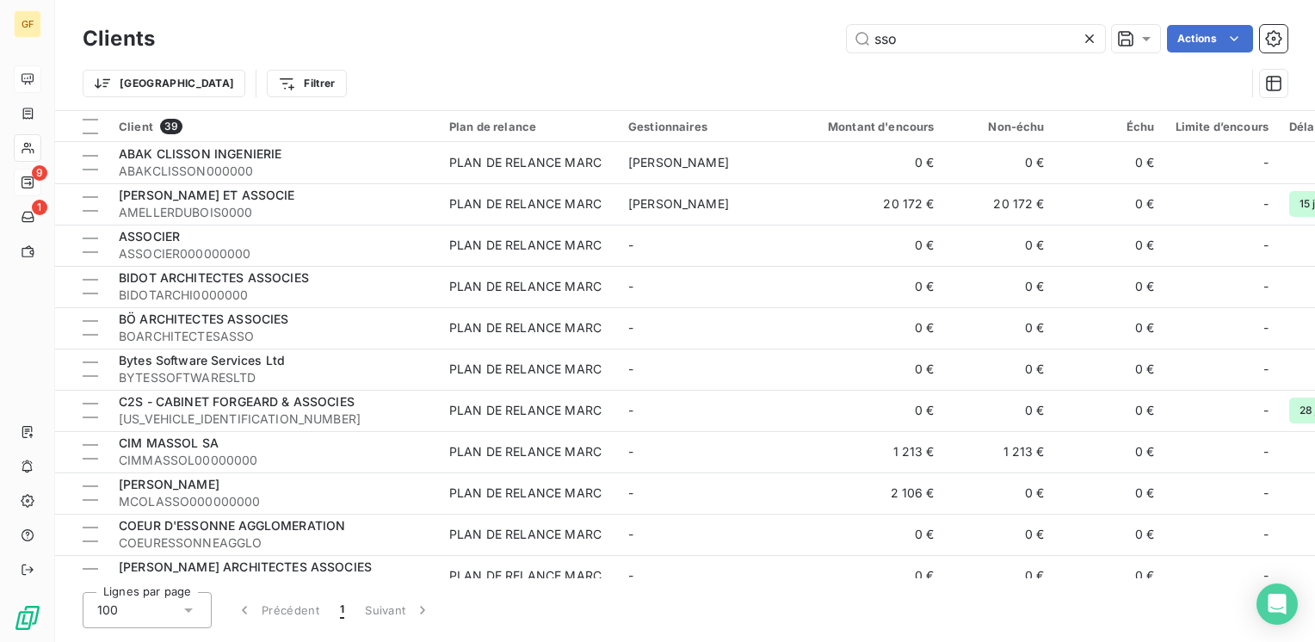
drag, startPoint x: 990, startPoint y: 39, endPoint x: 592, endPoint y: 90, distance: 401.0
click at [592, 90] on div "Clients sso Actions Trier Filtrer" at bounding box center [685, 66] width 1205 height 90
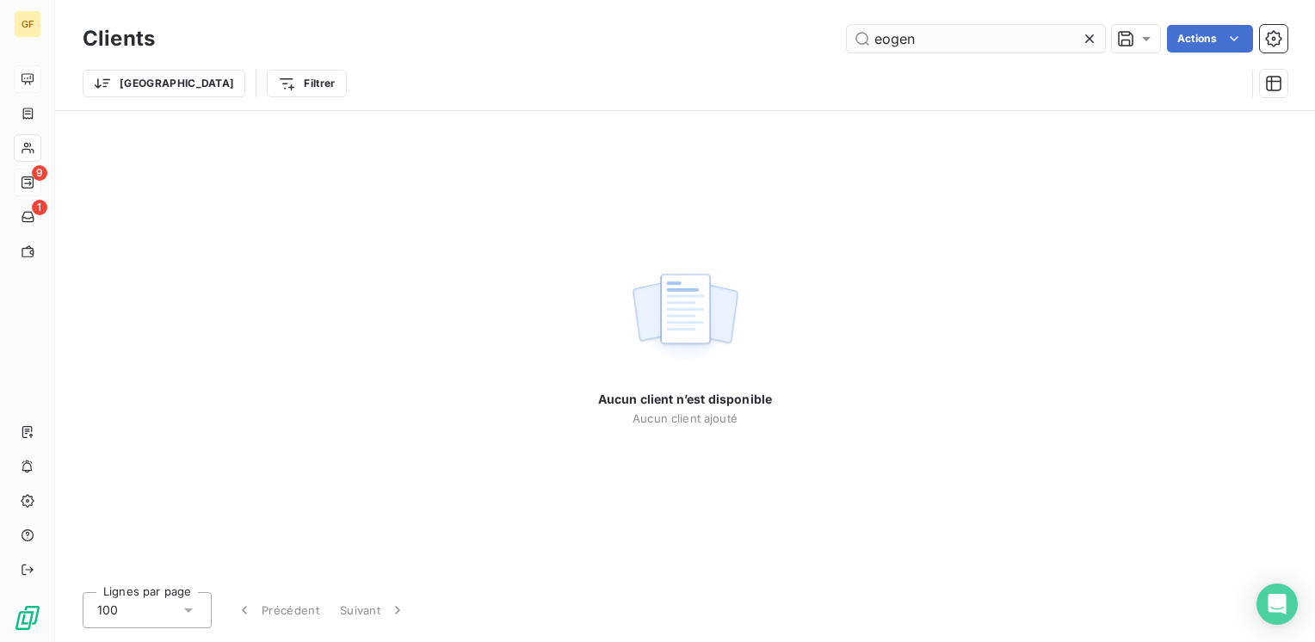
click at [885, 36] on input "eogen" at bounding box center [976, 39] width 258 height 28
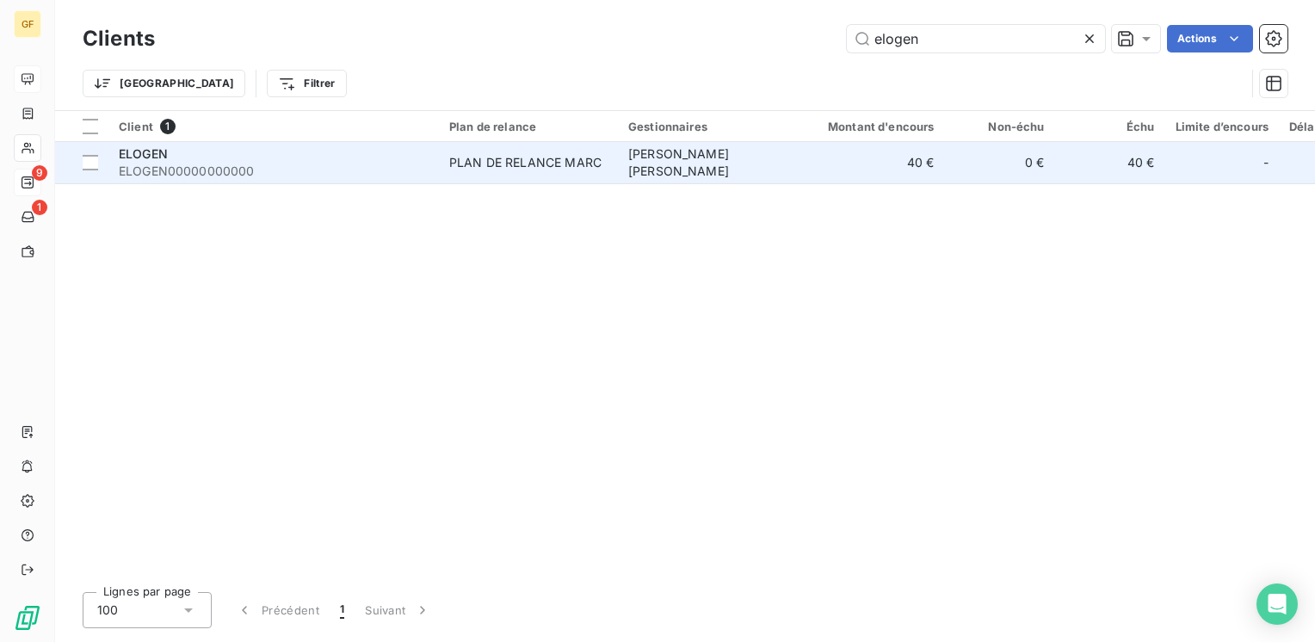
type input "elogen"
click at [369, 154] on div "ELOGEN" at bounding box center [274, 153] width 310 height 17
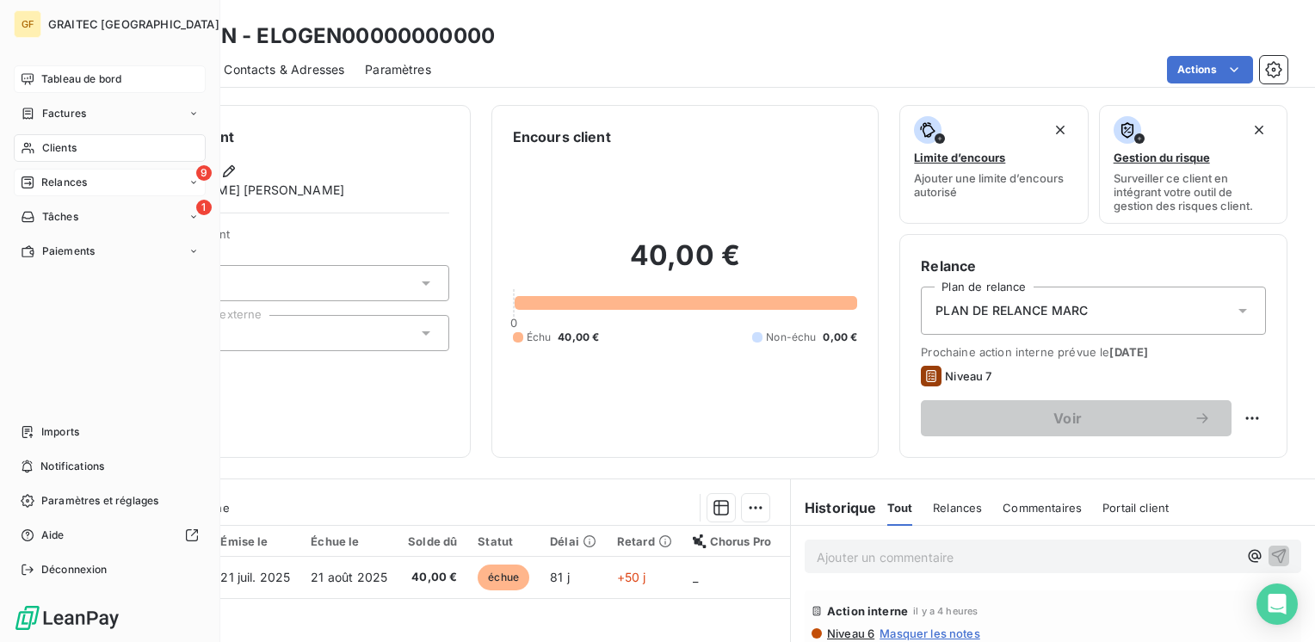
click at [62, 68] on div "Tableau de bord" at bounding box center [110, 79] width 192 height 28
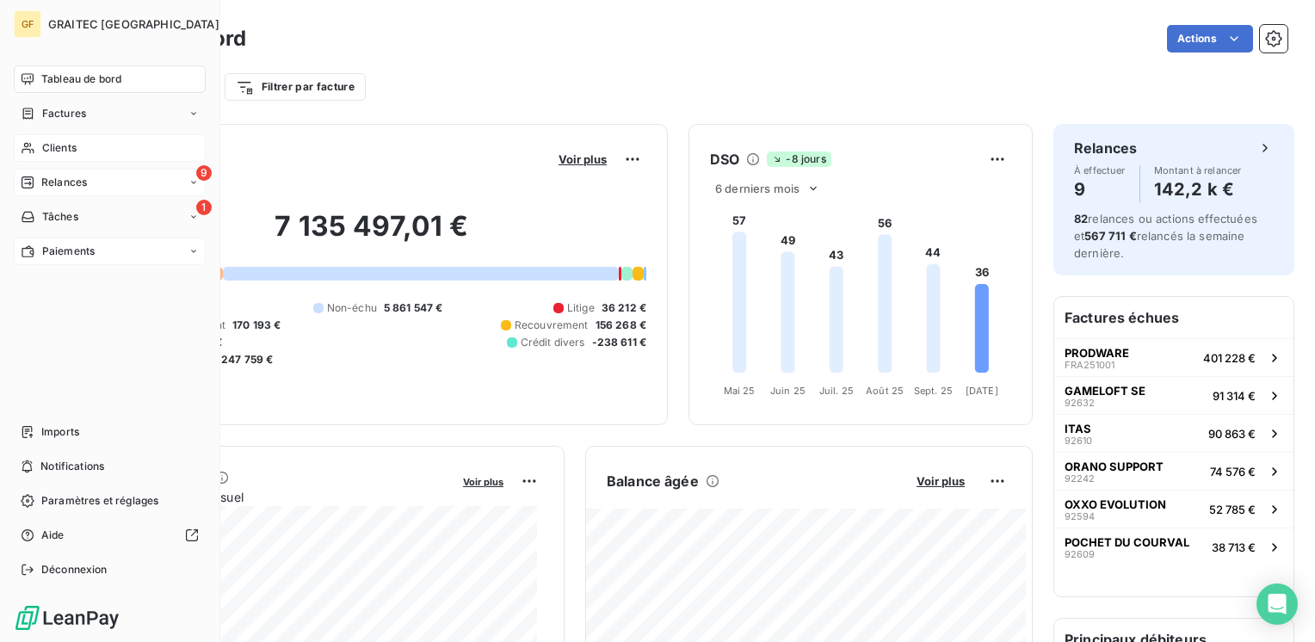
click at [73, 244] on span "Paiements" at bounding box center [68, 251] width 53 height 15
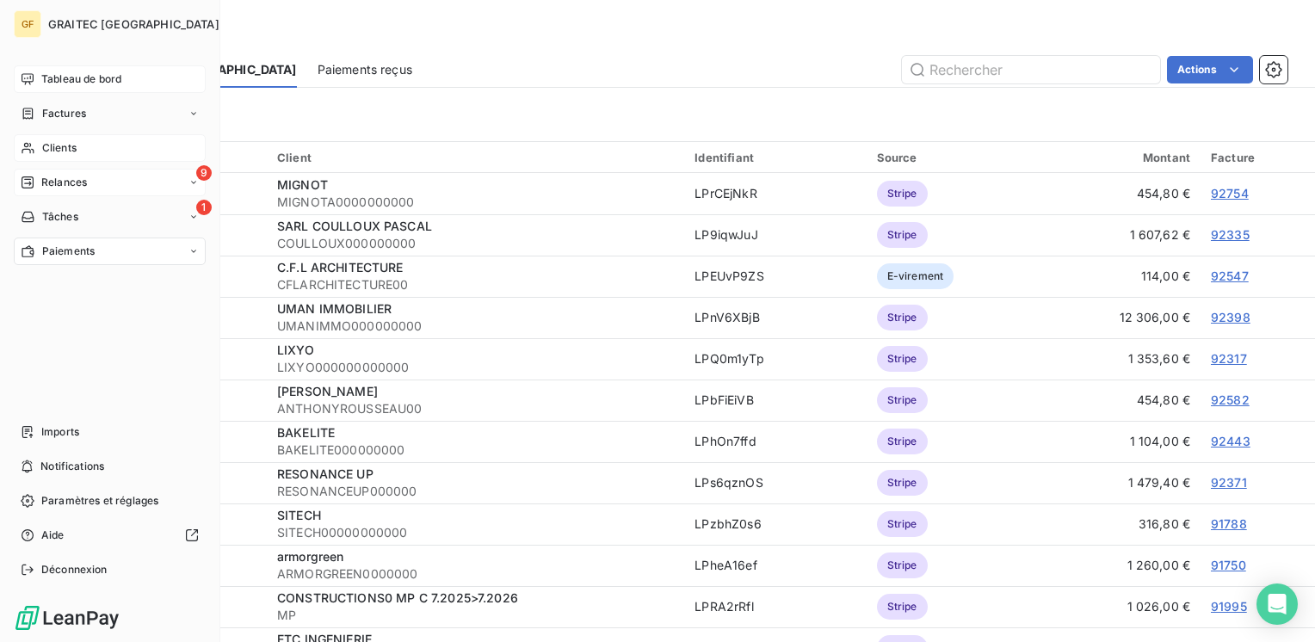
click at [55, 78] on span "Tableau de bord" at bounding box center [81, 78] width 80 height 15
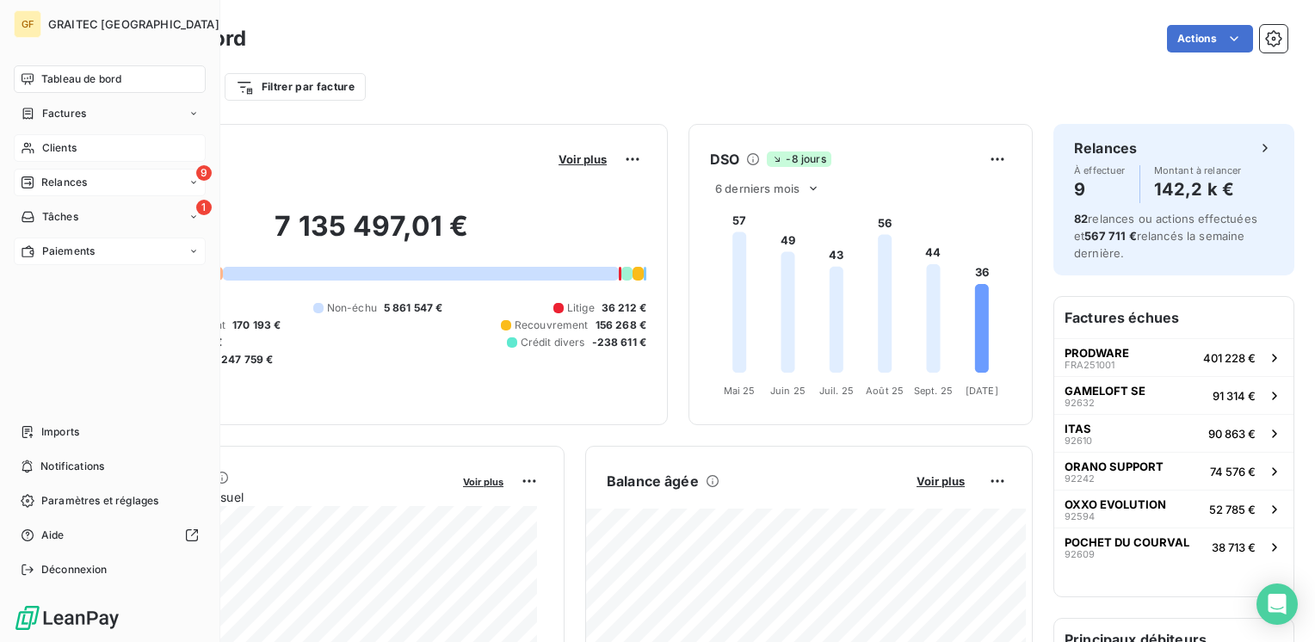
click at [93, 181] on div "9 Relances" at bounding box center [110, 183] width 192 height 28
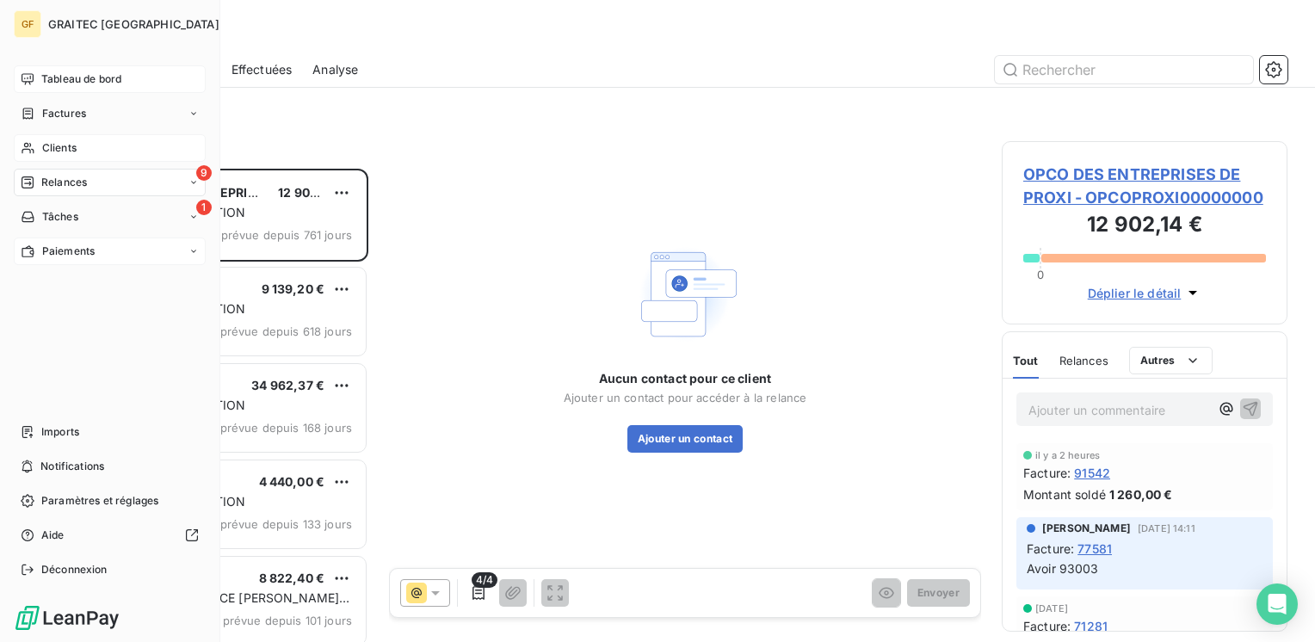
click at [58, 143] on span "Clients" at bounding box center [59, 147] width 34 height 15
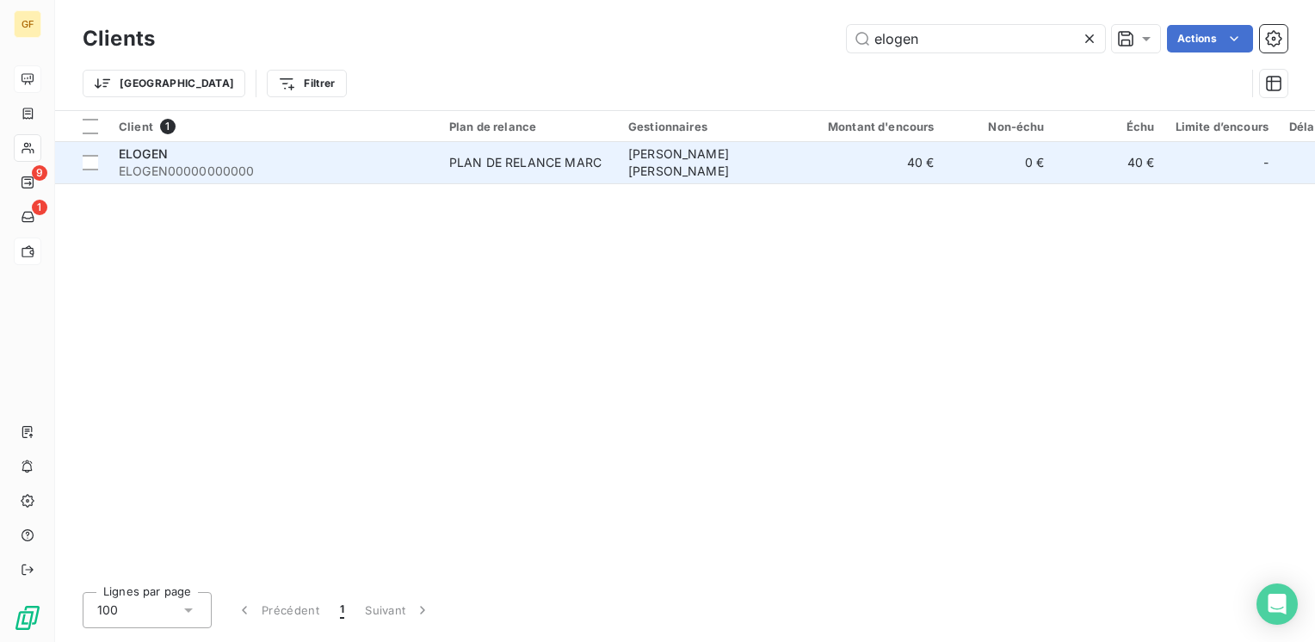
click at [250, 153] on div "ELOGEN" at bounding box center [274, 153] width 310 height 17
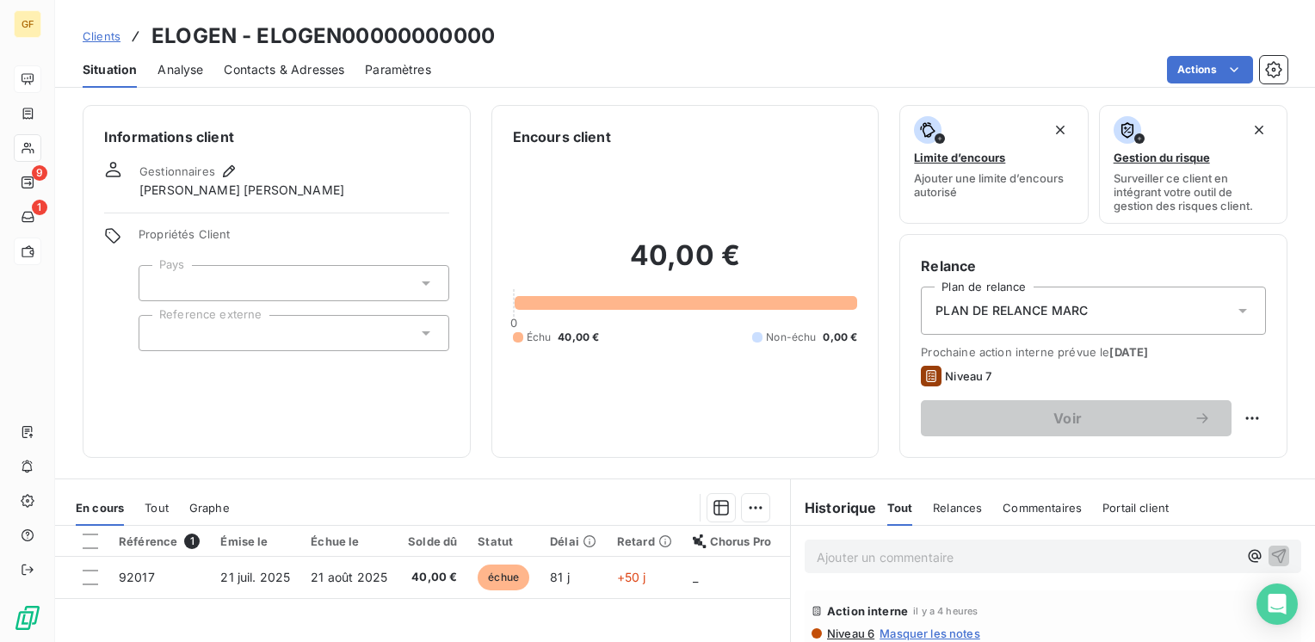
click at [255, 69] on span "Contacts & Adresses" at bounding box center [284, 69] width 120 height 17
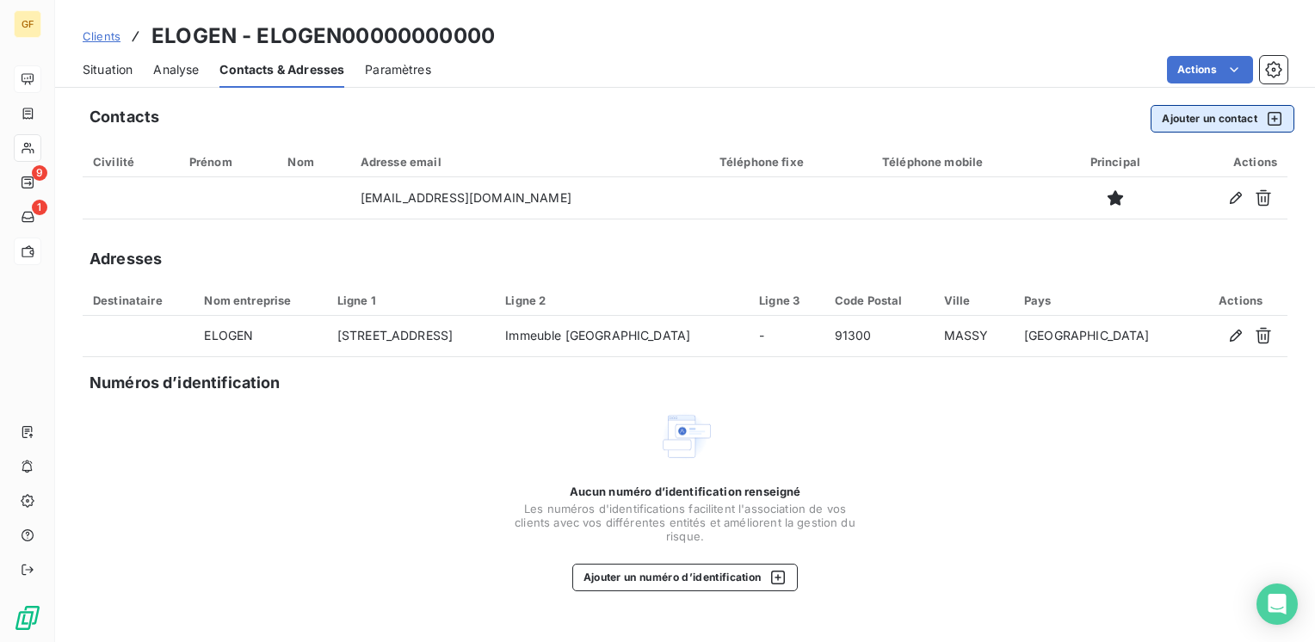
click at [1195, 115] on button "Ajouter un contact" at bounding box center [1223, 119] width 144 height 28
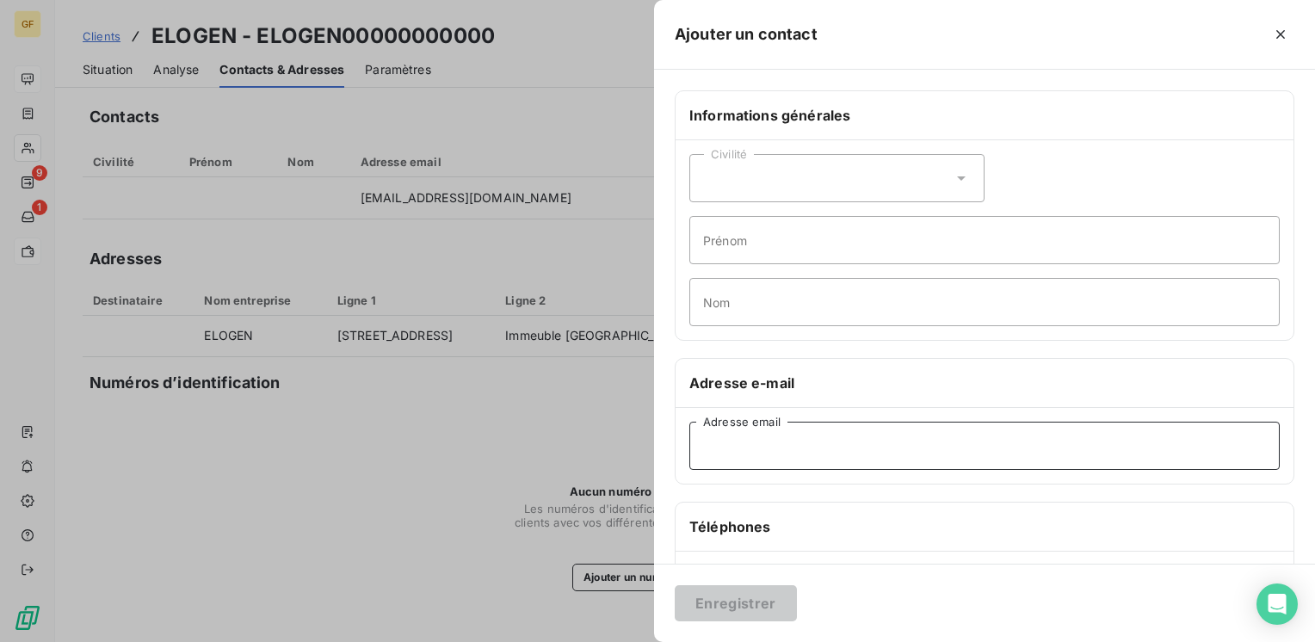
click at [727, 451] on input "Adresse email" at bounding box center [984, 446] width 590 height 48
paste input "[EMAIL_ADDRESS][DOMAIN_NAME]"
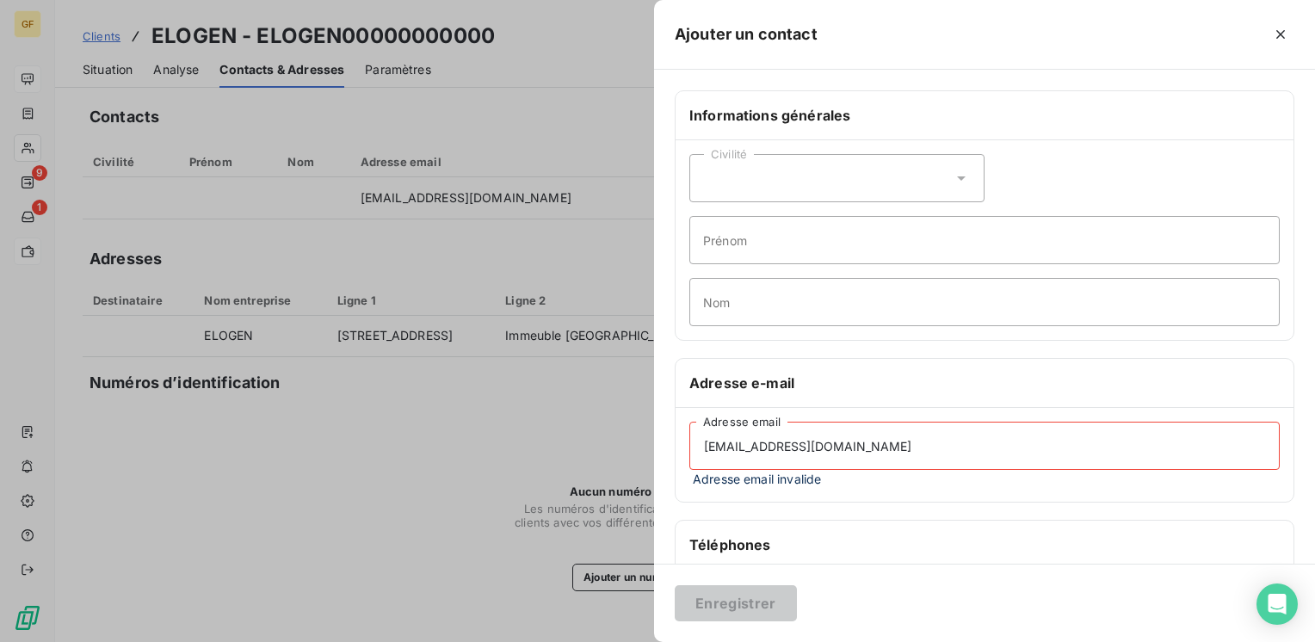
click at [860, 445] on input "[EMAIL_ADDRESS][DOMAIN_NAME]" at bounding box center [984, 446] width 590 height 48
click at [855, 445] on input "[EMAIL_ADDRESS][DOMAIN_NAME]" at bounding box center [984, 446] width 590 height 48
click at [787, 534] on h6 "Téléphones" at bounding box center [984, 544] width 590 height 21
drag, startPoint x: 832, startPoint y: 454, endPoint x: 479, endPoint y: 478, distance: 354.6
click at [479, 641] on div "Ajouter un contact Informations générales Civilité Prénom Nom Adresse e-mail [E…" at bounding box center [657, 642] width 1315 height 0
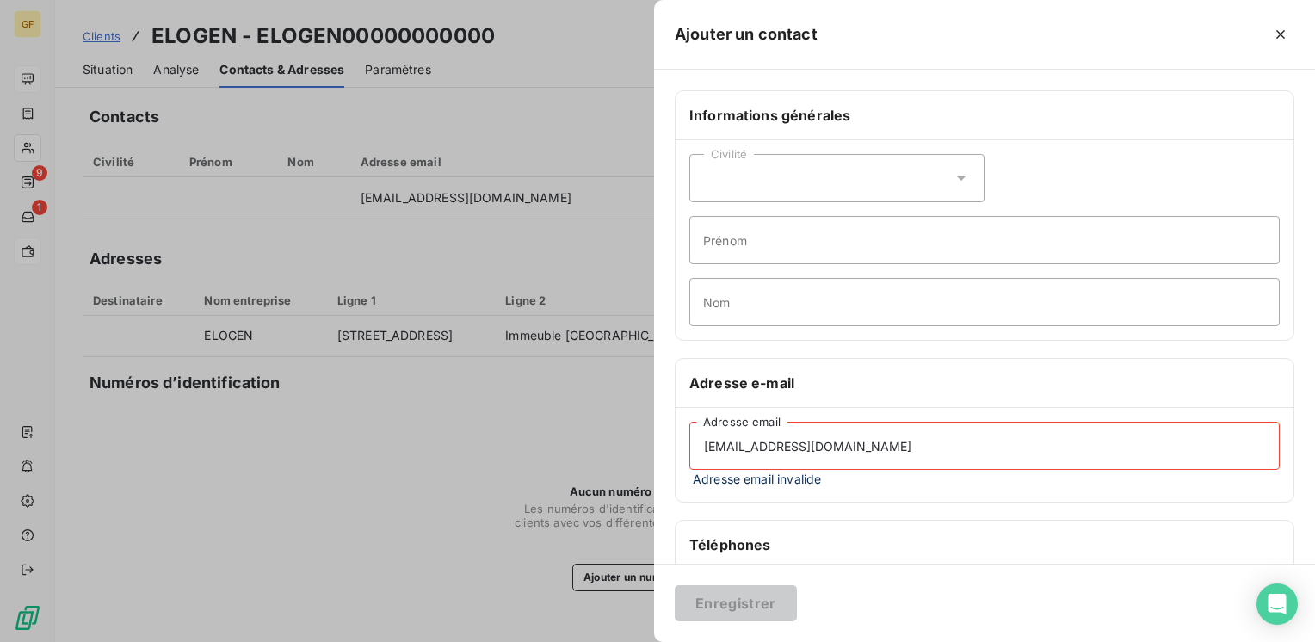
drag, startPoint x: 868, startPoint y: 441, endPoint x: 858, endPoint y: 442, distance: 10.4
click at [856, 444] on input "[EMAIL_ADDRESS][DOMAIN_NAME]" at bounding box center [984, 446] width 590 height 48
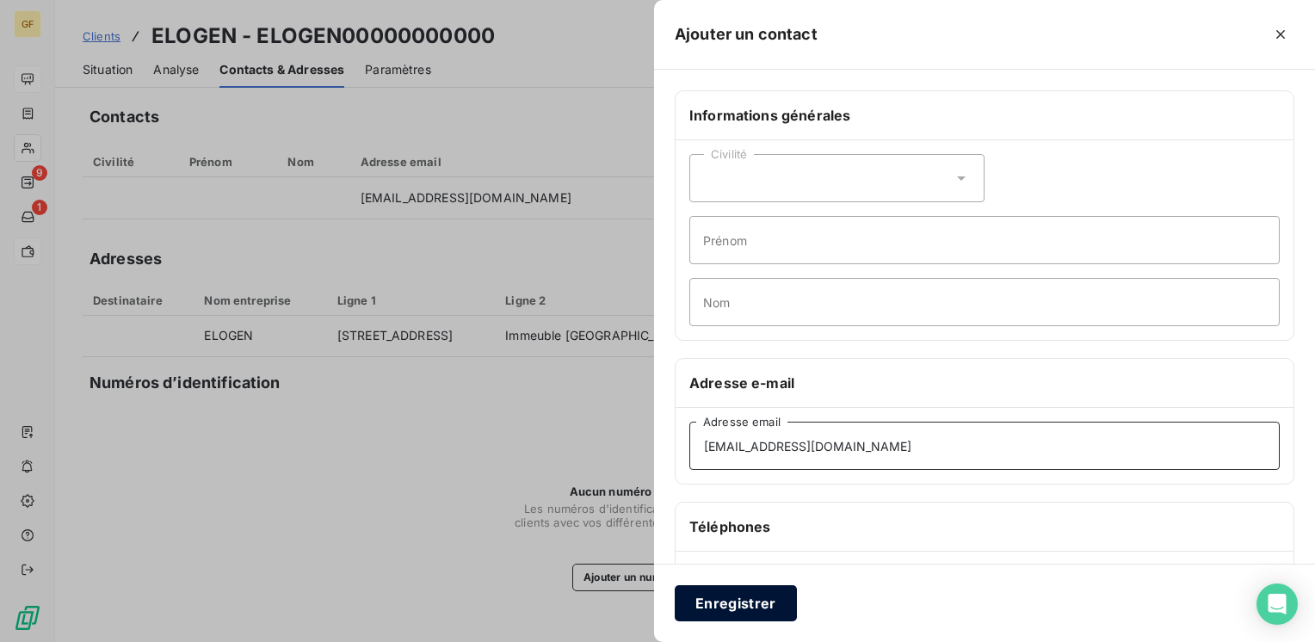
type input "[EMAIL_ADDRESS][DOMAIN_NAME]"
click at [754, 596] on button "Enregistrer" at bounding box center [736, 603] width 122 height 36
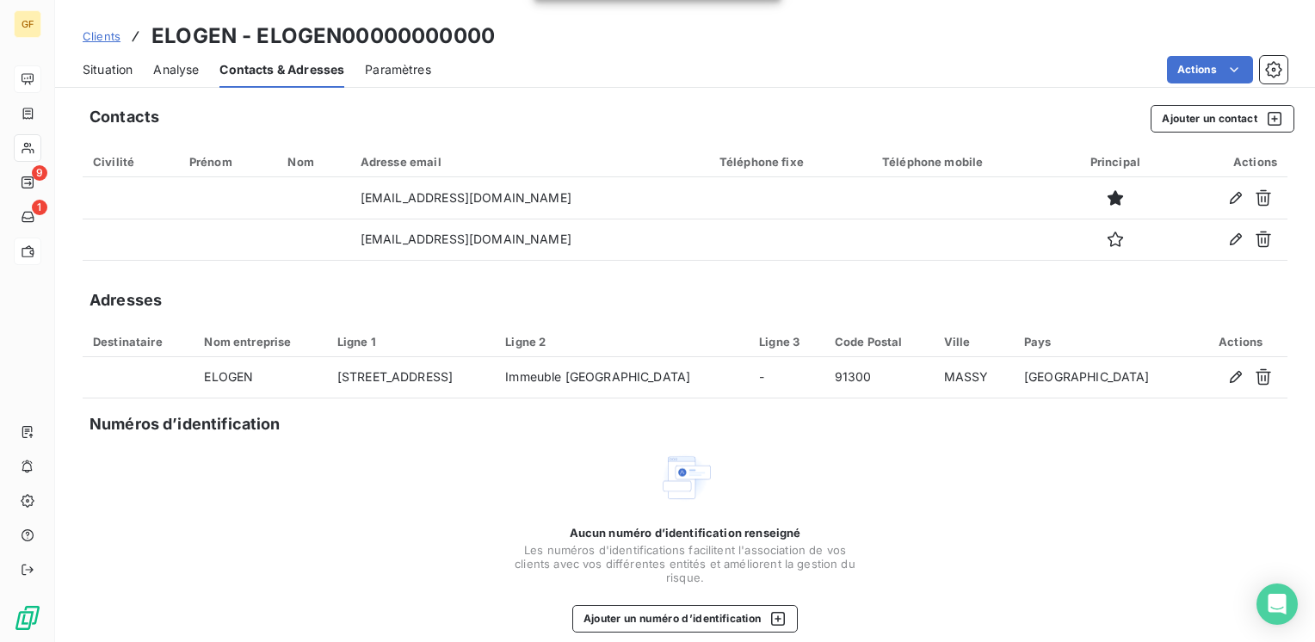
click at [114, 71] on span "Situation" at bounding box center [108, 69] width 50 height 17
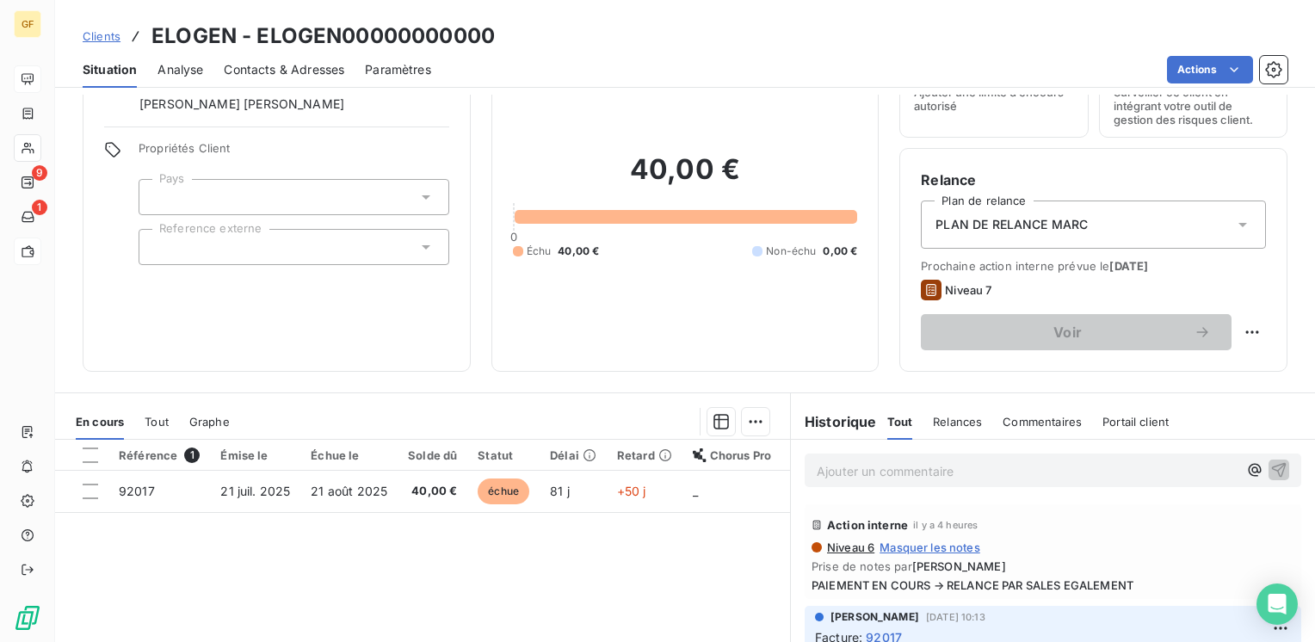
scroll to position [172, 0]
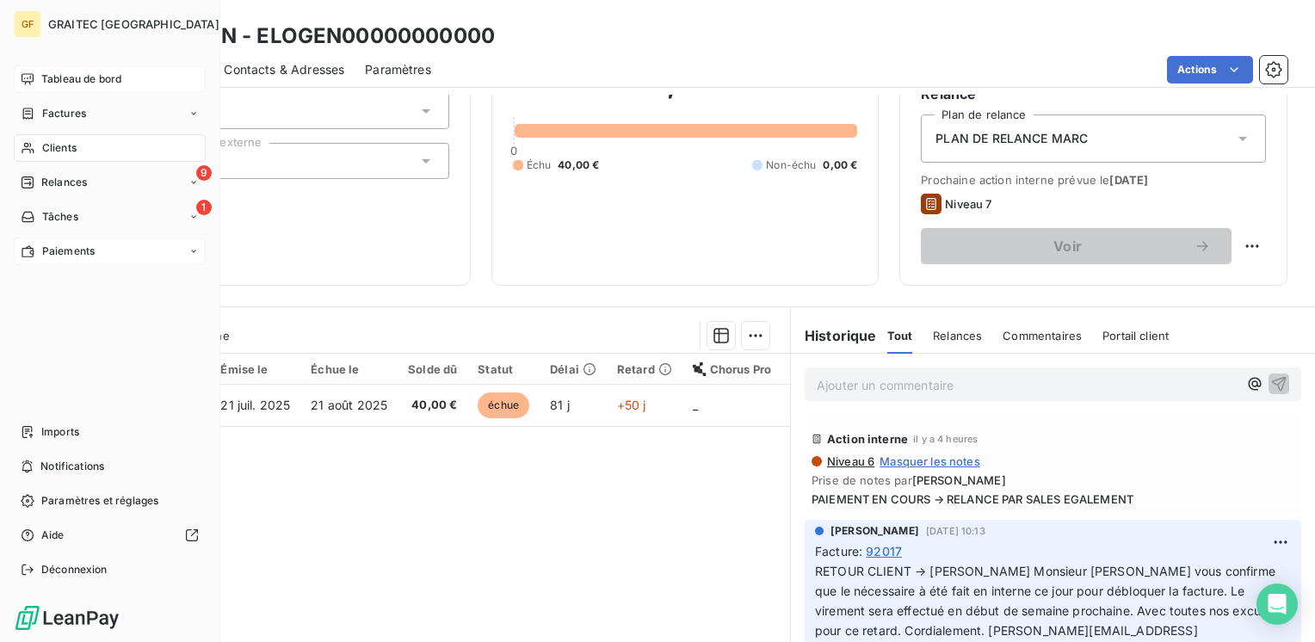
click at [83, 78] on span "Tableau de bord" at bounding box center [81, 78] width 80 height 15
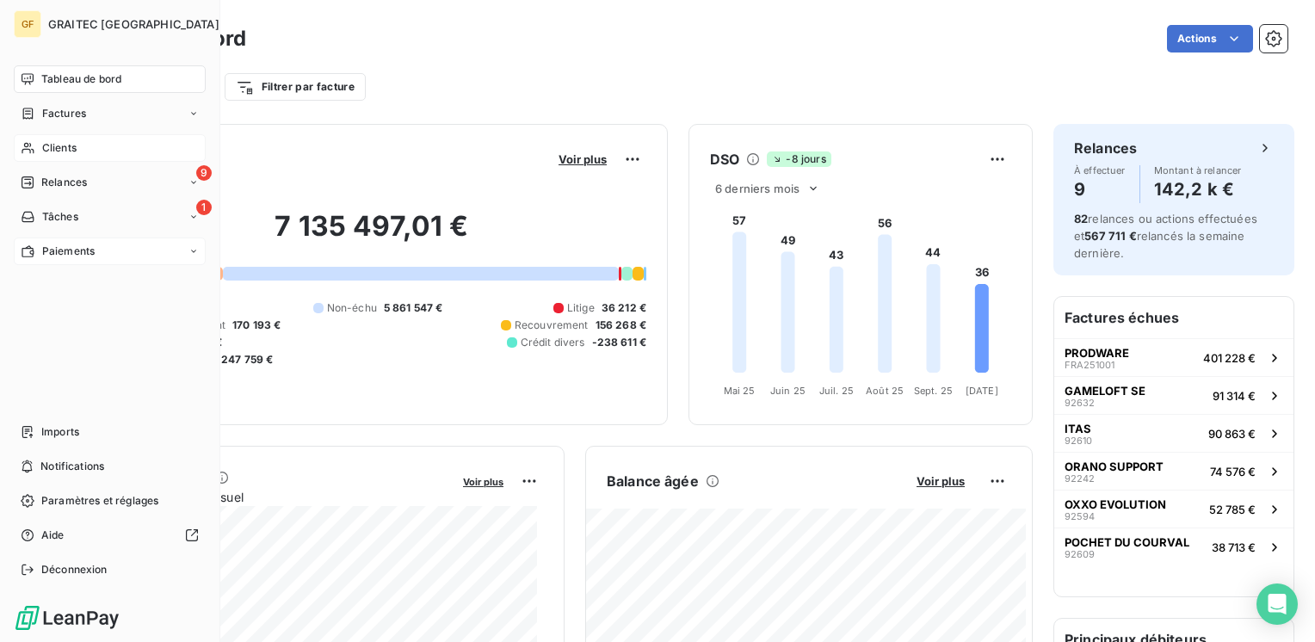
click at [71, 179] on span "Relances" at bounding box center [64, 182] width 46 height 15
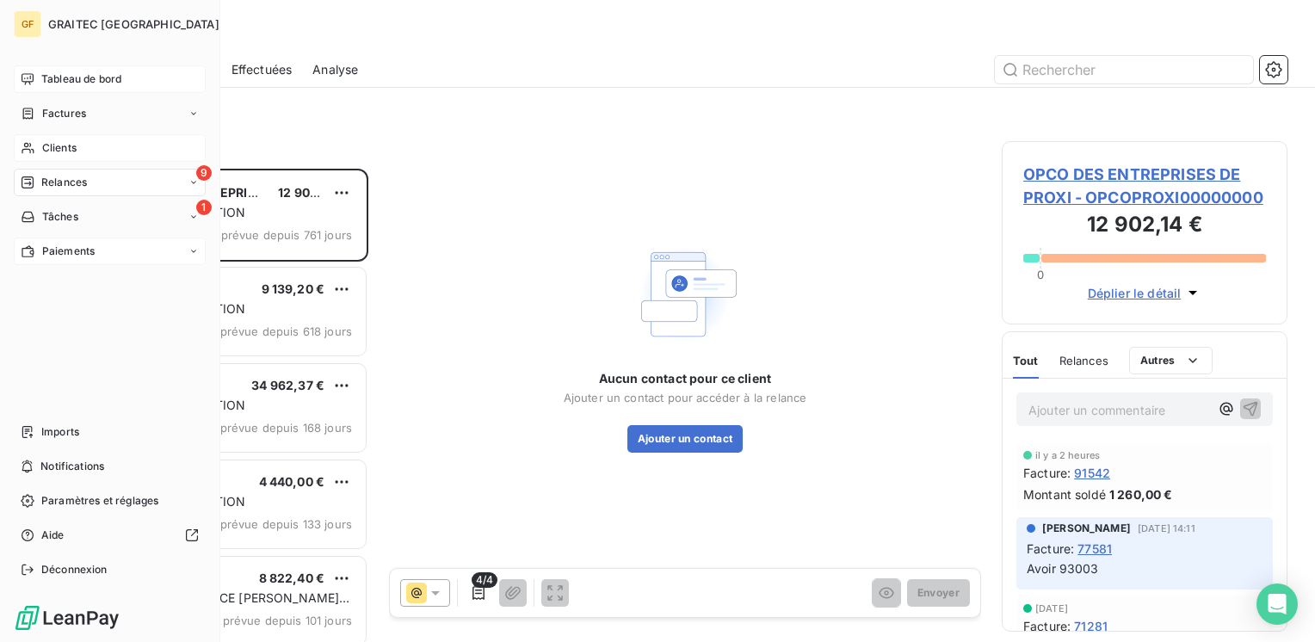
click at [96, 75] on span "Tableau de bord" at bounding box center [81, 78] width 80 height 15
